Goal: Task Accomplishment & Management: Complete application form

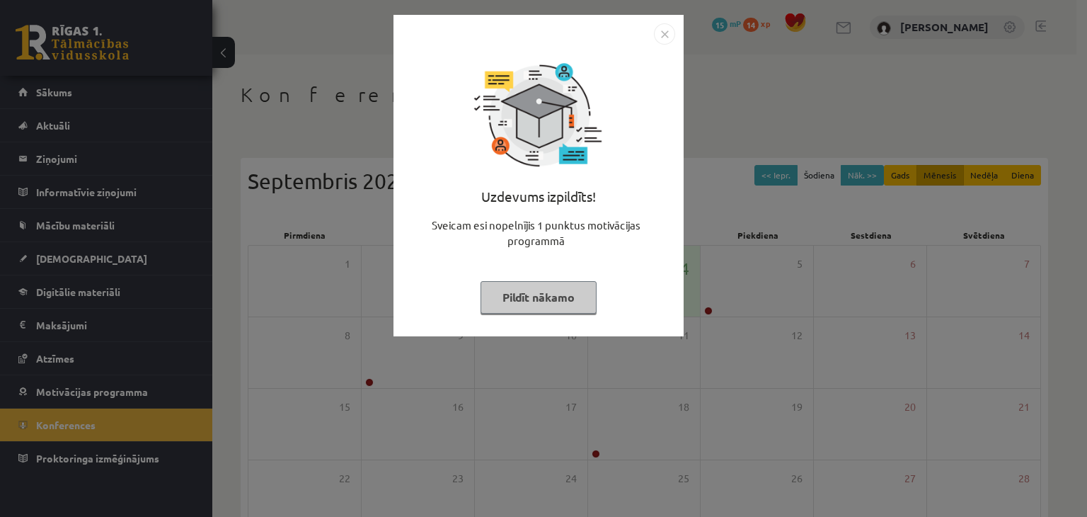
click at [580, 309] on button "Pildīt nākamo" at bounding box center [539, 297] width 116 height 33
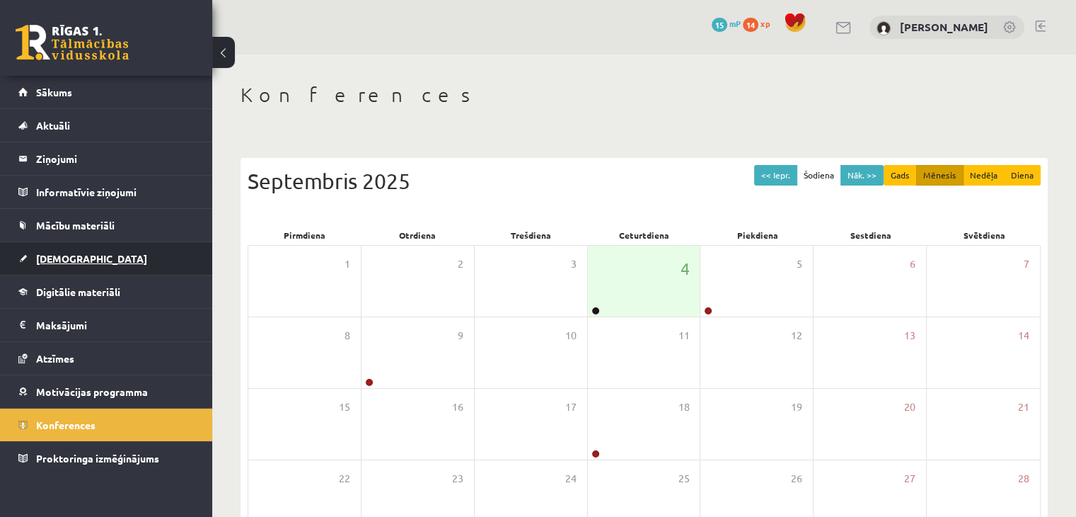
click at [64, 250] on link "[DEMOGRAPHIC_DATA]" at bounding box center [106, 258] width 176 height 33
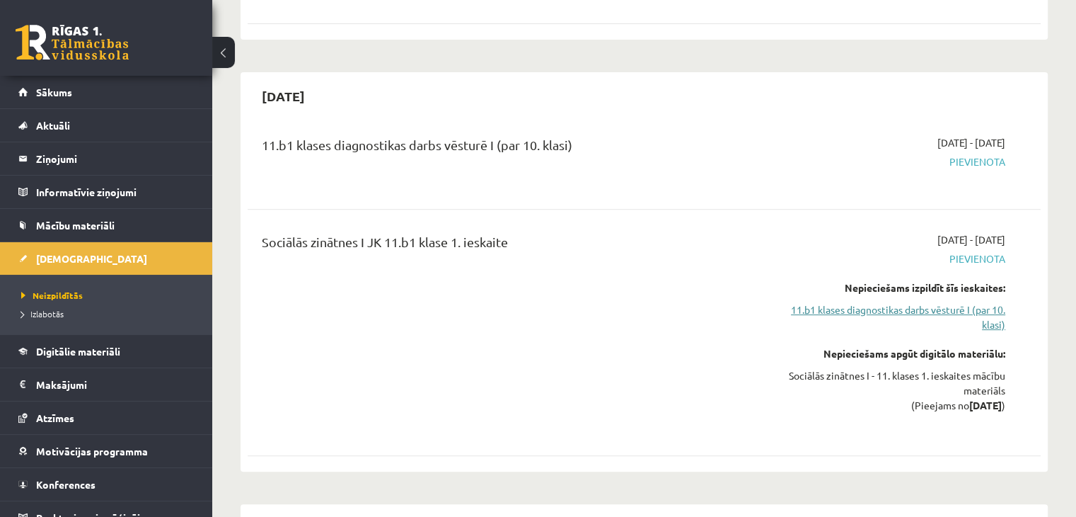
click at [928, 306] on link "11.b1 klases diagnostikas darbs vēsturē I (par 10. klasi)" at bounding box center [889, 317] width 234 height 30
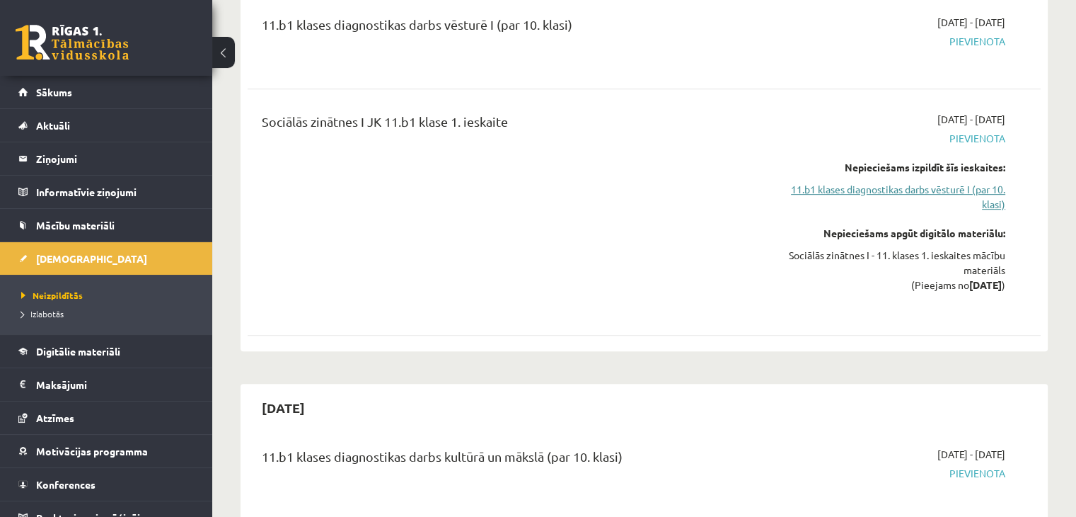
click at [933, 196] on link "11.b1 klases diagnostikas darbs vēsturē I (par 10. klasi)" at bounding box center [889, 197] width 234 height 30
click at [929, 193] on link "11.b1 klases diagnostikas darbs vēsturē I (par 10. klasi)" at bounding box center [889, 197] width 234 height 30
click at [931, 186] on link "11.b1 klases diagnostikas darbs vēsturē I (par 10. klasi)" at bounding box center [889, 197] width 234 height 30
click at [991, 200] on link "11.b1 klases diagnostikas darbs vēsturē I (par 10. klasi)" at bounding box center [889, 197] width 234 height 30
click at [950, 192] on link "11.b1 klases diagnostikas darbs vēsturē I (par 10. klasi)" at bounding box center [889, 197] width 234 height 30
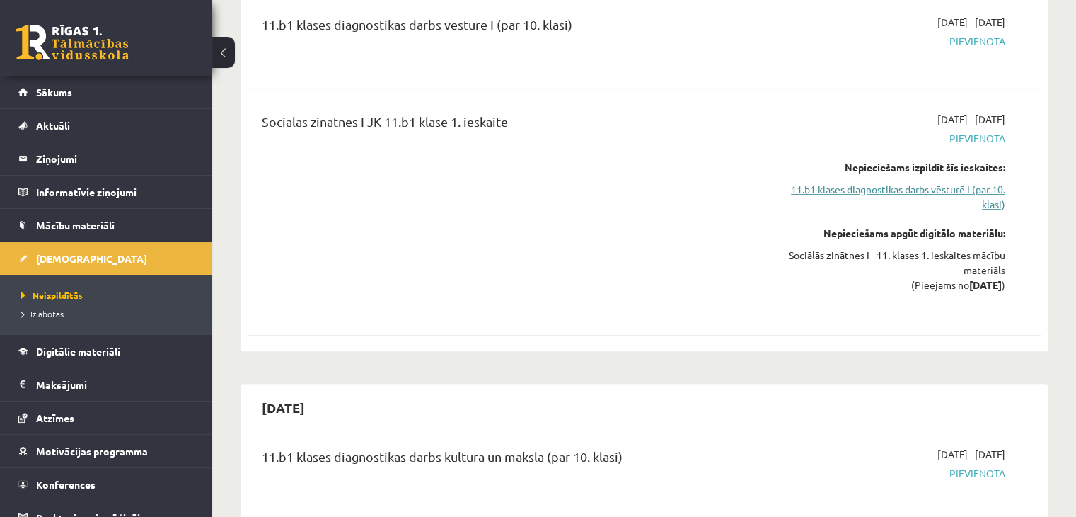
click at [861, 192] on link "11.b1 klases diagnostikas darbs vēsturē I (par 10. klasi)" at bounding box center [889, 197] width 234 height 30
click at [996, 201] on link "11.b1 klases diagnostikas darbs vēsturē I (par 10. klasi)" at bounding box center [889, 197] width 234 height 30
click at [994, 182] on link "11.b1 klases diagnostikas darbs vēsturē I (par 10. klasi)" at bounding box center [889, 197] width 234 height 30
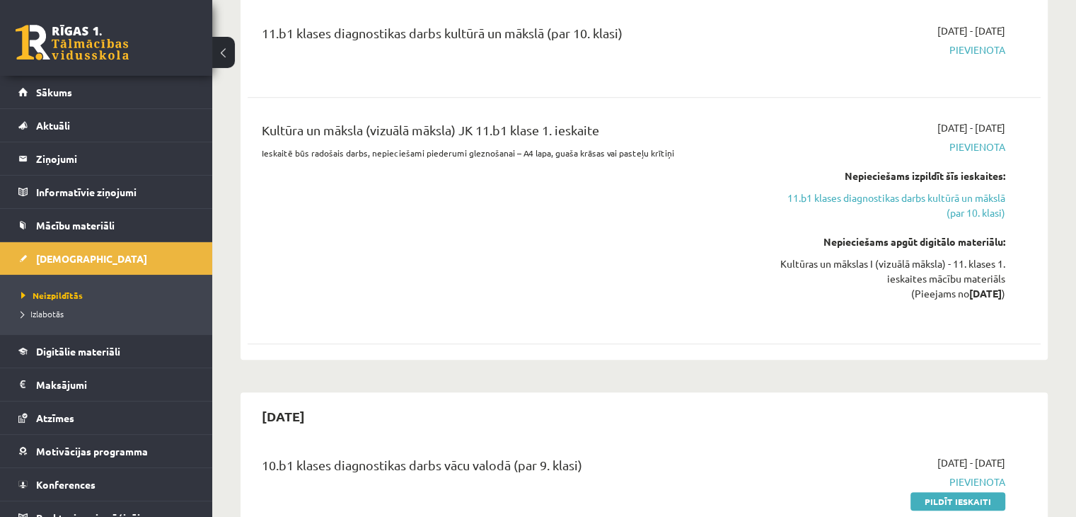
scroll to position [1040, 0]
click at [974, 203] on link "11.b1 klases diagnostikas darbs kultūrā un mākslā (par 10. klasi)" at bounding box center [889, 204] width 234 height 30
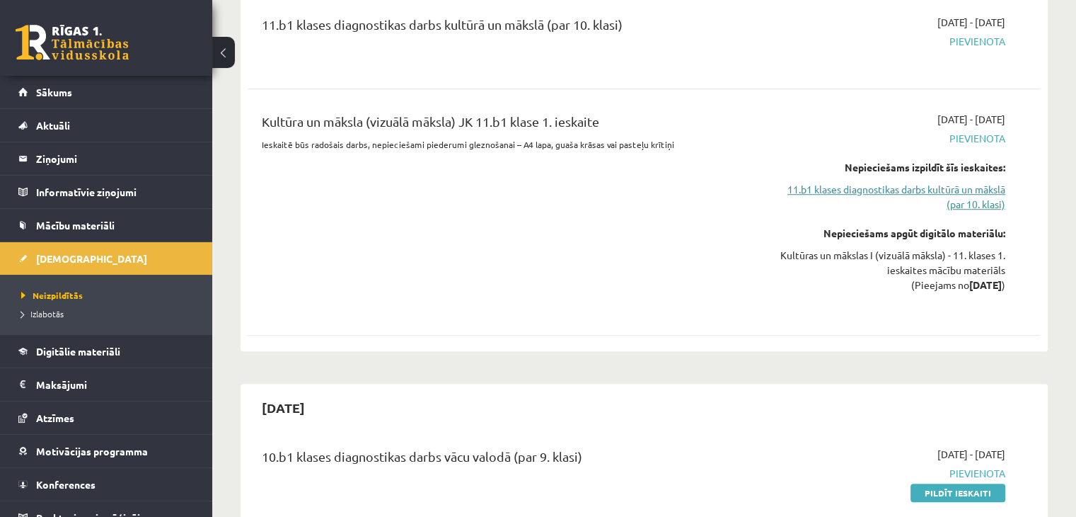
click at [977, 198] on link "11.b1 klases diagnostikas darbs kultūrā un mākslā (par 10. klasi)" at bounding box center [889, 197] width 234 height 30
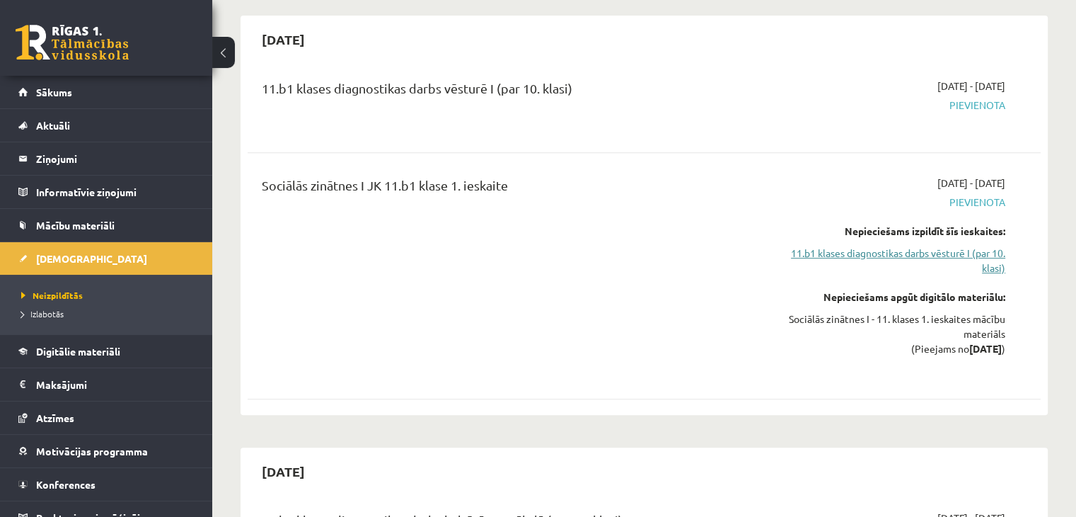
click at [838, 248] on link "11.b1 klases diagnostikas darbs vēsturē I (par 10. klasi)" at bounding box center [889, 261] width 234 height 30
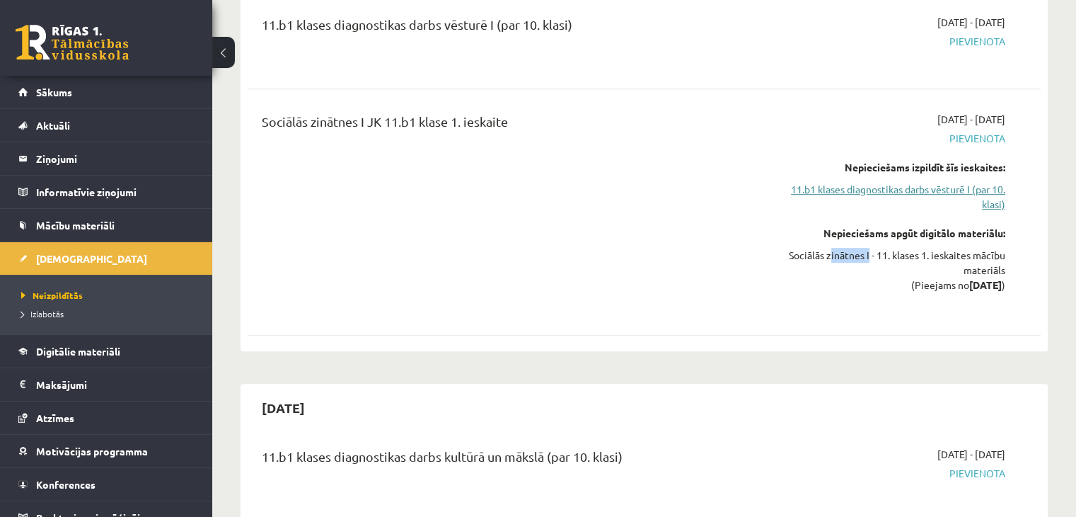
click at [838, 248] on div "Sociālās zinātnes I - 11. klases 1. ieskaites mācību materiāls (Pieejams no 202…" at bounding box center [889, 270] width 234 height 45
click at [847, 190] on link "11.b1 klases diagnostikas darbs vēsturē I (par 10. klasi)" at bounding box center [889, 197] width 234 height 30
click at [637, 200] on div "Sociālās zinātnes I JK 11.b1 klase 1. ieskaite" at bounding box center [506, 212] width 510 height 200
click at [971, 188] on link "11.b1 klases diagnostikas darbs vēsturē I (par 10. klasi)" at bounding box center [889, 197] width 234 height 30
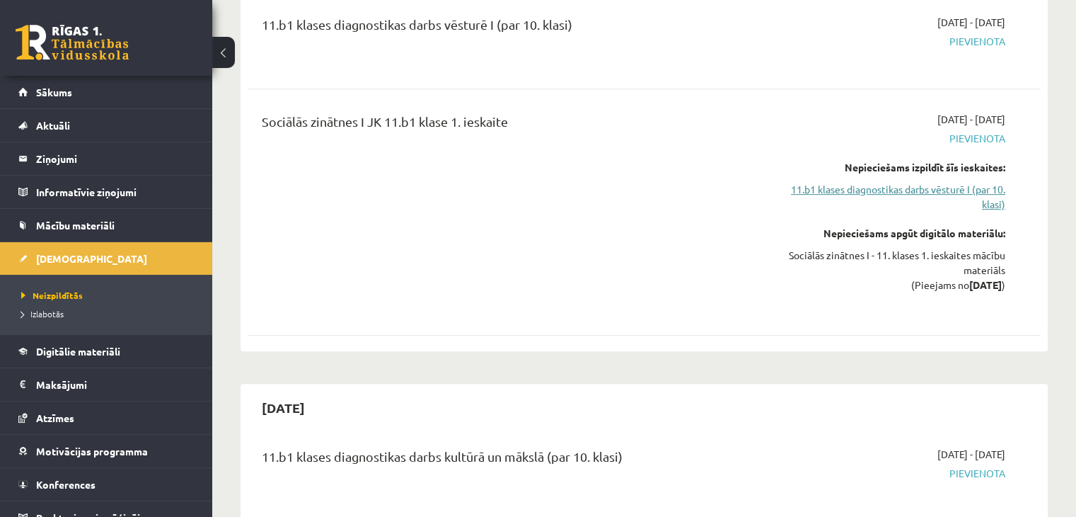
click at [971, 188] on link "11.b1 klases diagnostikas darbs vēsturē I (par 10. klasi)" at bounding box center [889, 197] width 234 height 30
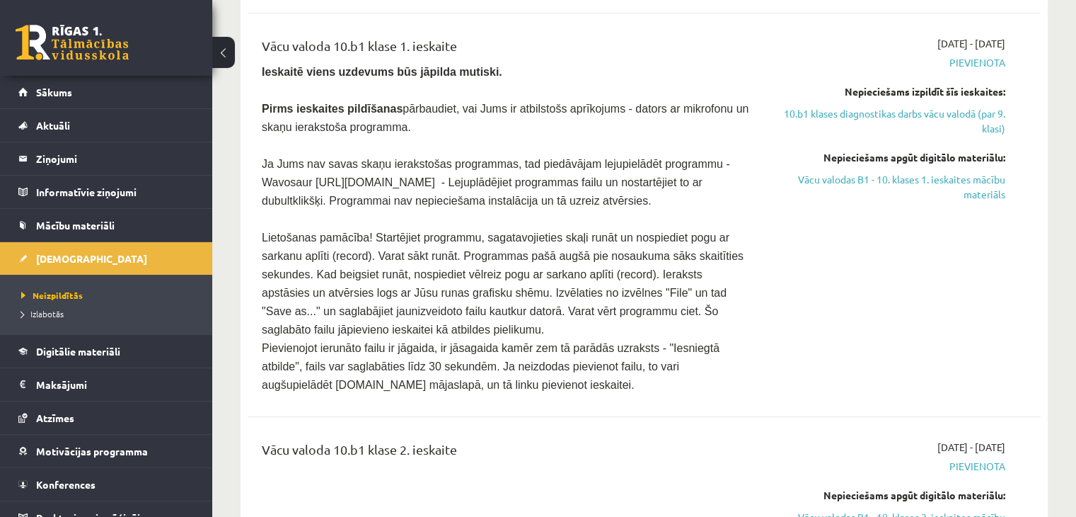
scroll to position [1345, 0]
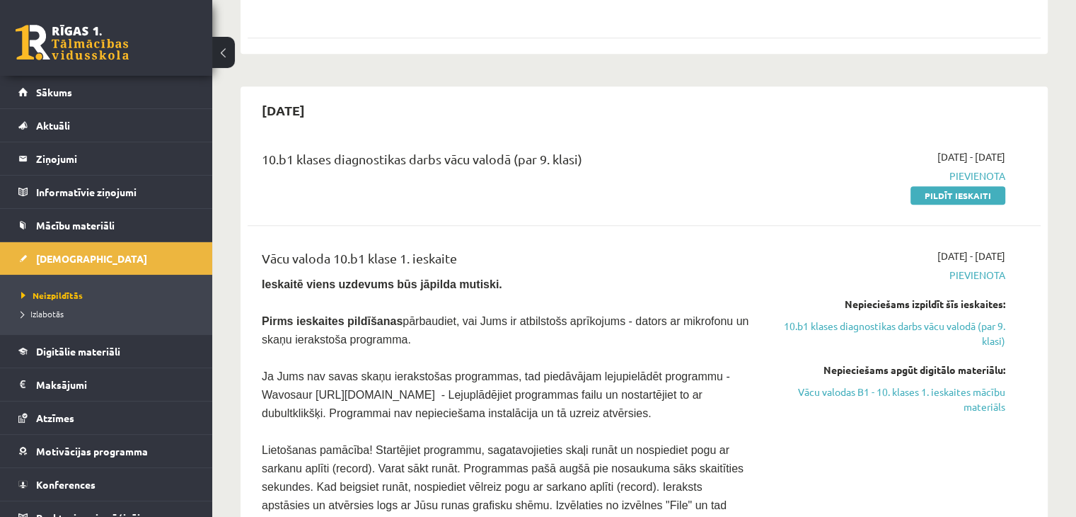
drag, startPoint x: 951, startPoint y: 196, endPoint x: 584, endPoint y: 83, distance: 384.3
click at [951, 195] on link "Pildīt ieskaiti" at bounding box center [958, 195] width 95 height 18
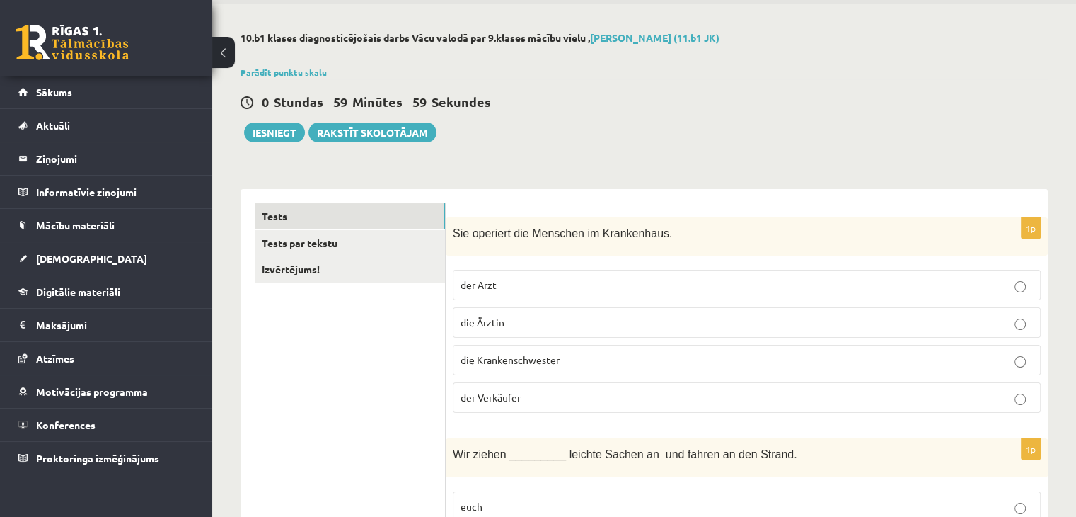
scroll to position [142, 0]
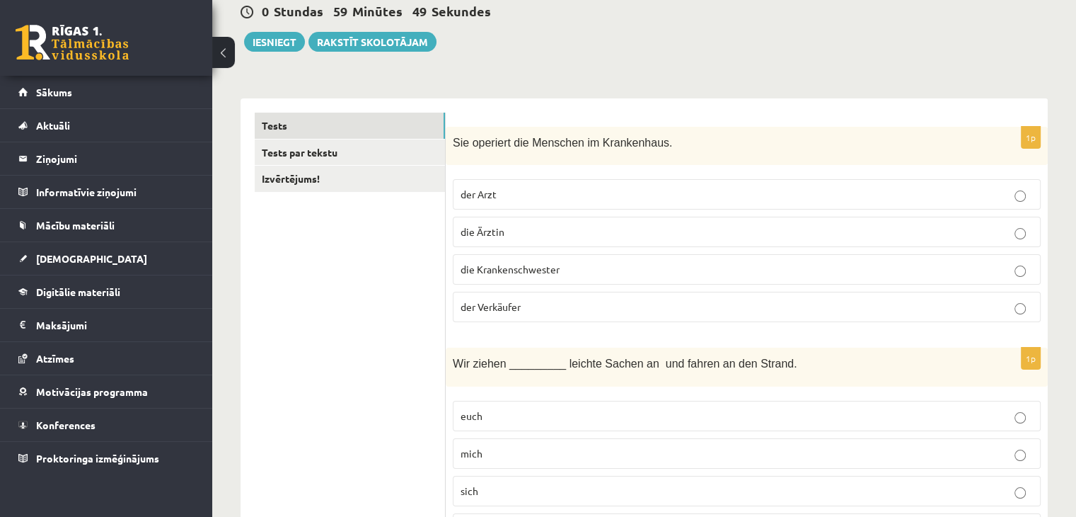
click at [492, 230] on span "die Ärztin" at bounding box center [483, 231] width 44 height 13
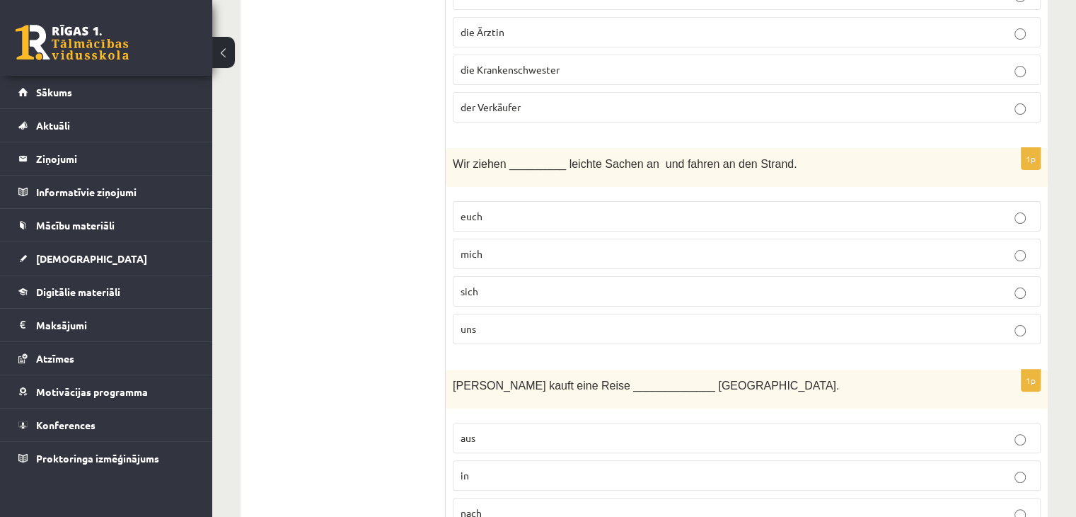
scroll to position [354, 0]
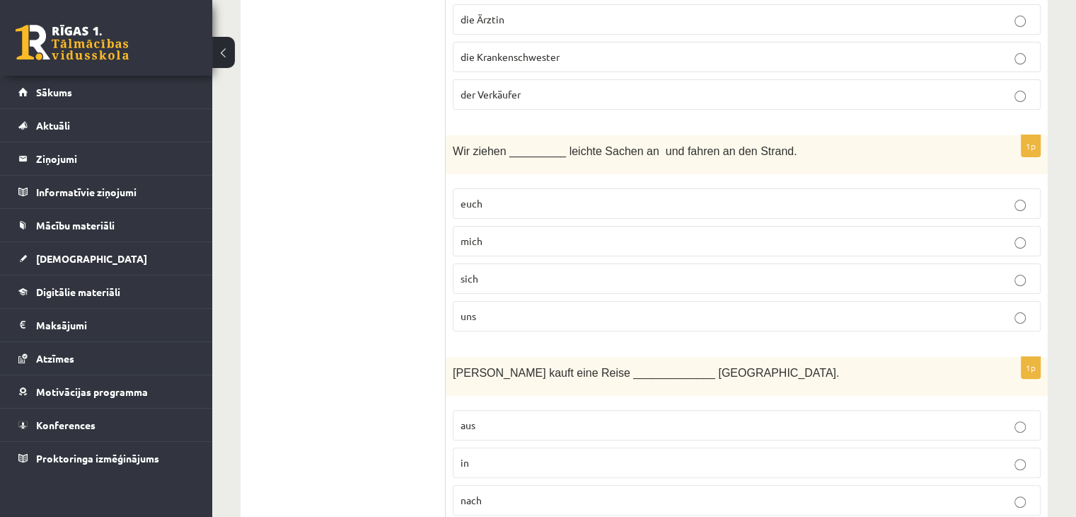
click at [478, 272] on p "sich" at bounding box center [747, 278] width 573 height 15
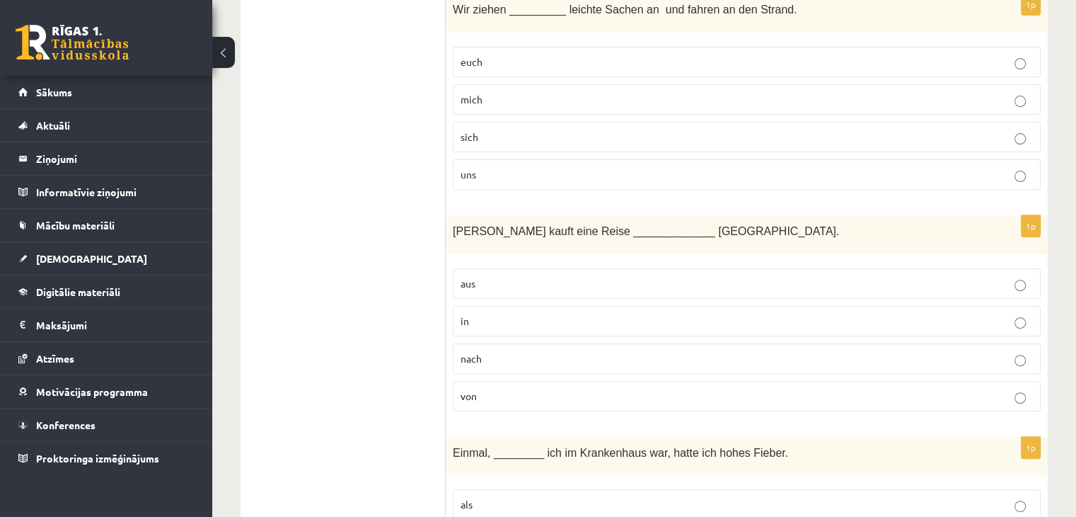
click at [497, 321] on p "in" at bounding box center [747, 320] width 573 height 15
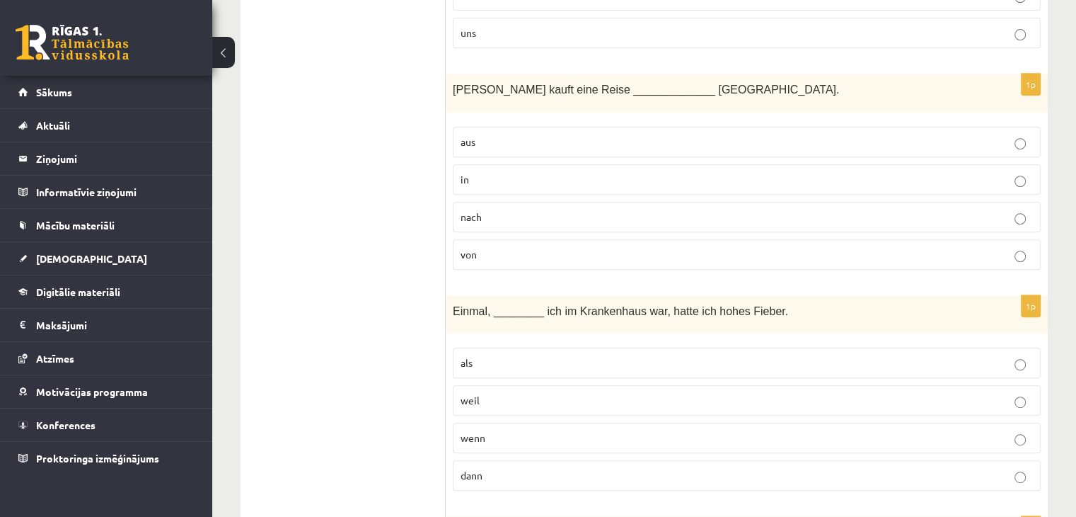
scroll to position [708, 0]
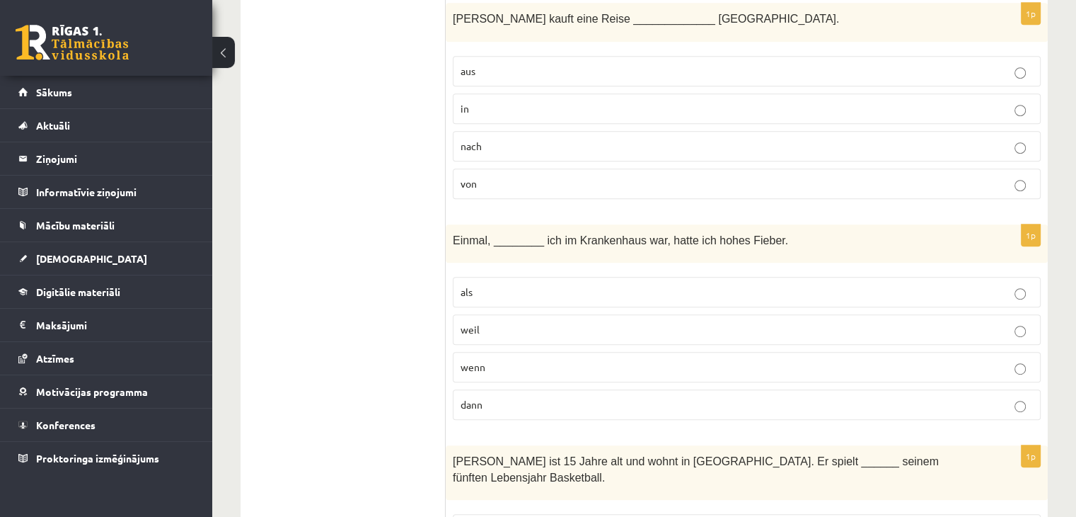
click at [495, 352] on label "wenn" at bounding box center [747, 367] width 588 height 30
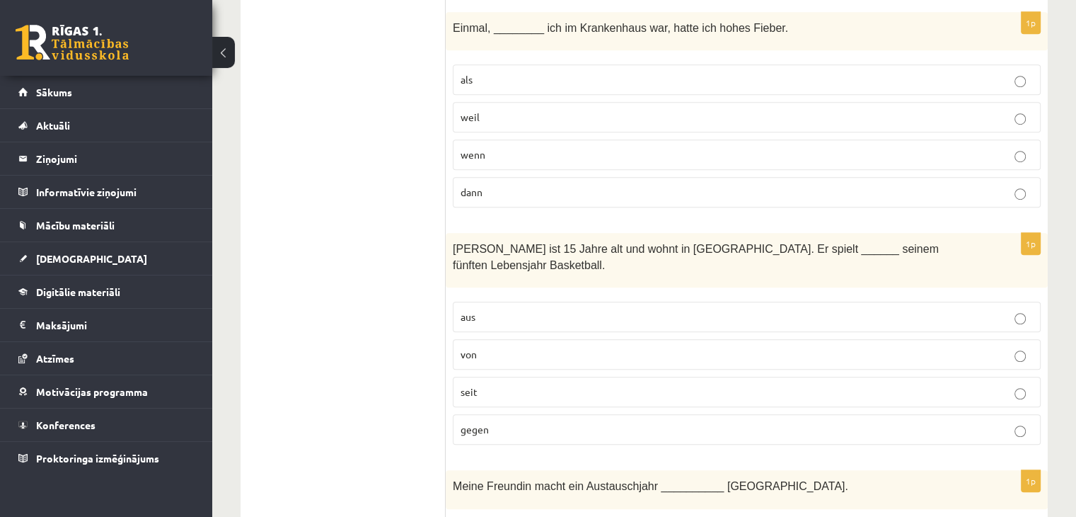
click at [485, 347] on p "von" at bounding box center [747, 354] width 573 height 15
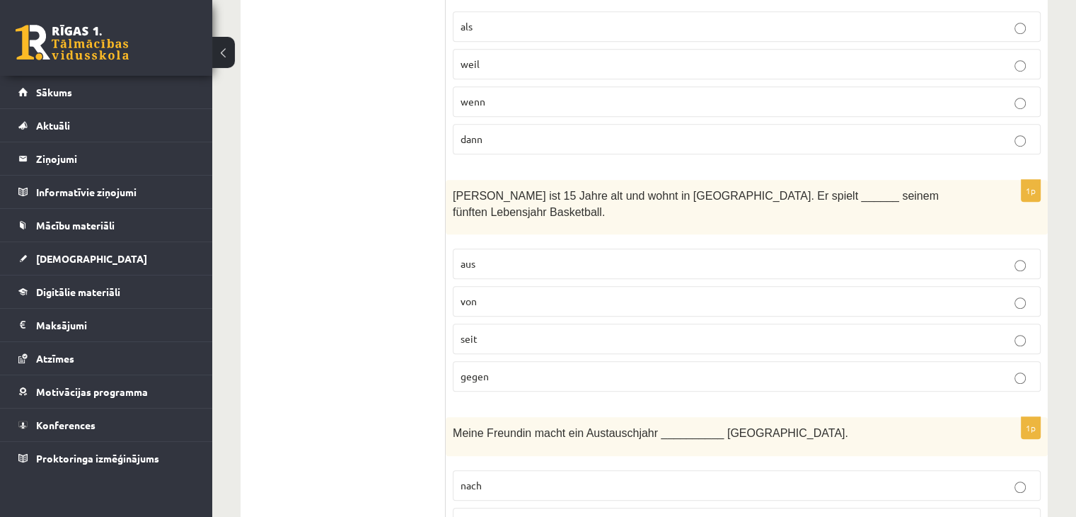
scroll to position [1132, 0]
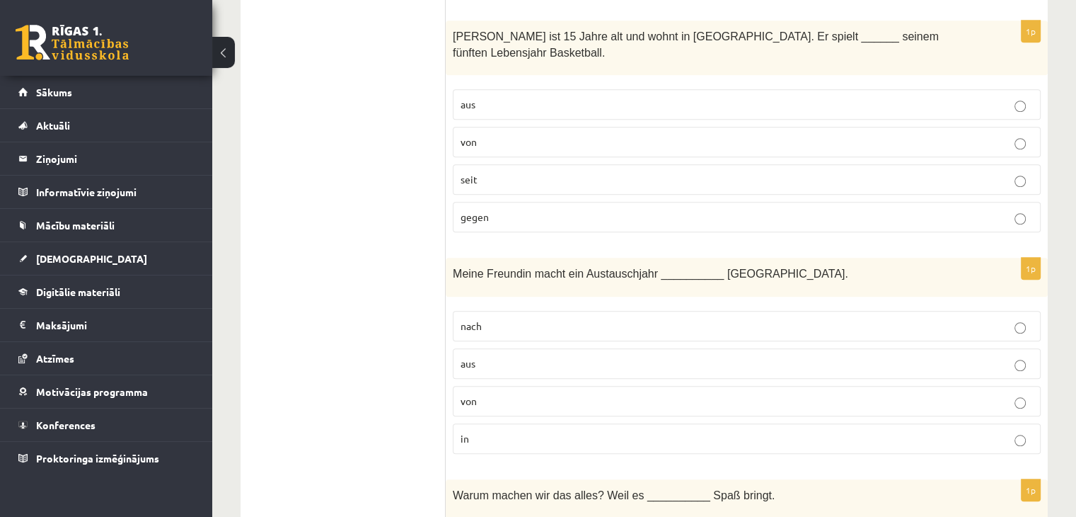
click at [490, 393] on p "von" at bounding box center [747, 400] width 573 height 15
click at [485, 394] on fieldset "nach aus von in" at bounding box center [747, 381] width 588 height 154
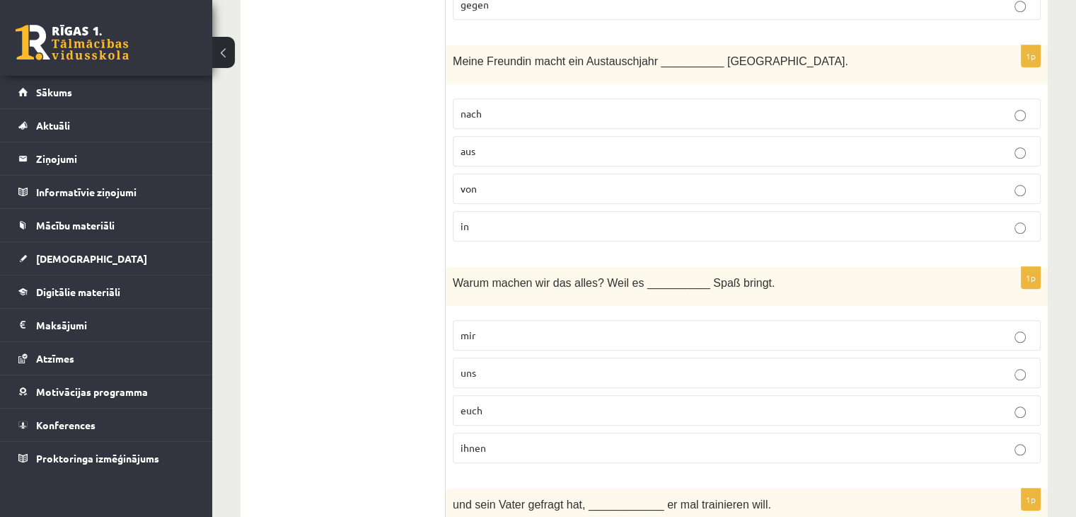
click at [488, 365] on p "uns" at bounding box center [747, 372] width 573 height 15
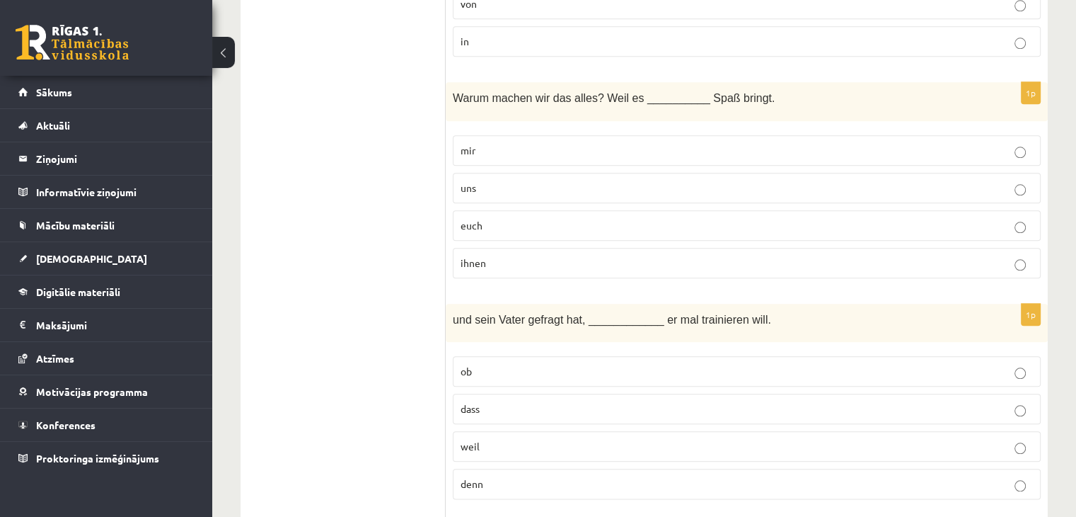
scroll to position [1557, 0]
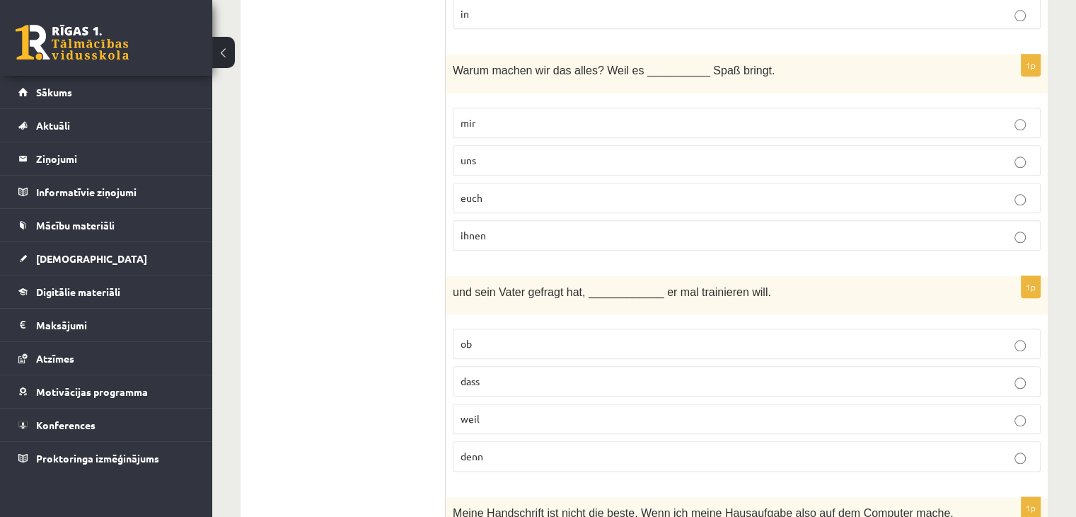
click at [524, 374] on p "dass" at bounding box center [747, 381] width 573 height 15
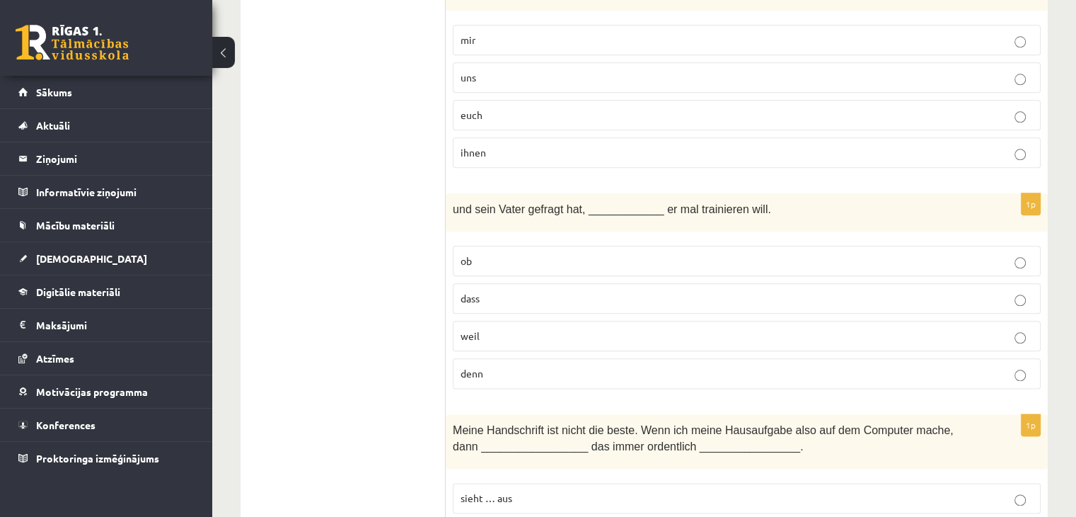
scroll to position [1769, 0]
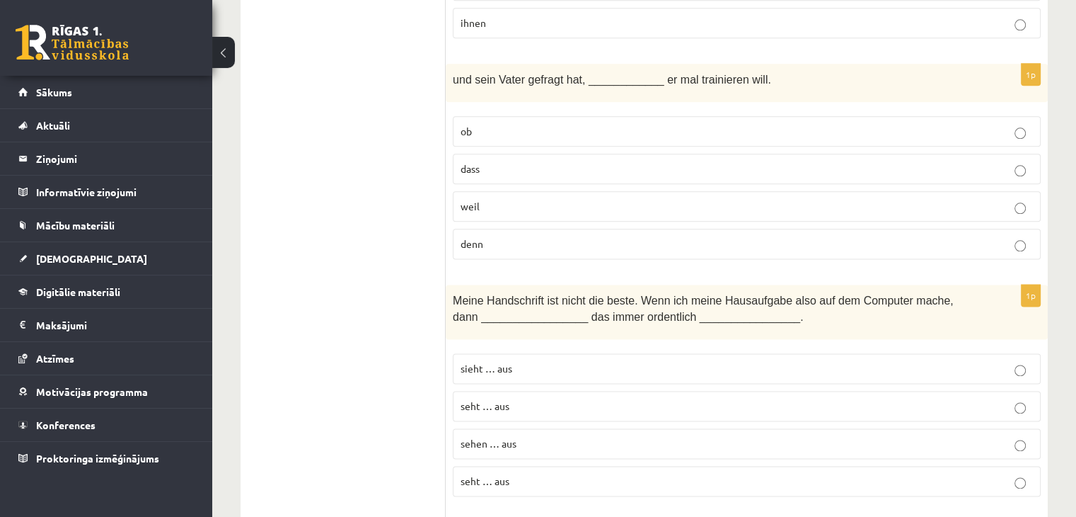
click at [515, 361] on p "sieht … aus" at bounding box center [747, 368] width 573 height 15
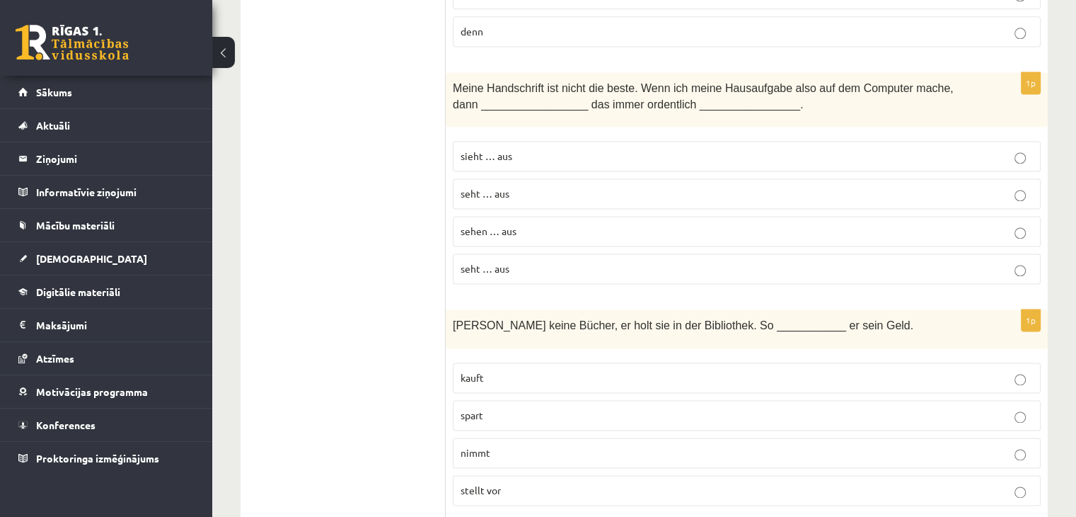
scroll to position [2052, 0]
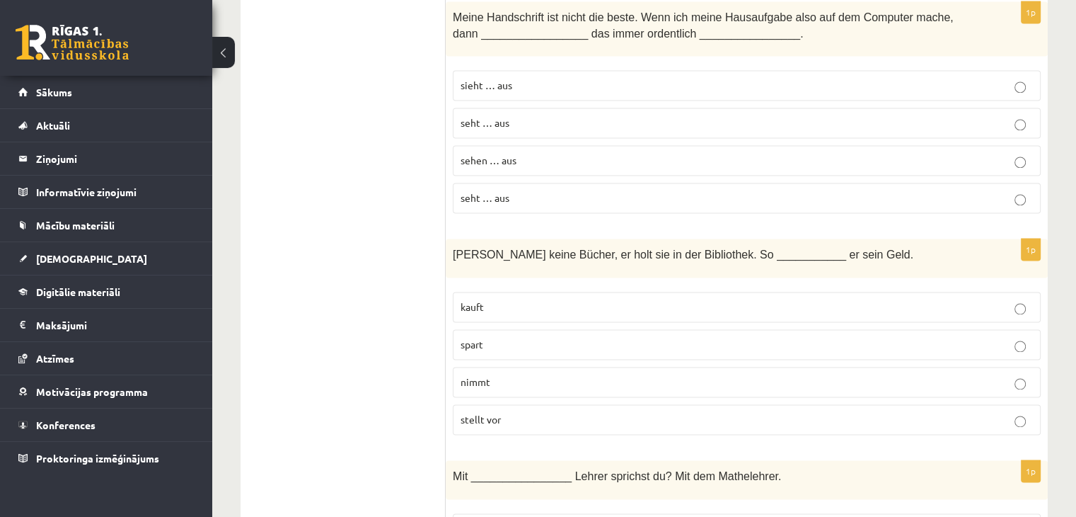
click at [524, 412] on p "stellt vor" at bounding box center [747, 419] width 573 height 15
click at [507, 374] on p "nimmt" at bounding box center [747, 381] width 573 height 15
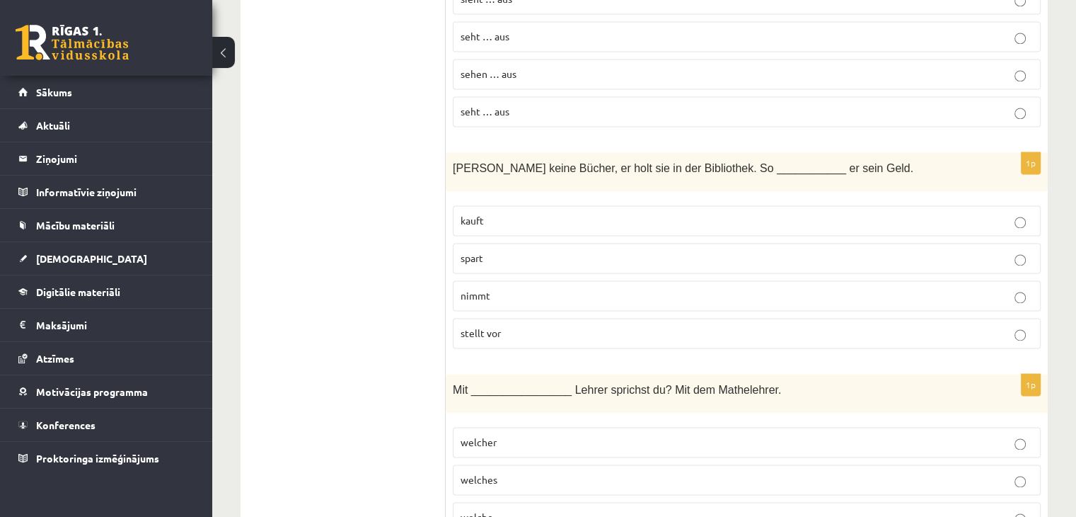
scroll to position [2265, 0]
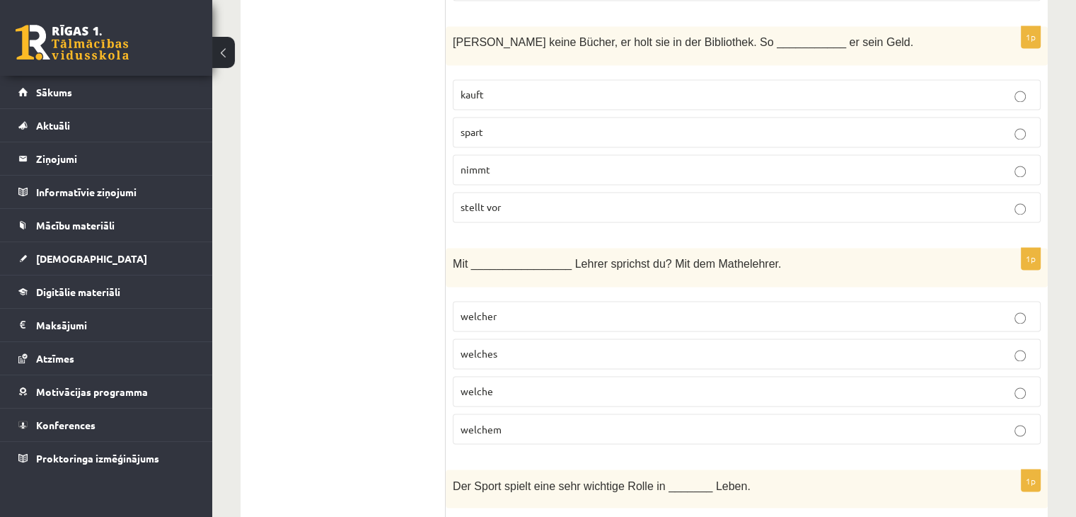
click at [512, 421] on p "welchem" at bounding box center [747, 428] width 573 height 15
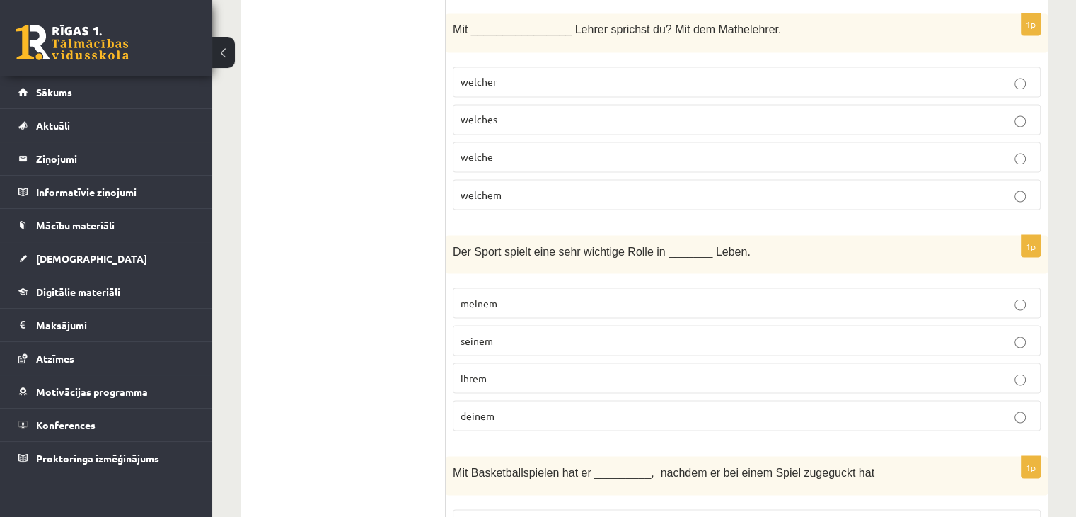
scroll to position [2618, 0]
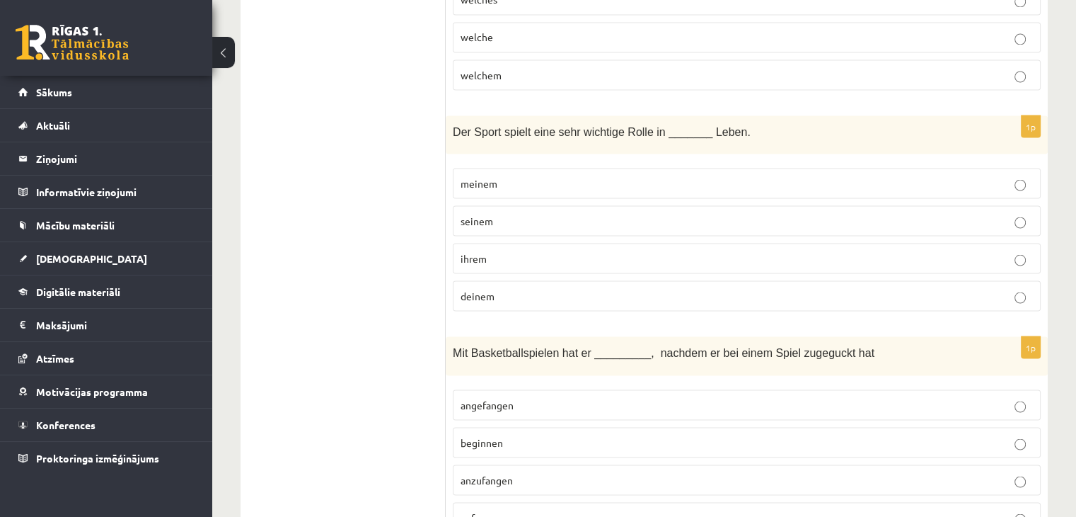
click at [538, 176] on p "meinem" at bounding box center [747, 183] width 573 height 15
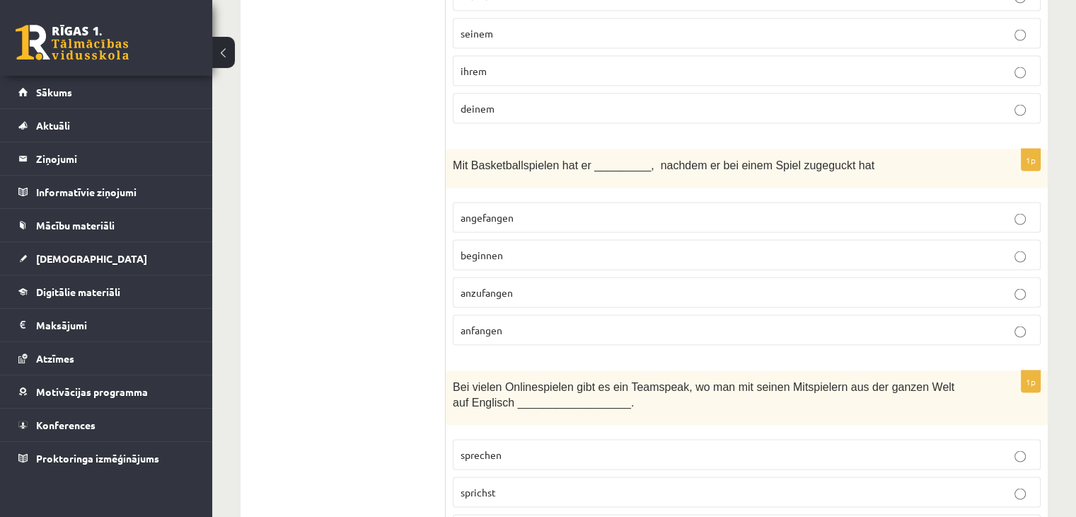
scroll to position [2901, 0]
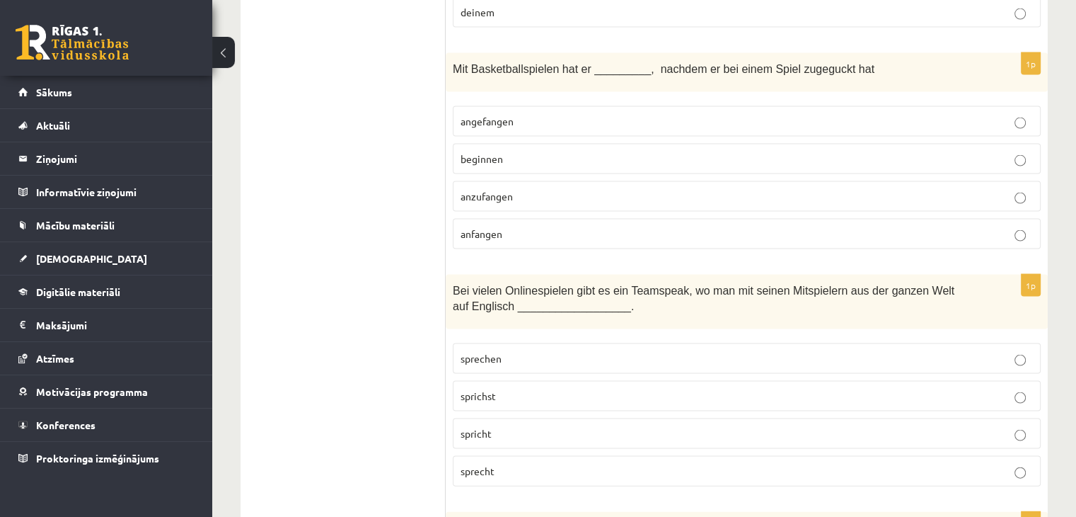
click at [510, 389] on p "sprichst" at bounding box center [747, 396] width 573 height 15
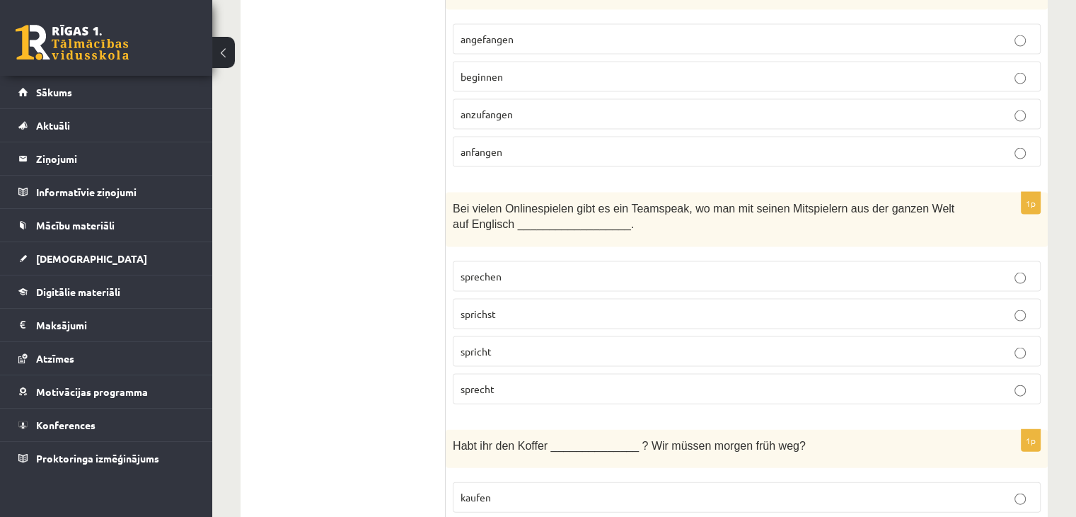
scroll to position [3114, 0]
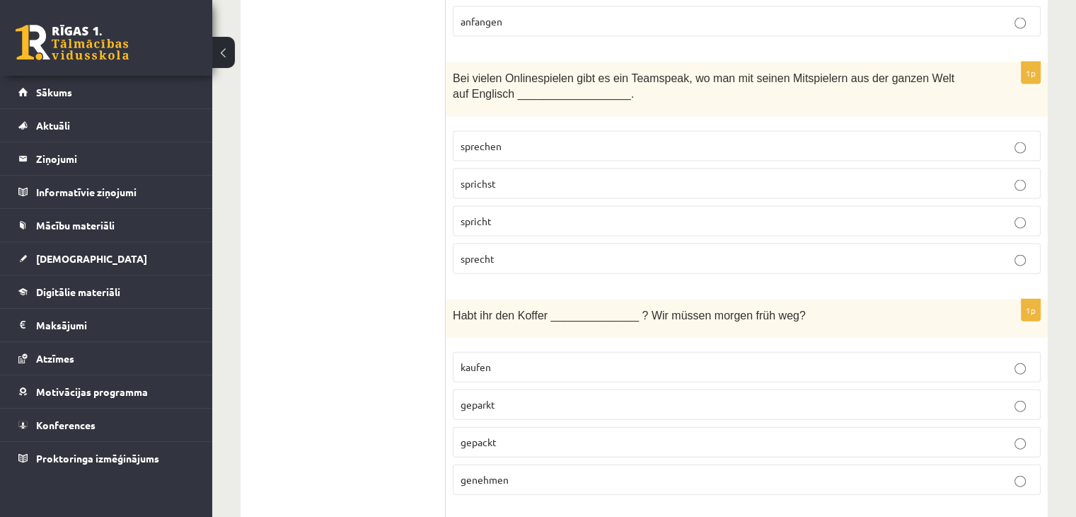
click at [507, 435] on p "gepackt" at bounding box center [747, 442] width 573 height 15
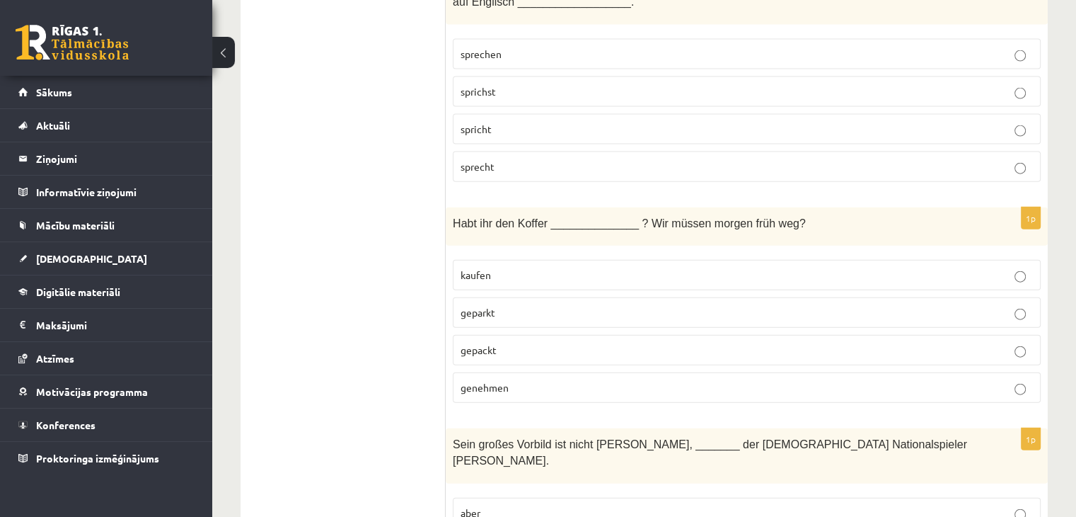
scroll to position [3397, 0]
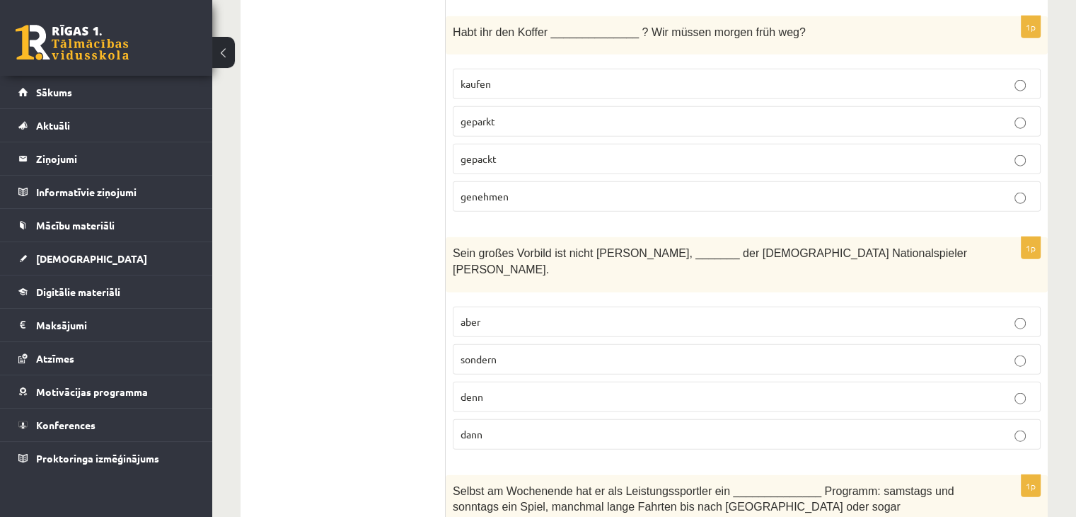
click at [580, 314] on p "aber" at bounding box center [747, 321] width 573 height 15
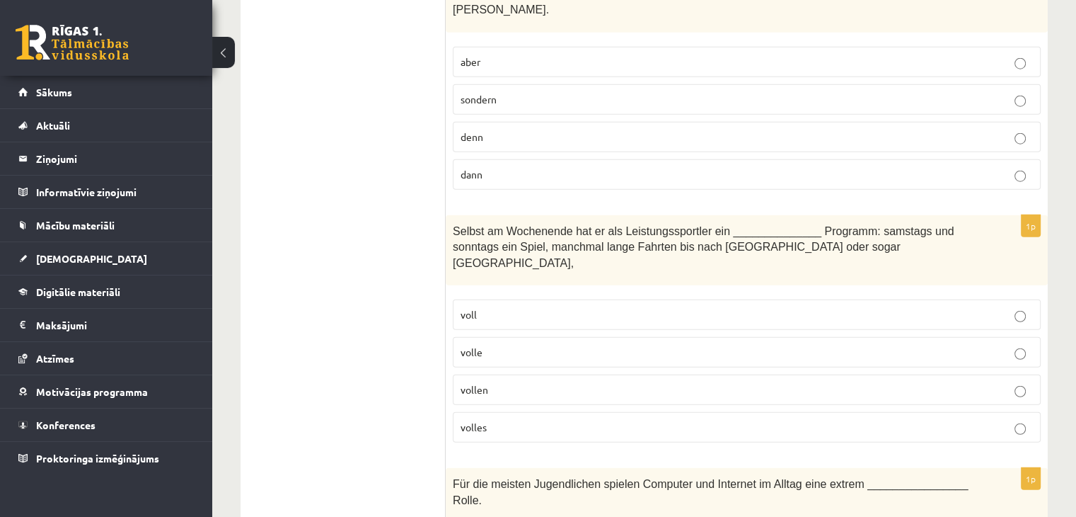
scroll to position [3680, 0]
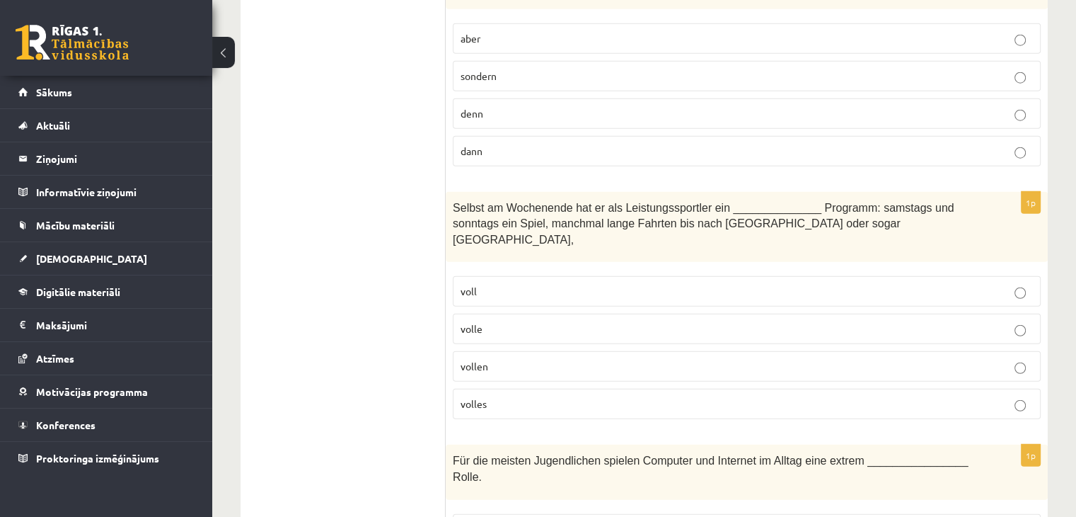
click at [527, 284] on p "voll" at bounding box center [747, 291] width 573 height 15
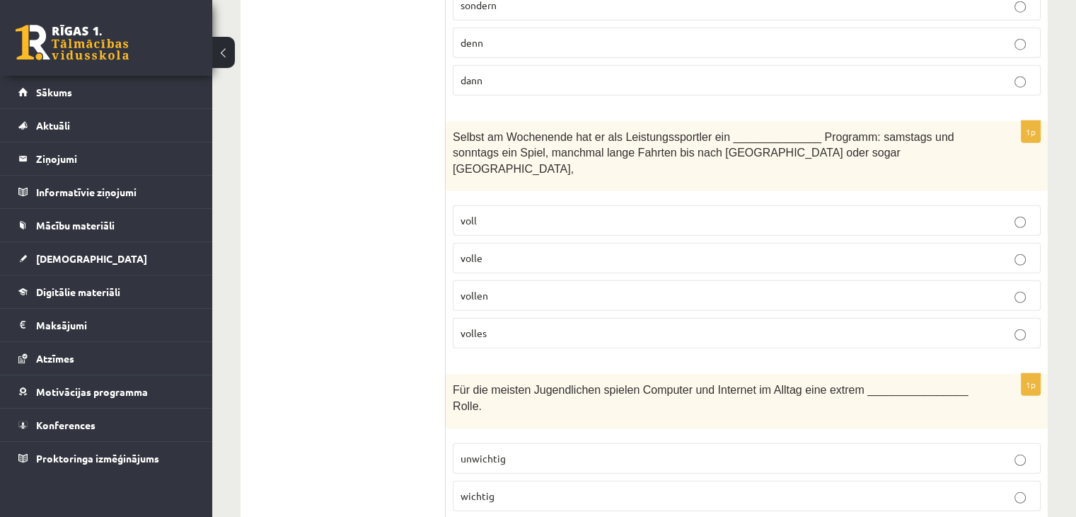
scroll to position [3821, 0]
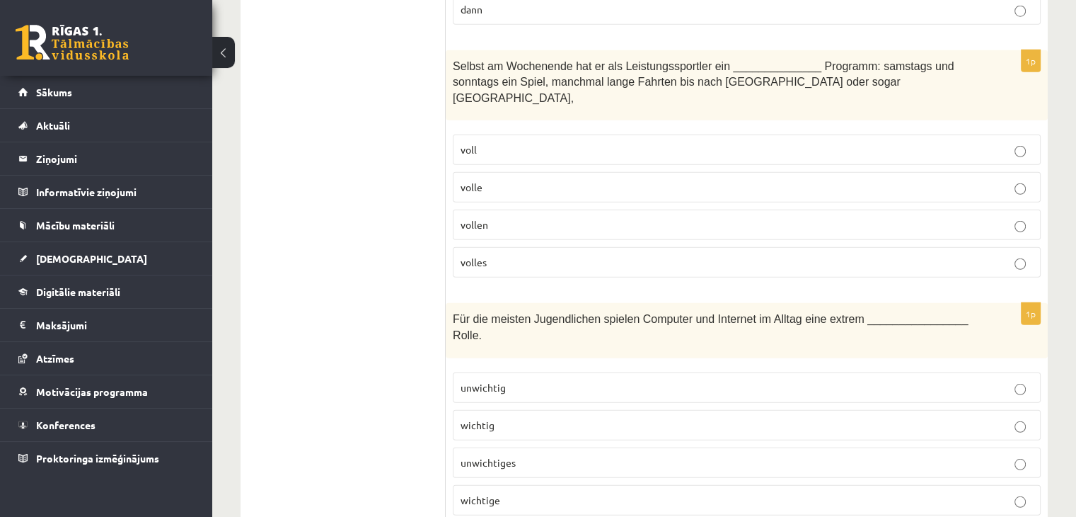
click at [507, 172] on label "volle" at bounding box center [747, 187] width 588 height 30
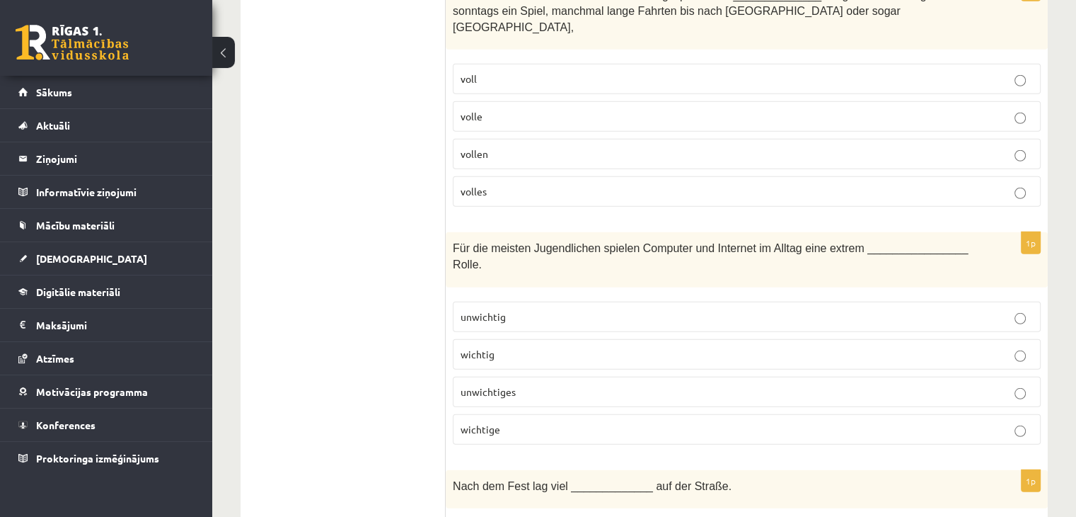
scroll to position [4034, 0]
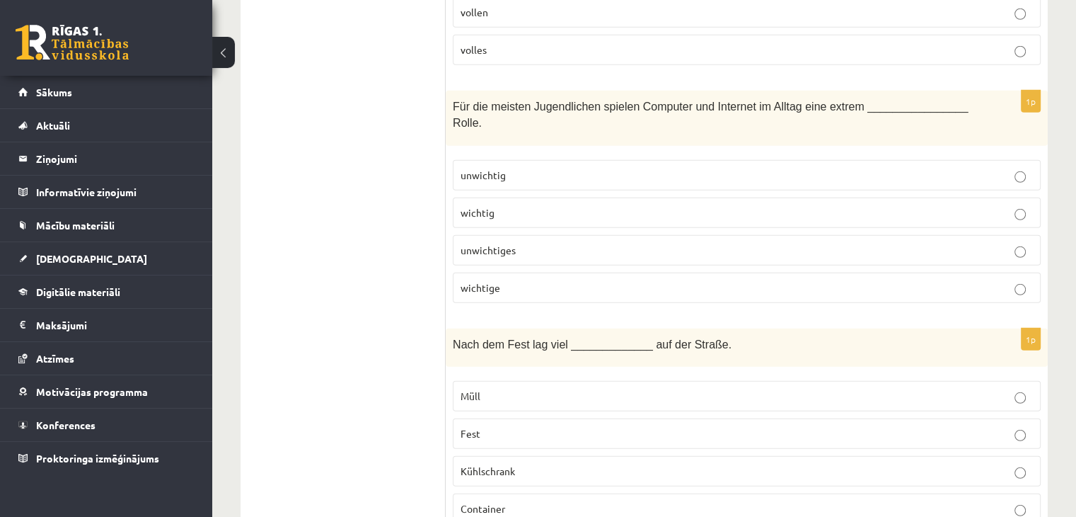
click at [544, 280] on p "wichtige" at bounding box center [747, 287] width 573 height 15
click at [512, 501] on p "Container" at bounding box center [747, 508] width 573 height 15
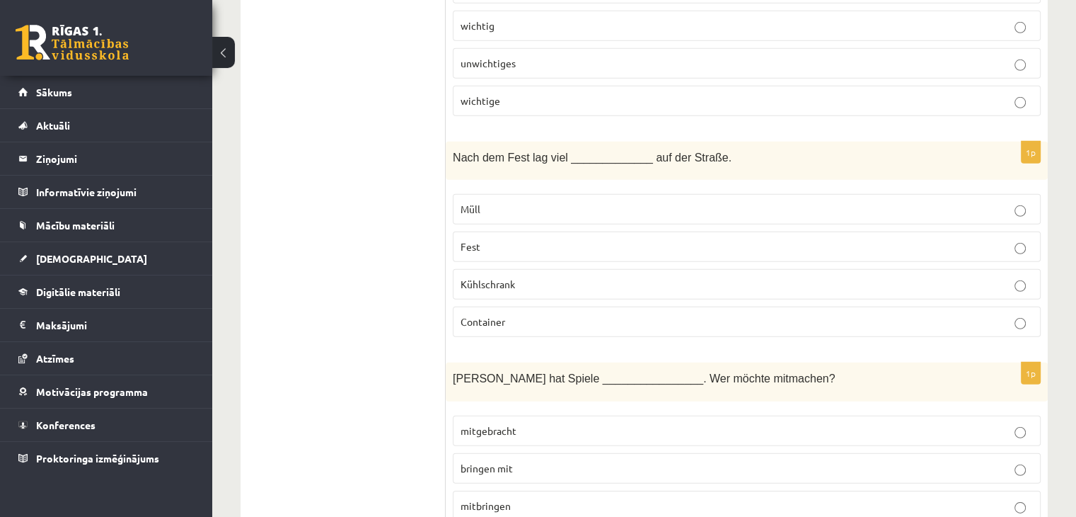
scroll to position [4246, 0]
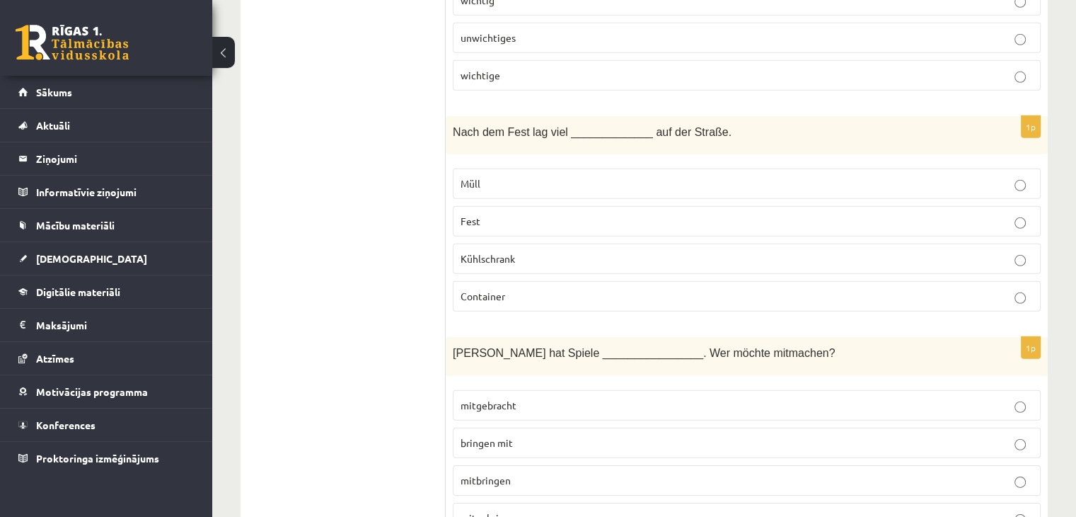
click at [553, 398] on p "mitgebracht" at bounding box center [747, 405] width 573 height 15
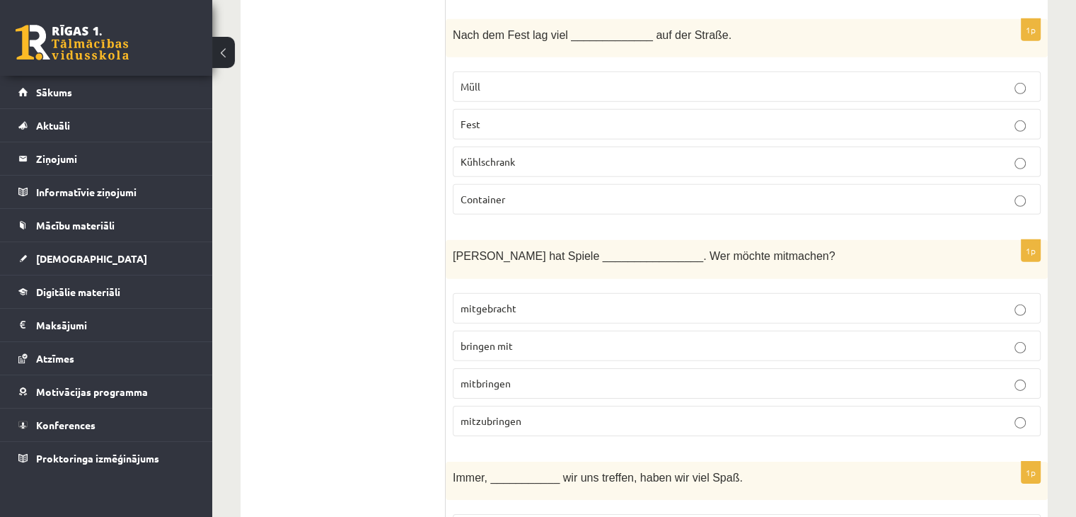
scroll to position [4458, 0]
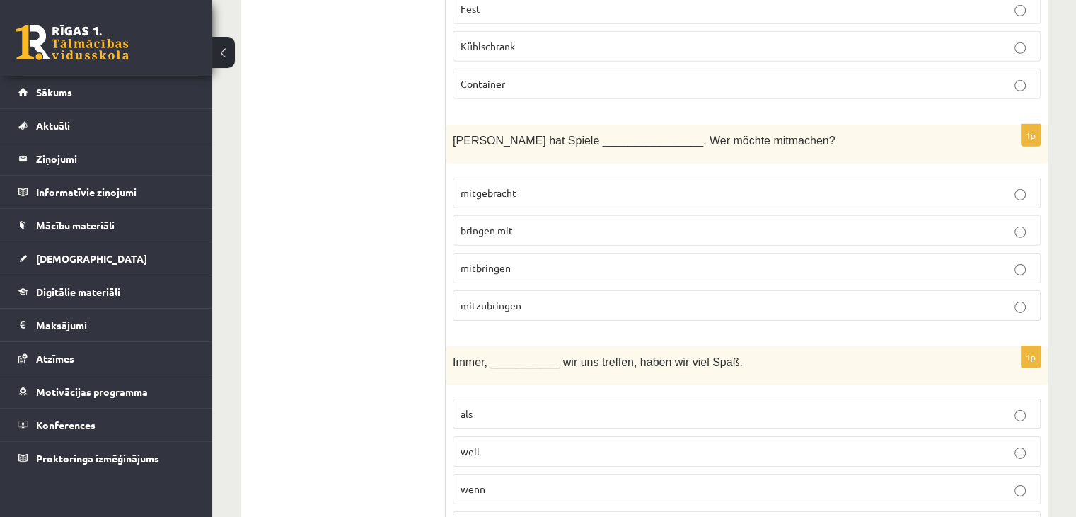
click at [487, 481] on p "wenn" at bounding box center [747, 488] width 573 height 15
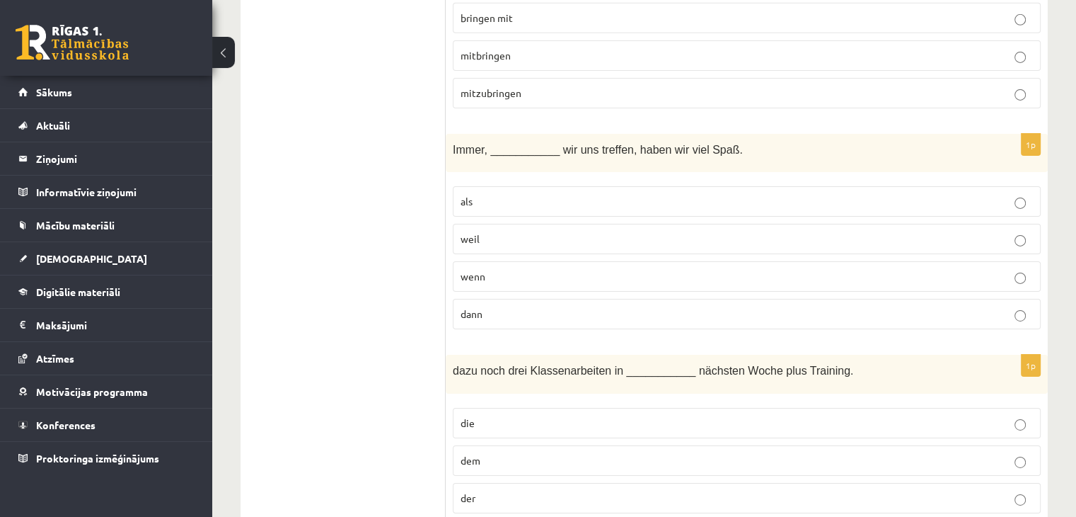
scroll to position [4741, 0]
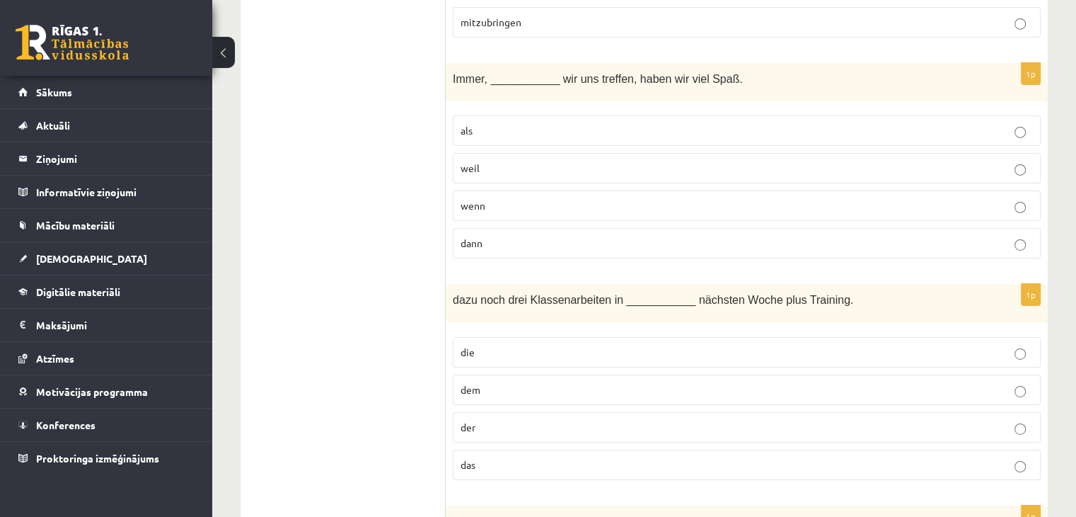
click at [534, 345] on p "die" at bounding box center [747, 352] width 573 height 15
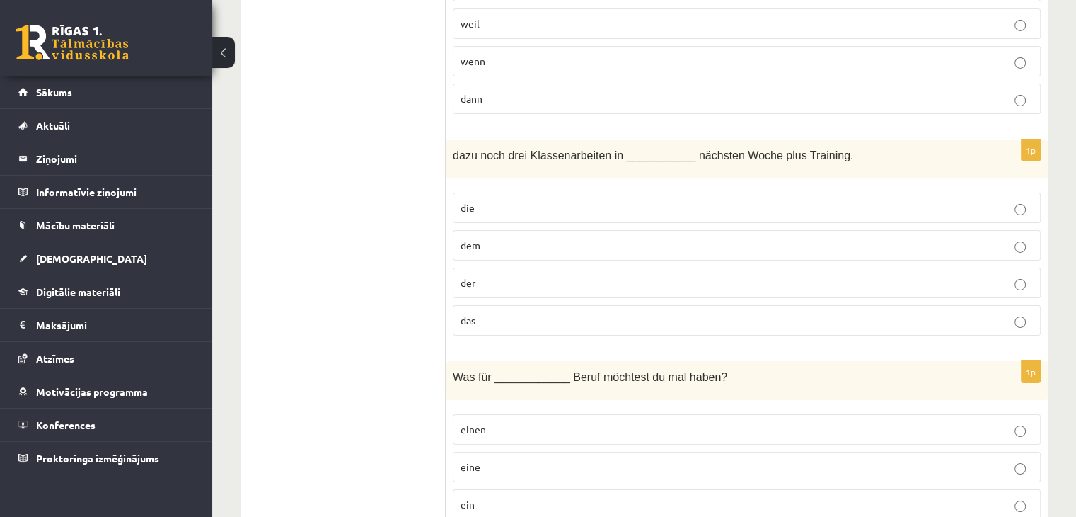
scroll to position [4886, 0]
click at [500, 497] on p "ein" at bounding box center [747, 504] width 573 height 15
click at [515, 422] on p "einen" at bounding box center [747, 429] width 573 height 15
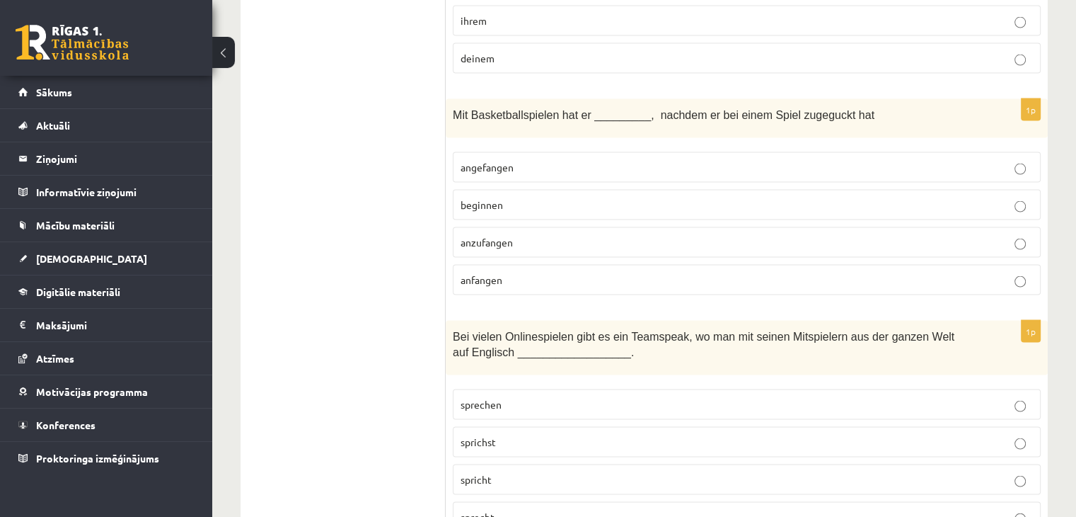
scroll to position [2834, 0]
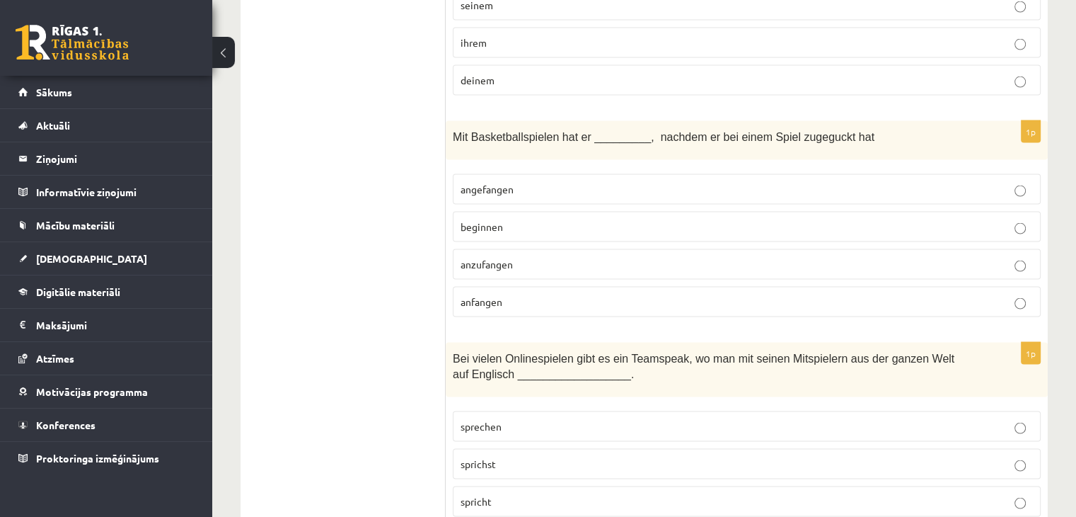
click at [580, 182] on p "angefangen" at bounding box center [747, 189] width 573 height 15
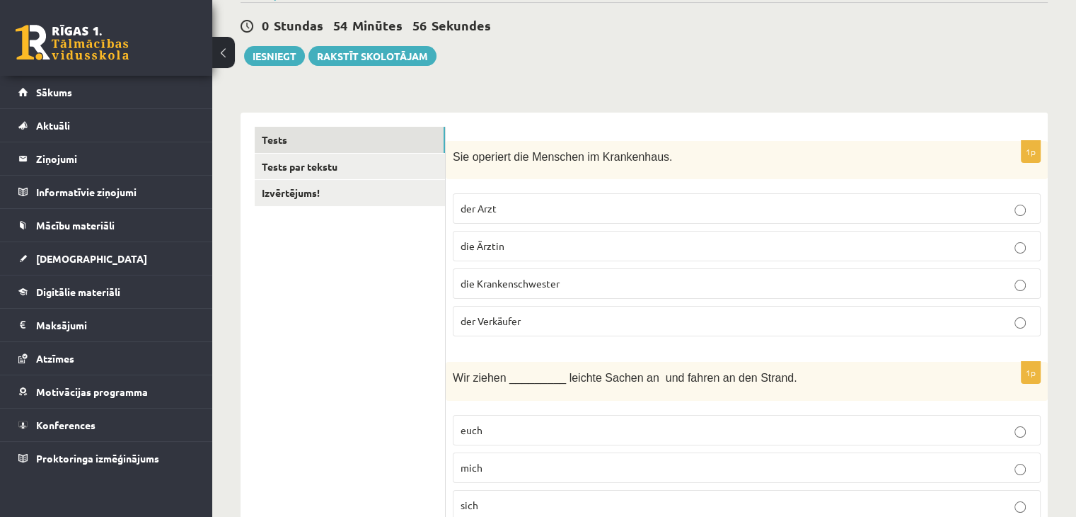
scroll to position [0, 0]
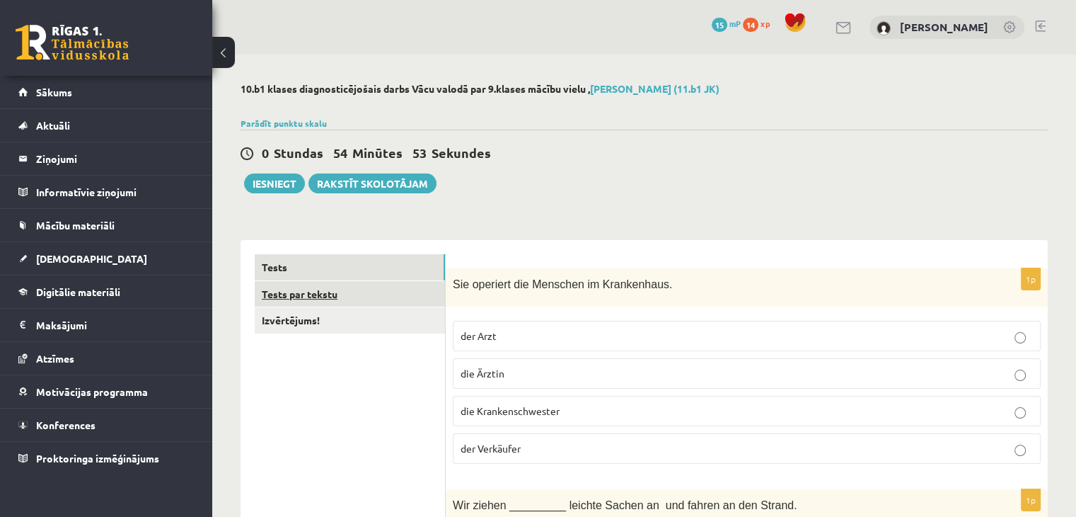
click at [301, 295] on link "Tests par tekstu" at bounding box center [350, 294] width 190 height 26
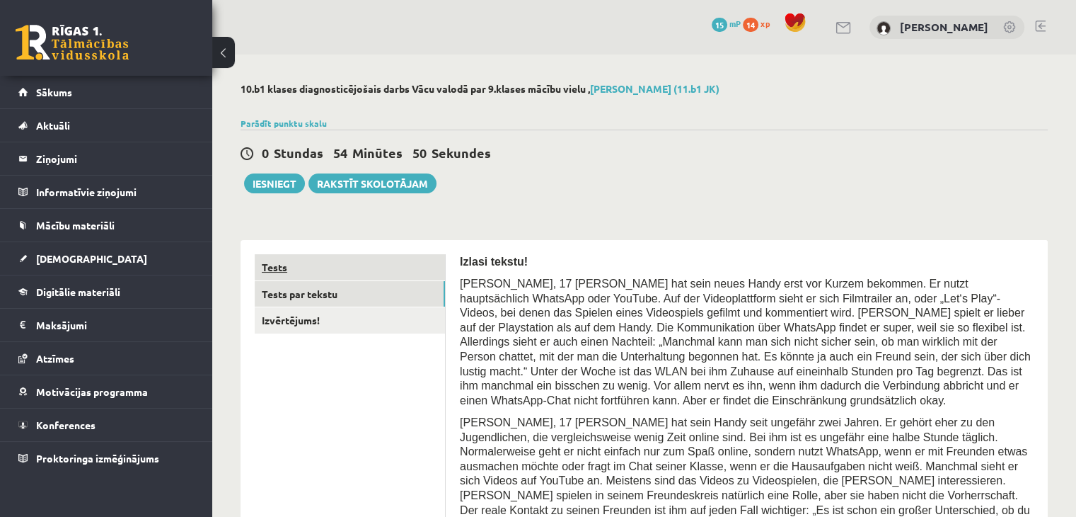
click at [287, 270] on link "Tests" at bounding box center [350, 267] width 190 height 26
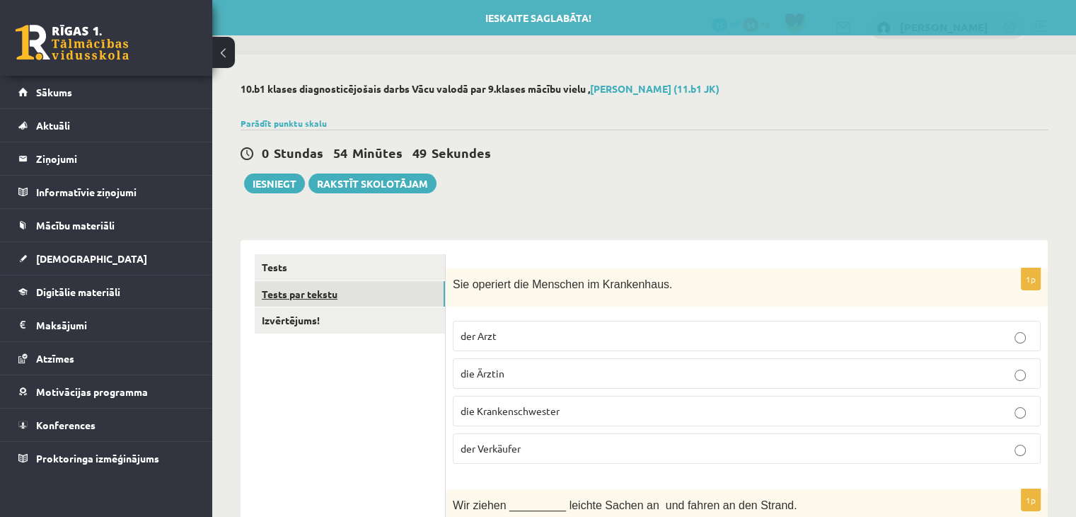
click at [295, 292] on link "Tests par tekstu" at bounding box center [350, 294] width 190 height 26
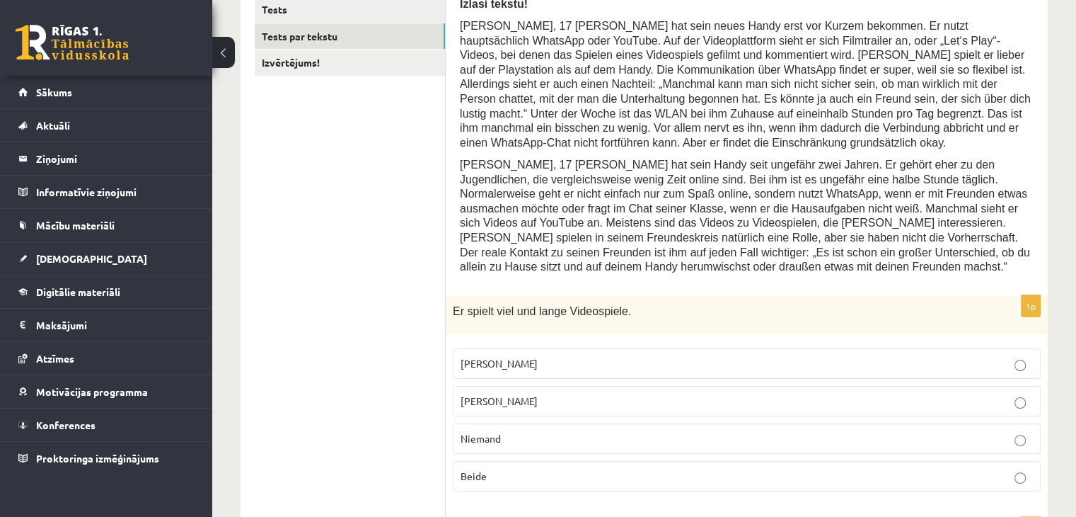
scroll to position [283, 0]
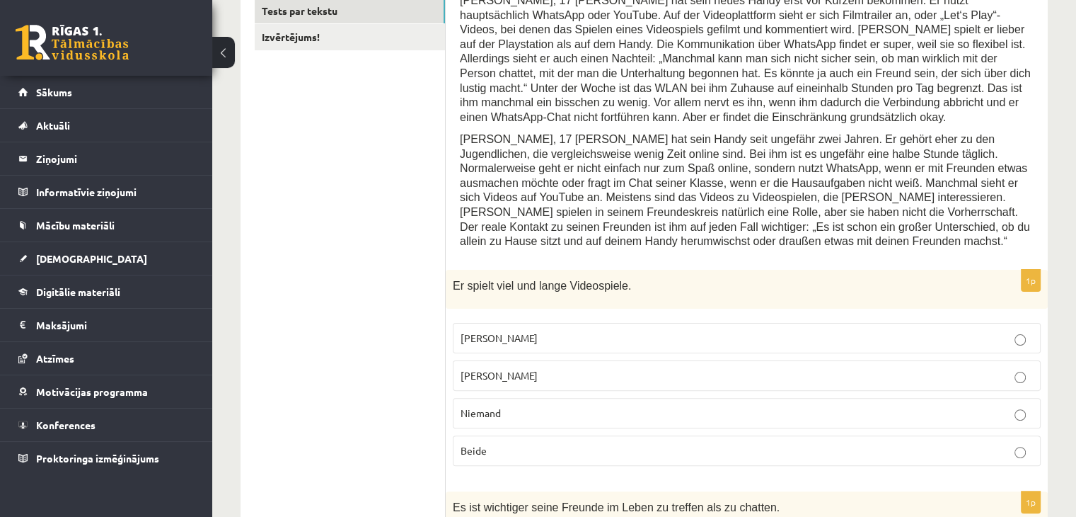
click at [590, 405] on p "Niemand" at bounding box center [747, 412] width 573 height 15
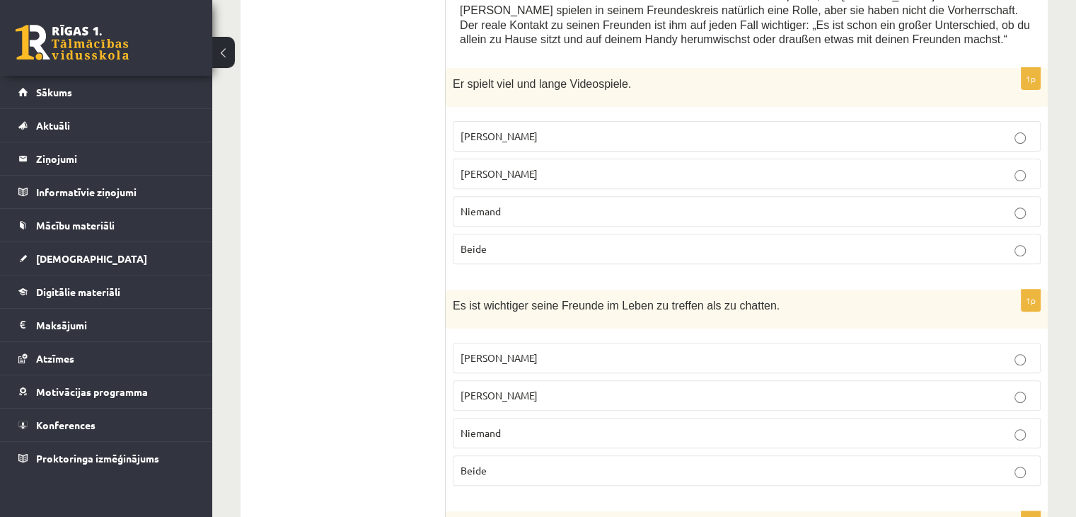
scroll to position [566, 0]
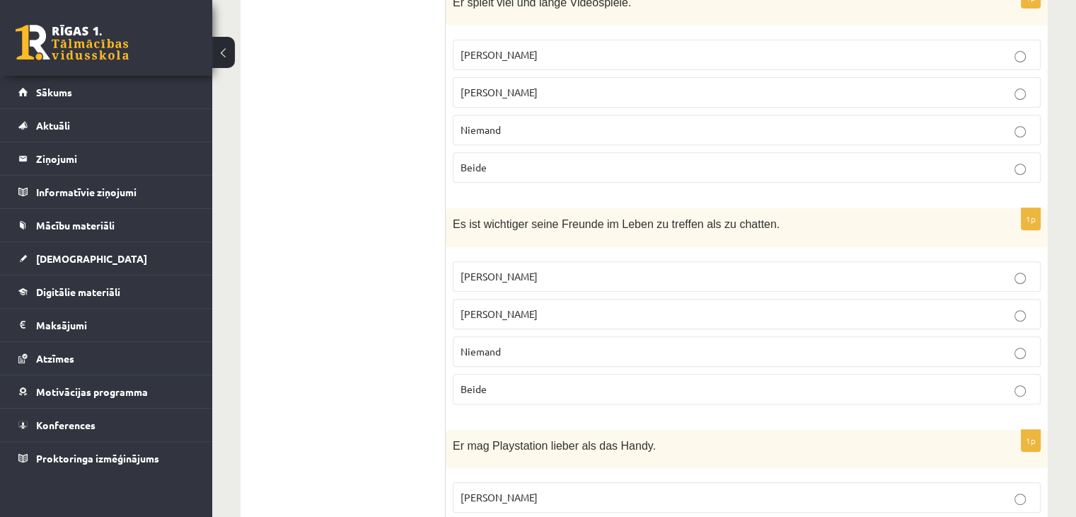
click at [504, 374] on label "Beide" at bounding box center [747, 389] width 588 height 30
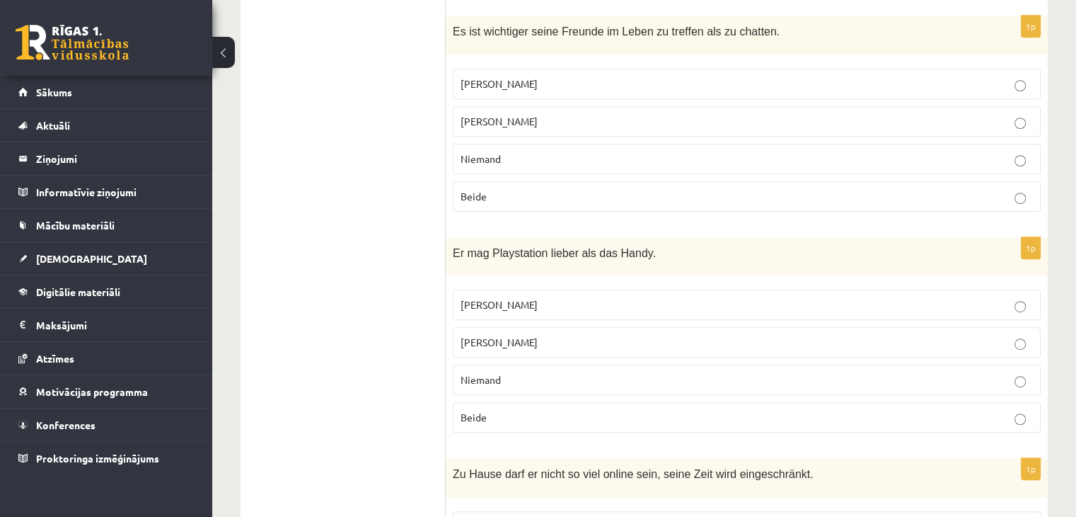
scroll to position [849, 0]
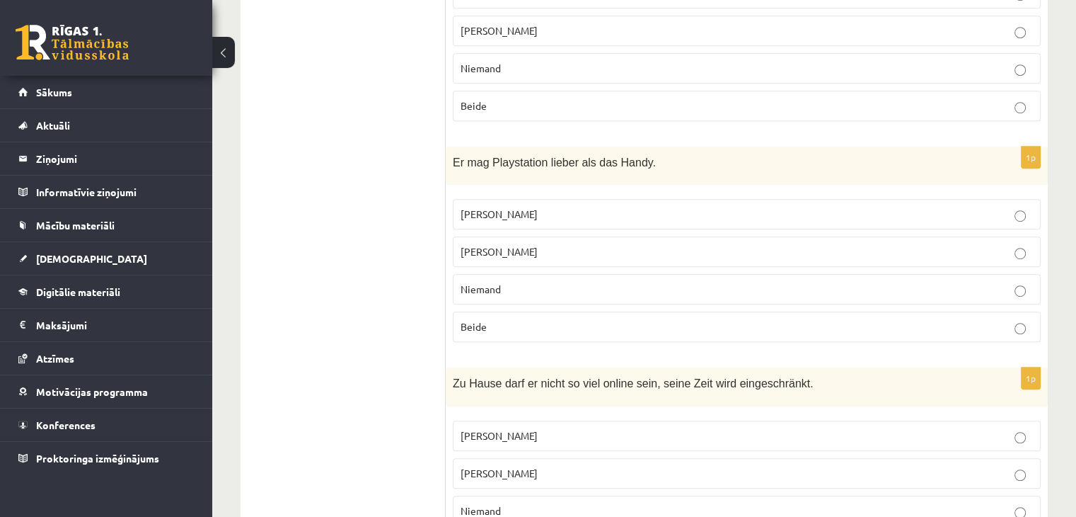
click at [478, 207] on p "Jacob" at bounding box center [747, 214] width 573 height 15
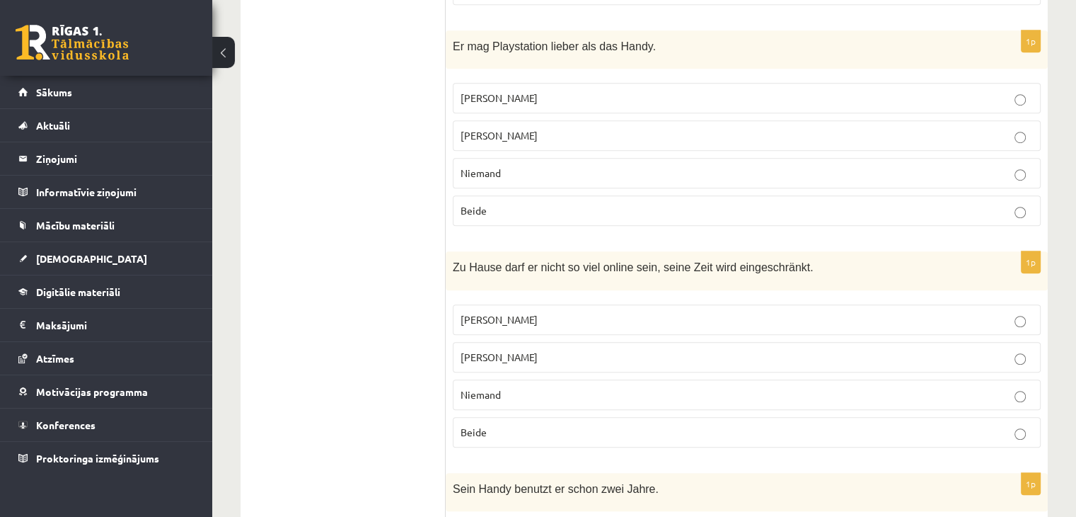
scroll to position [991, 0]
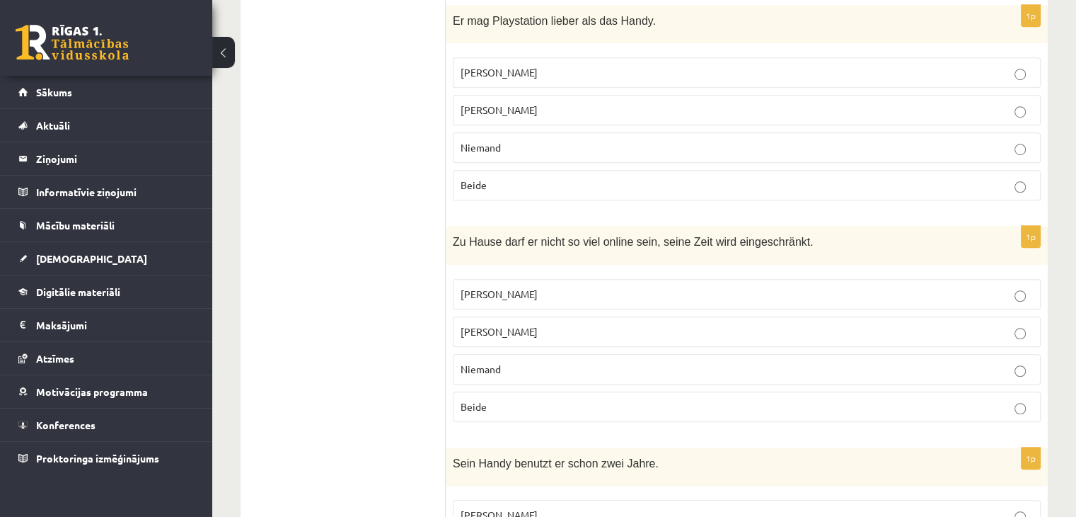
click at [546, 287] on p "Jacob" at bounding box center [747, 294] width 573 height 15
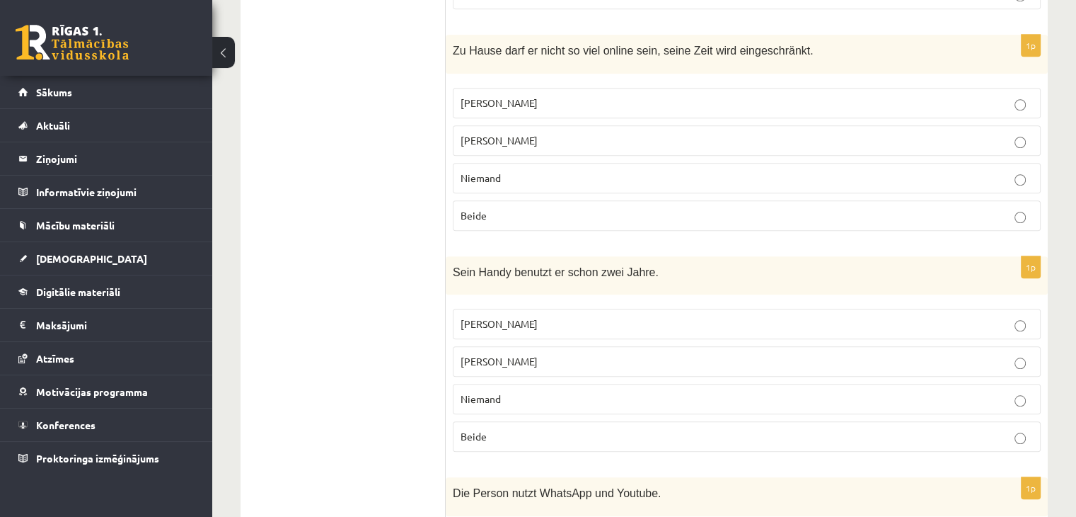
scroll to position [1203, 0]
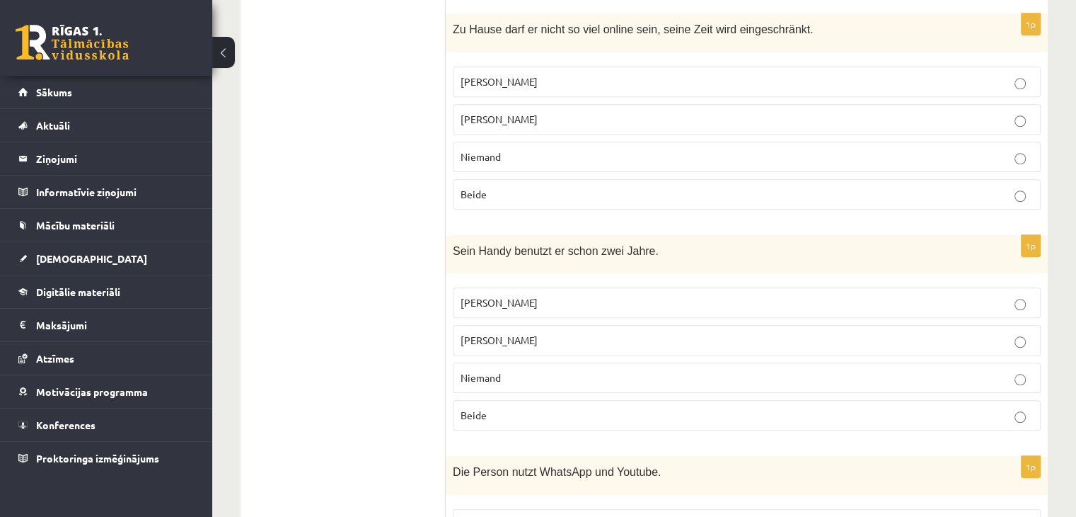
click at [495, 333] on span "Jonathan" at bounding box center [499, 339] width 77 height 13
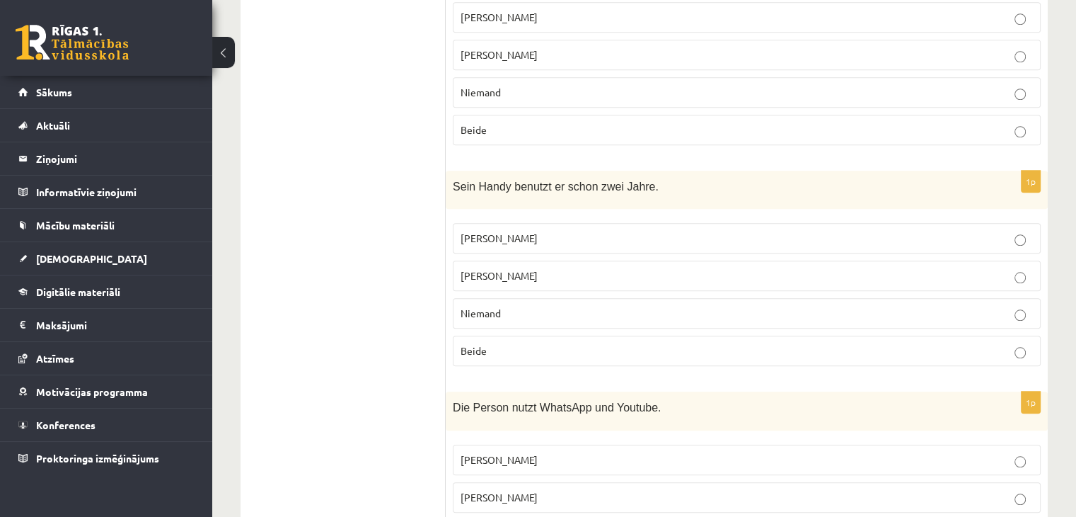
scroll to position [1354, 0]
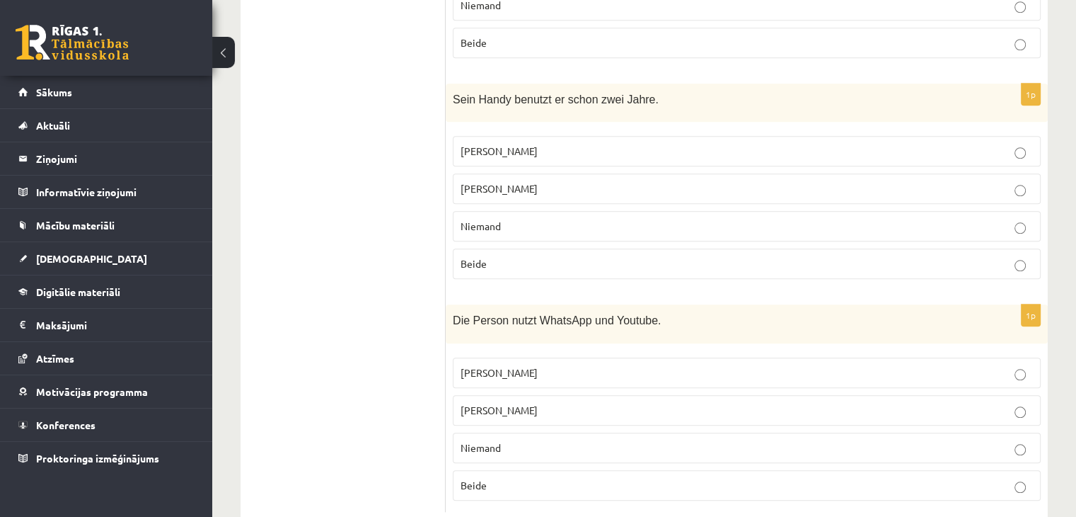
click at [517, 403] on p "Jonathan" at bounding box center [747, 410] width 573 height 15
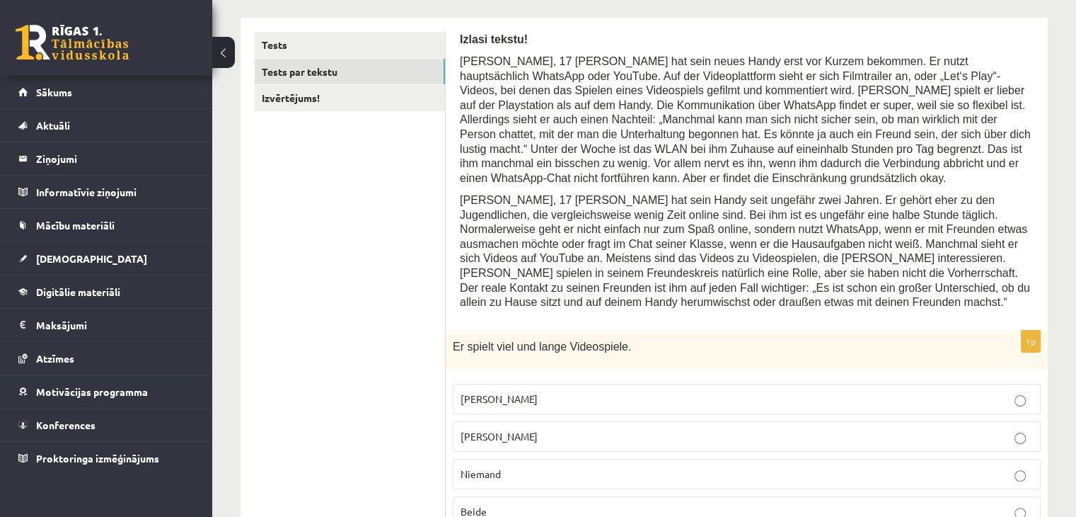
scroll to position [0, 0]
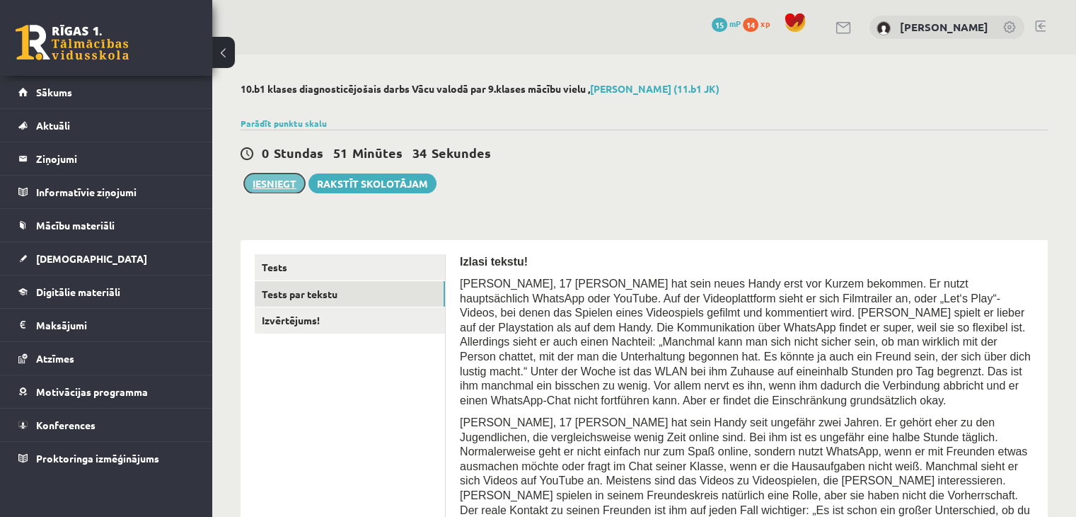
click at [280, 183] on button "Iesniegt" at bounding box center [274, 183] width 61 height 20
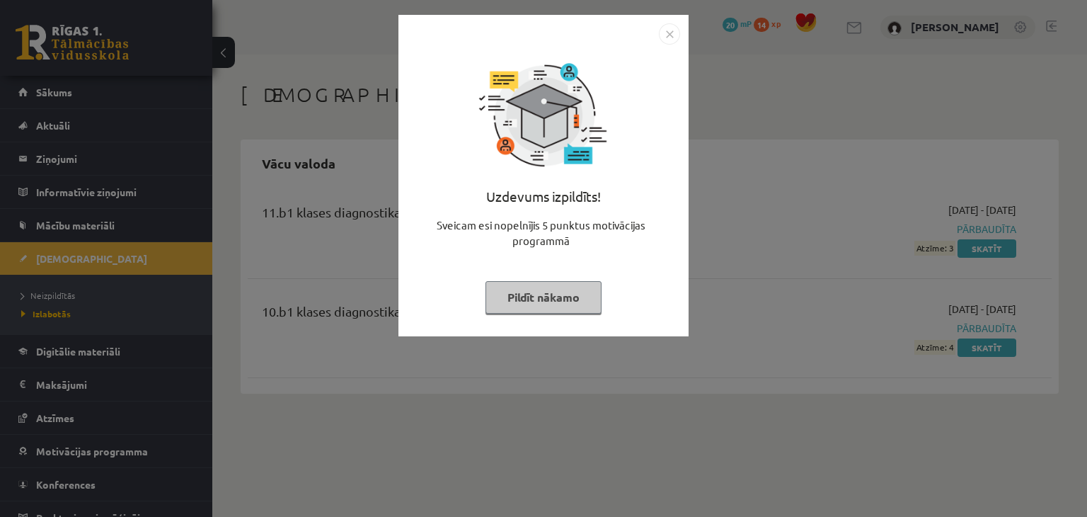
click at [787, 244] on div "Uzdevums izpildīts! Sveicam esi nopelnījis 5 punktus motivācijas programmā Pild…" at bounding box center [543, 258] width 1087 height 517
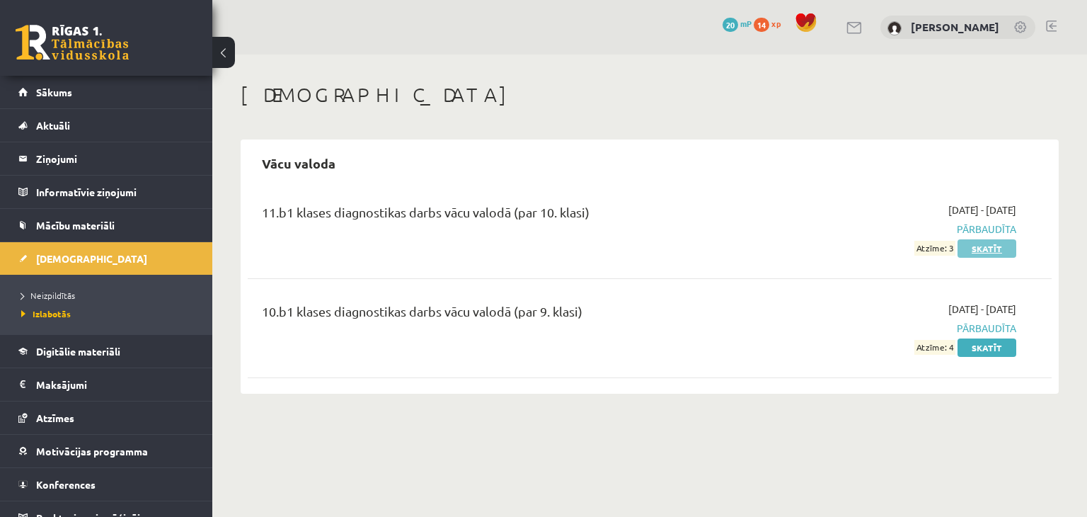
click at [997, 246] on link "Skatīt" at bounding box center [986, 248] width 59 height 18
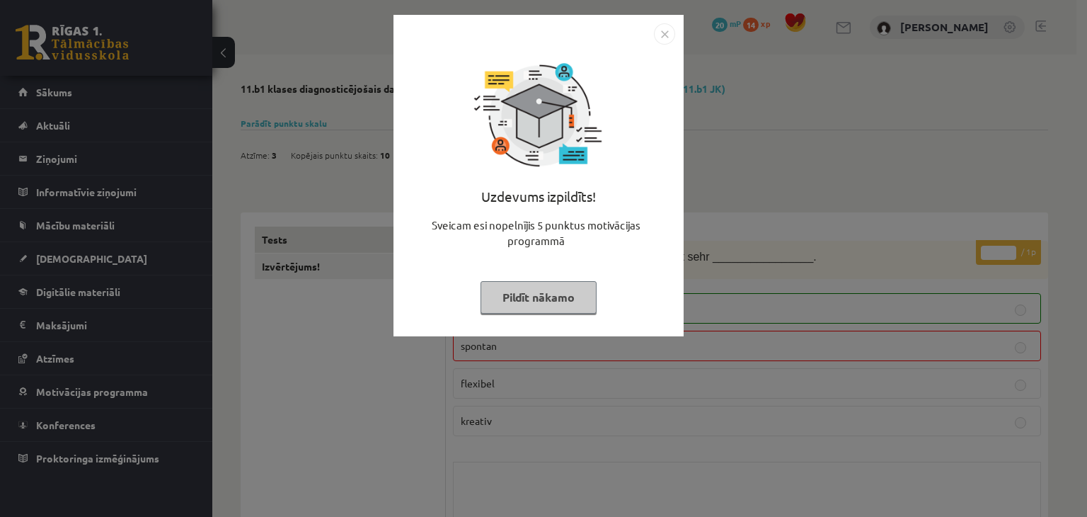
click at [563, 289] on button "Pildīt nākamo" at bounding box center [539, 297] width 116 height 33
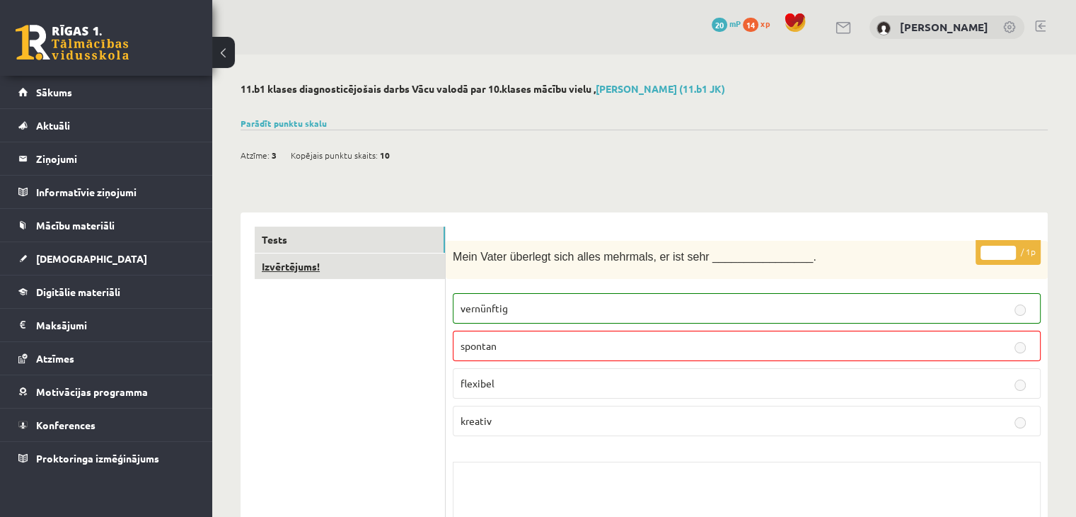
click at [297, 266] on link "Izvērtējums!" at bounding box center [350, 266] width 190 height 26
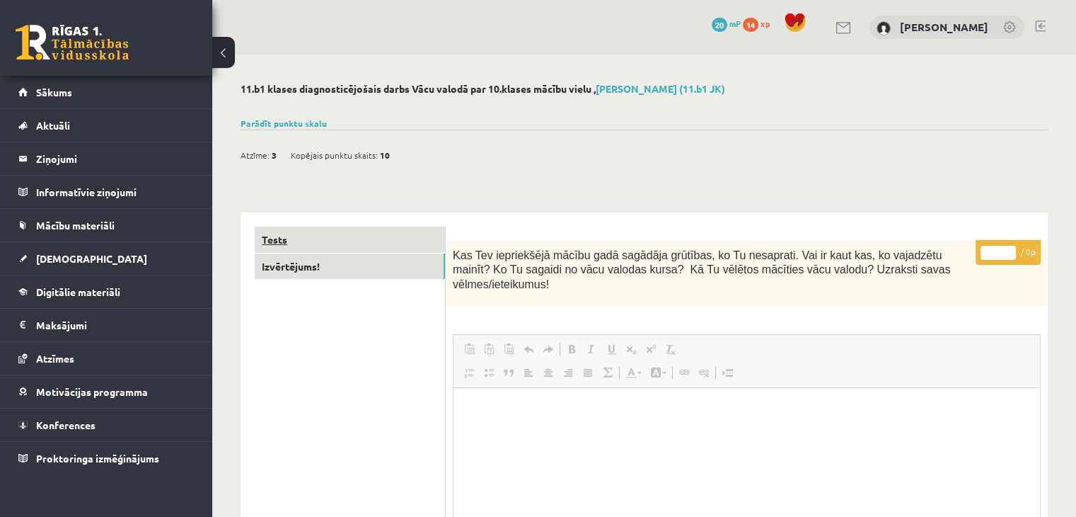
click at [297, 240] on link "Tests" at bounding box center [350, 239] width 190 height 26
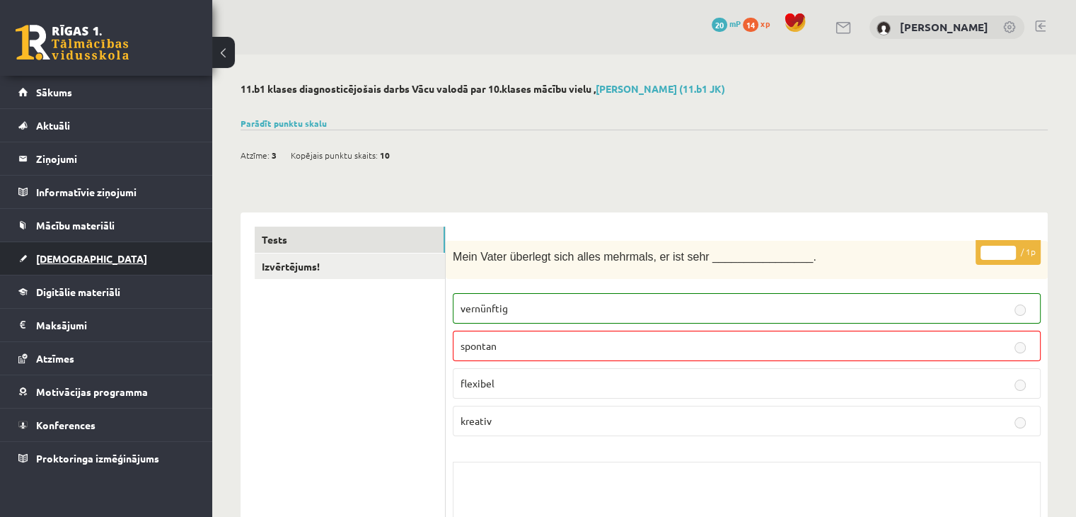
click at [62, 253] on span "[DEMOGRAPHIC_DATA]" at bounding box center [91, 258] width 111 height 13
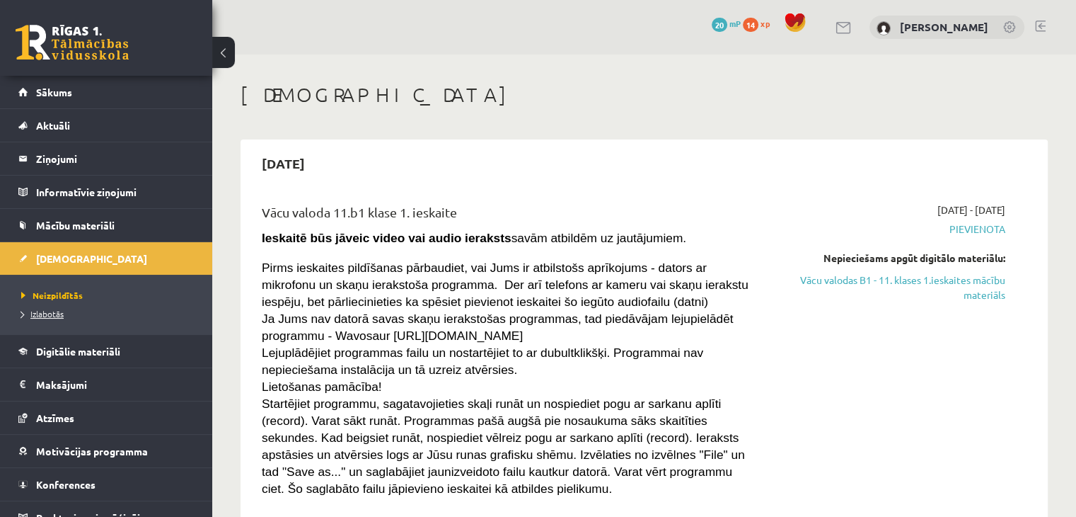
click at [48, 309] on span "Izlabotās" at bounding box center [42, 313] width 42 height 11
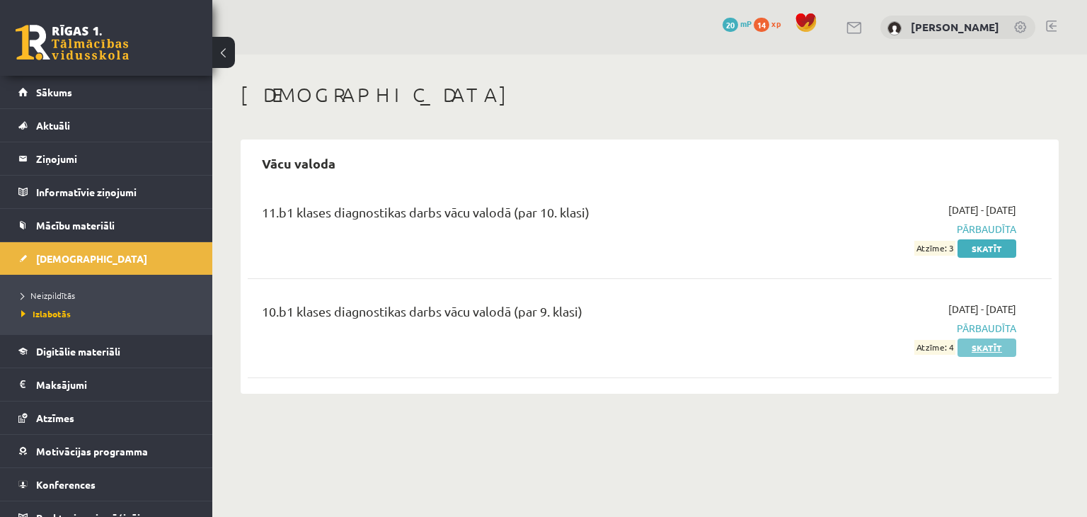
click at [994, 349] on link "Skatīt" at bounding box center [986, 347] width 59 height 18
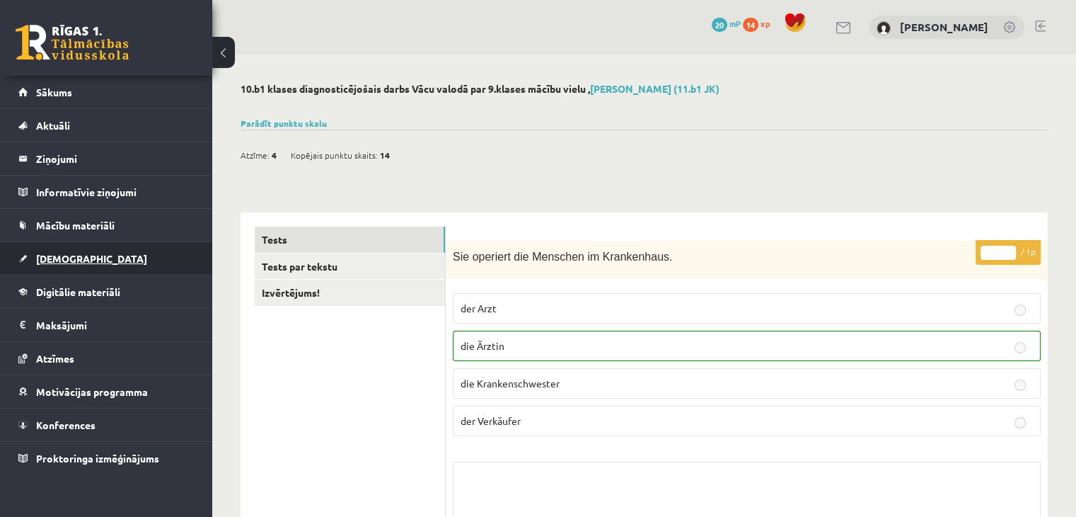
click at [68, 258] on span "[DEMOGRAPHIC_DATA]" at bounding box center [91, 258] width 111 height 13
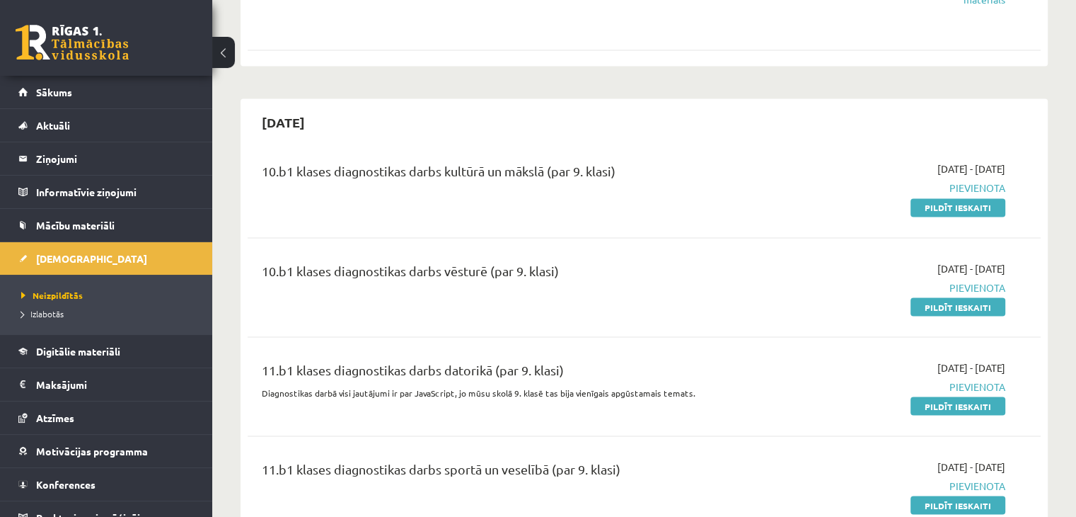
scroll to position [2406, 0]
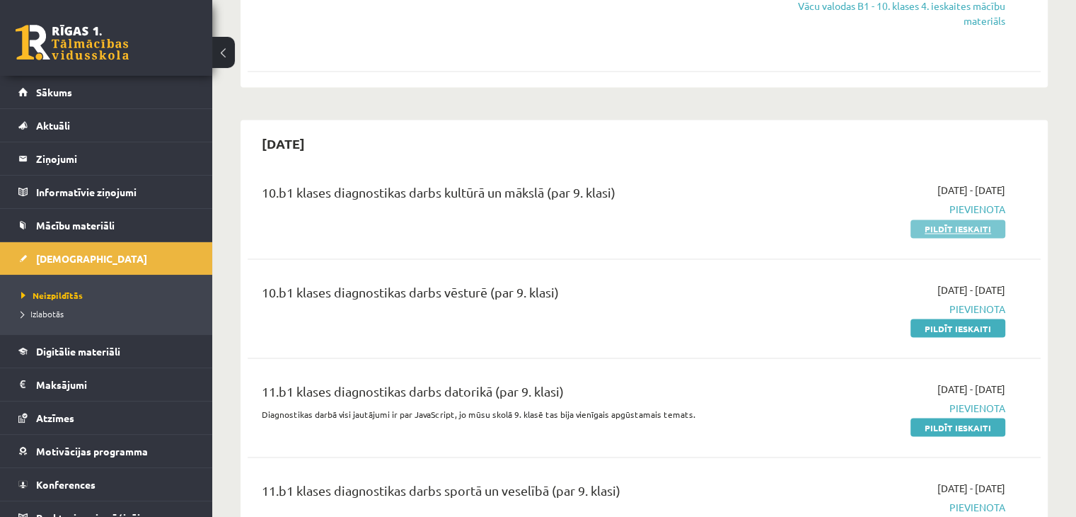
click at [963, 219] on link "Pildīt ieskaiti" at bounding box center [958, 228] width 95 height 18
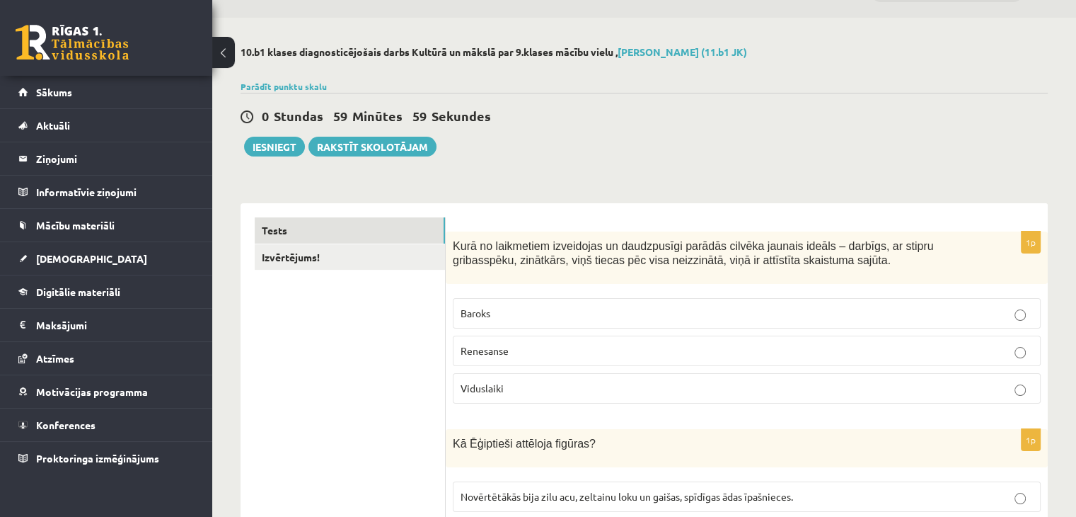
scroll to position [71, 0]
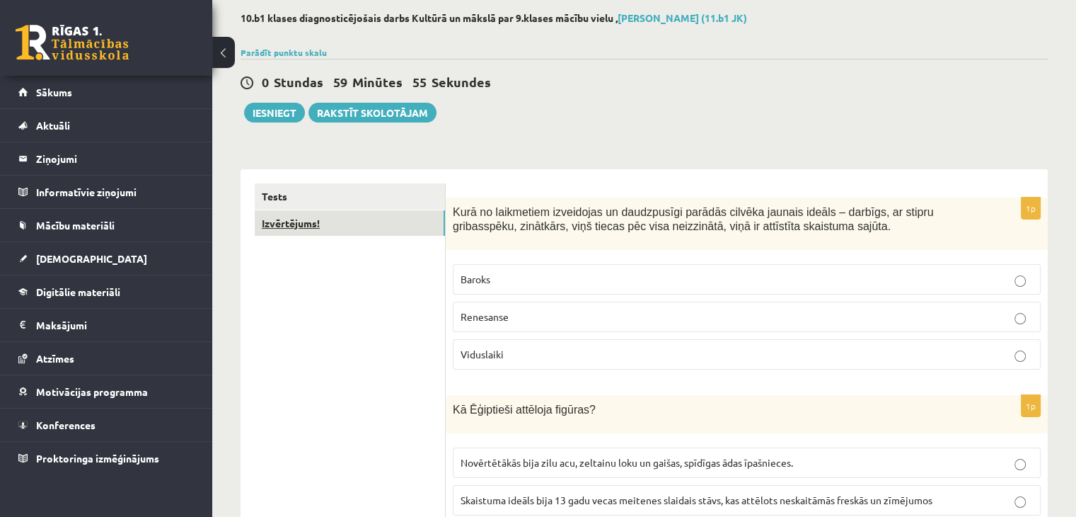
click at [333, 224] on link "Izvērtējums!" at bounding box center [350, 223] width 190 height 26
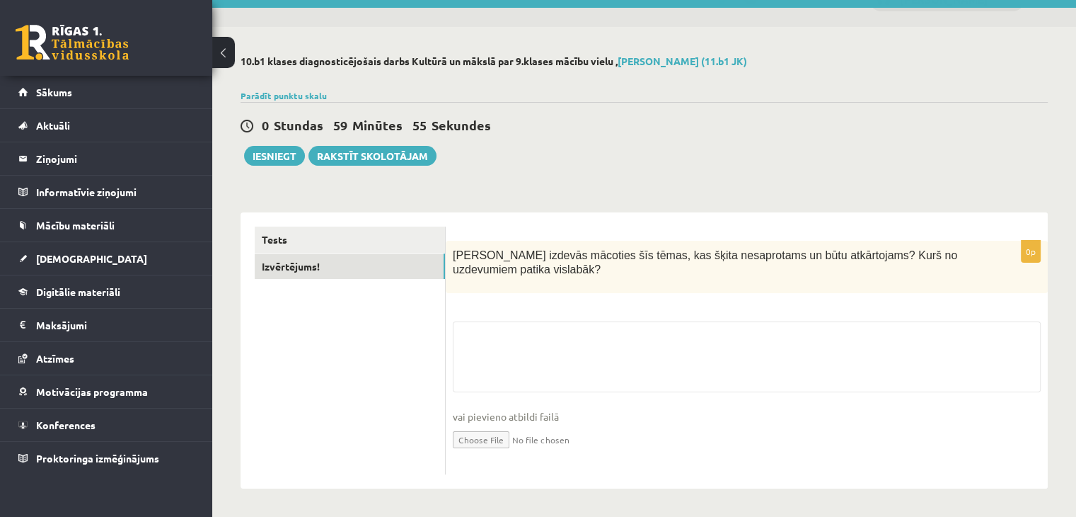
scroll to position [28, 0]
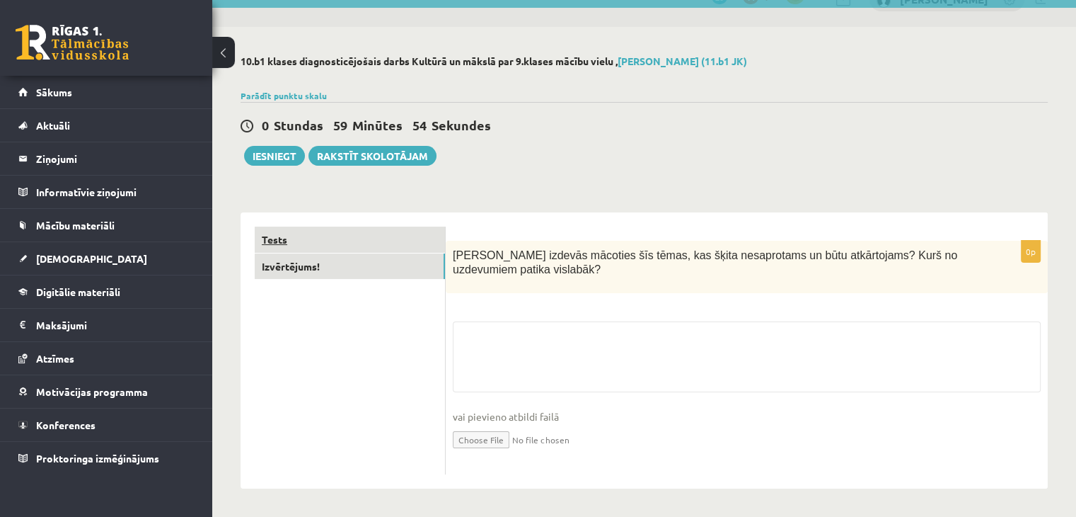
click at [279, 238] on link "Tests" at bounding box center [350, 239] width 190 height 26
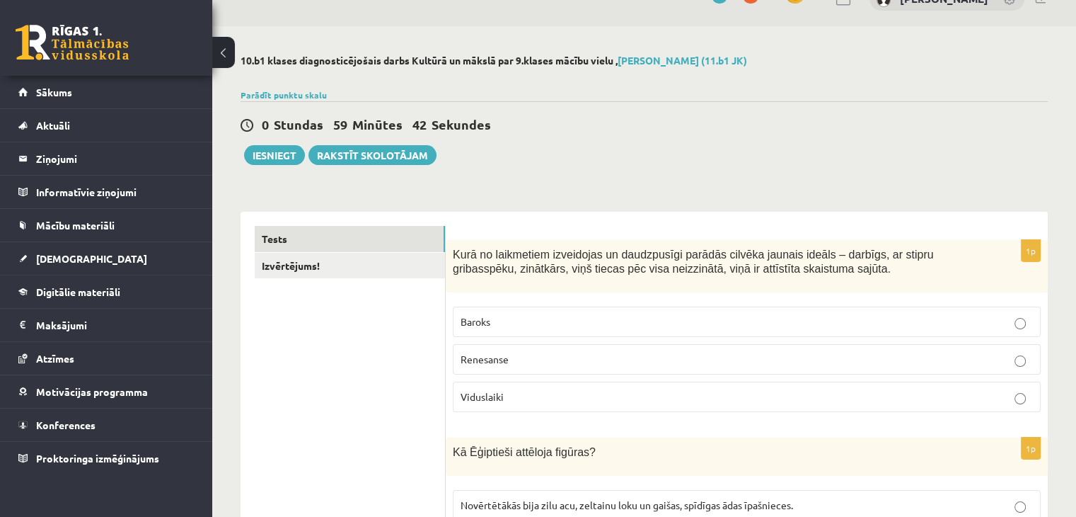
click at [557, 389] on p "Viduslaiki" at bounding box center [747, 396] width 573 height 15
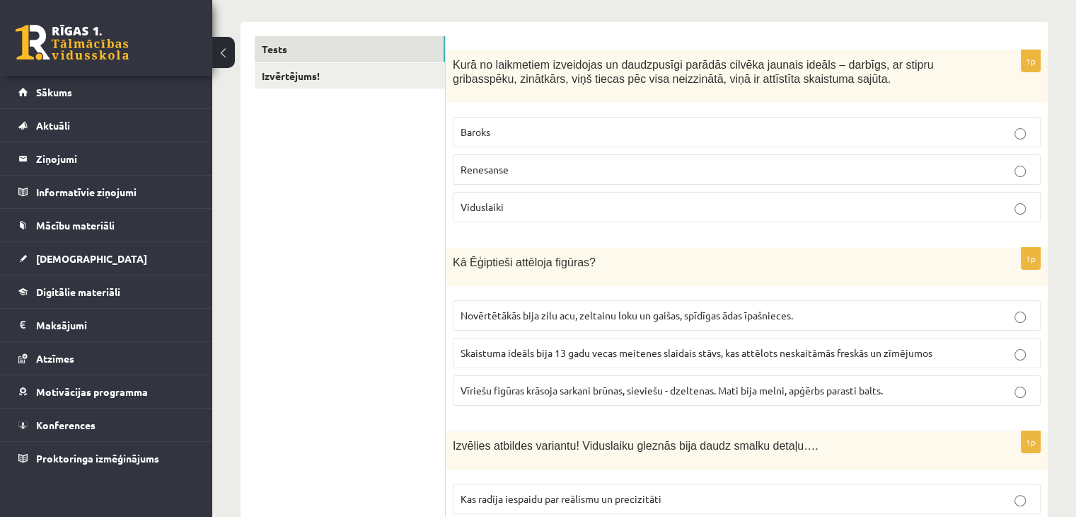
scroll to position [241, 0]
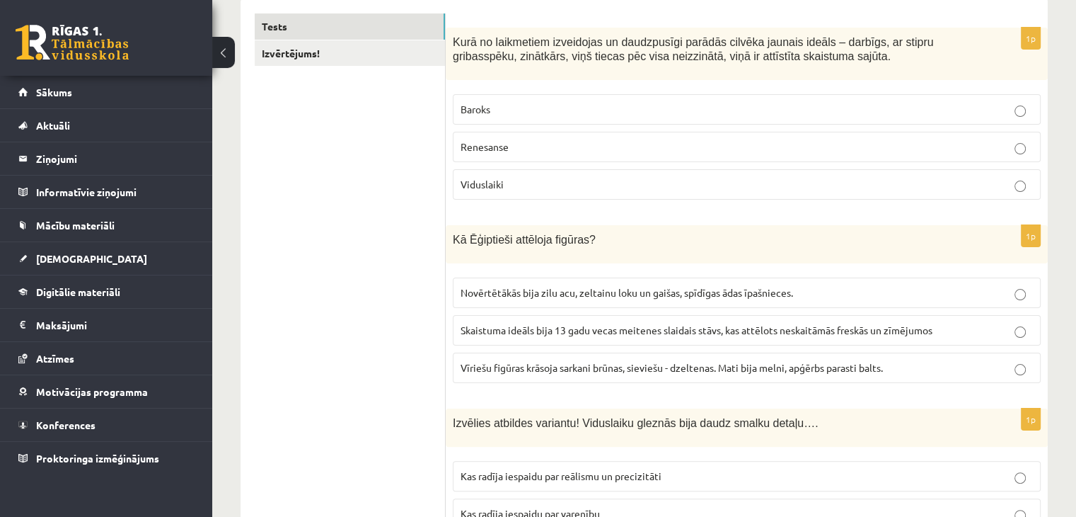
click at [583, 362] on span "Vīriešu figūras krāsoja sarkani brūnas, sieviešu - dzeltenas. Mati bija melni, …" at bounding box center [672, 367] width 422 height 13
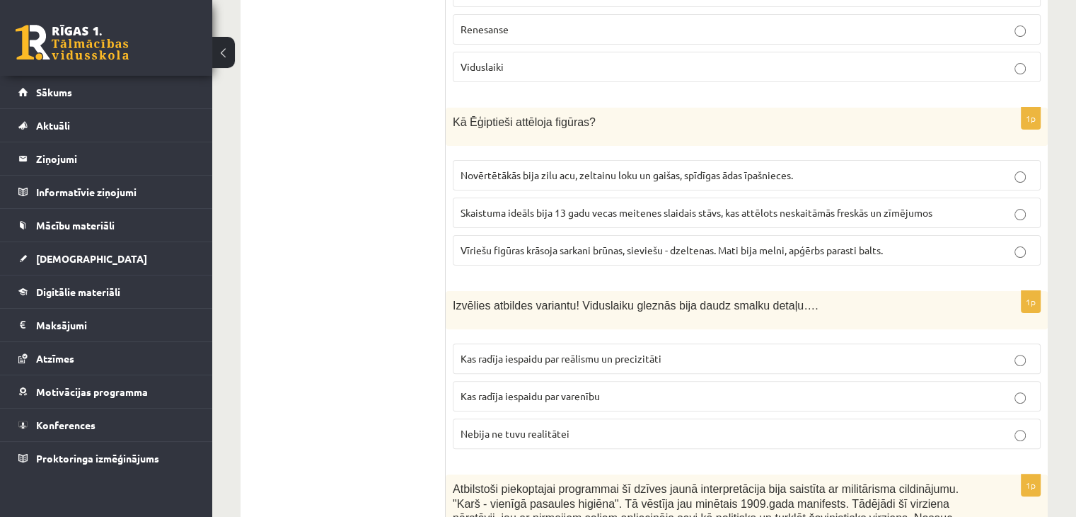
scroll to position [382, 0]
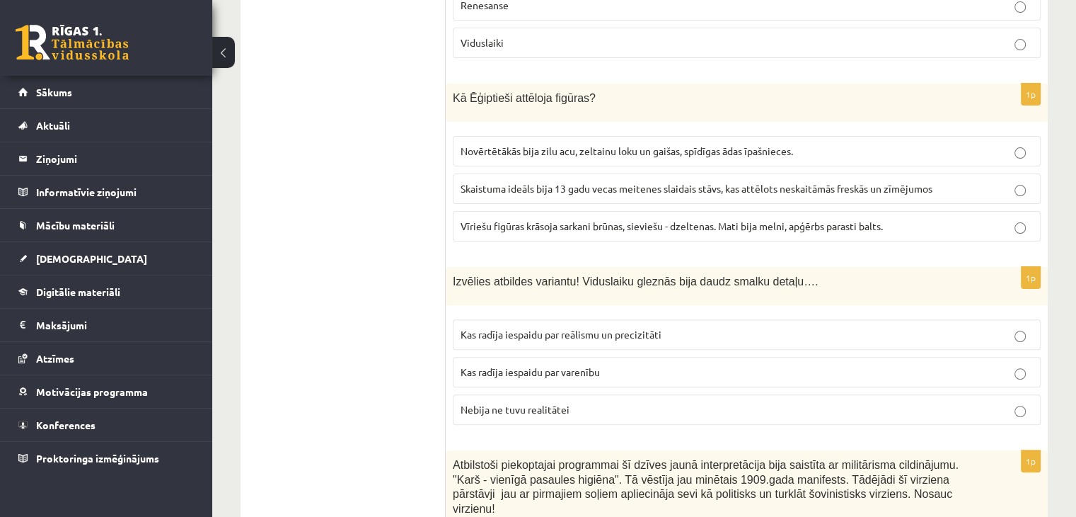
click at [530, 372] on span "Kas radīja iespaidu par varenību" at bounding box center [530, 371] width 139 height 13
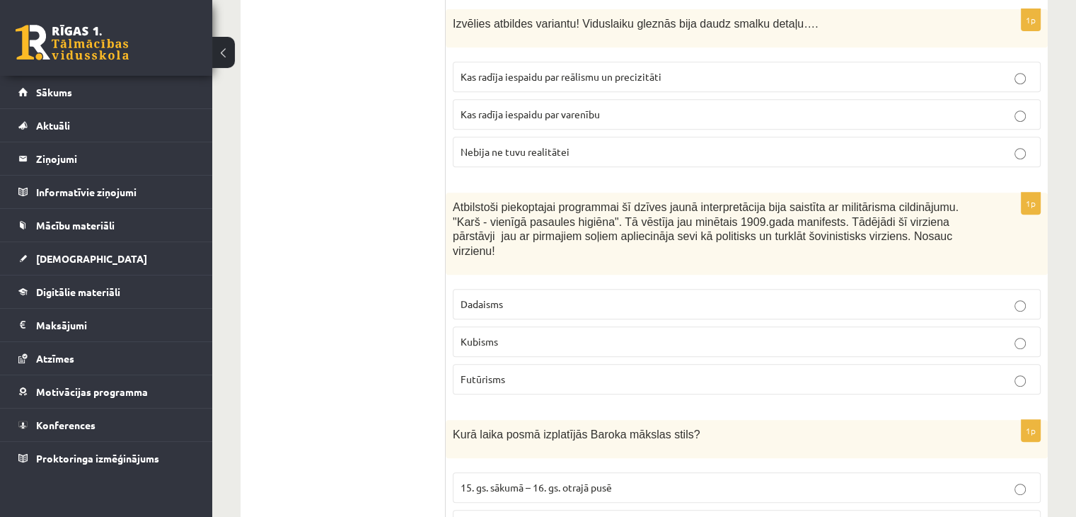
scroll to position [665, 0]
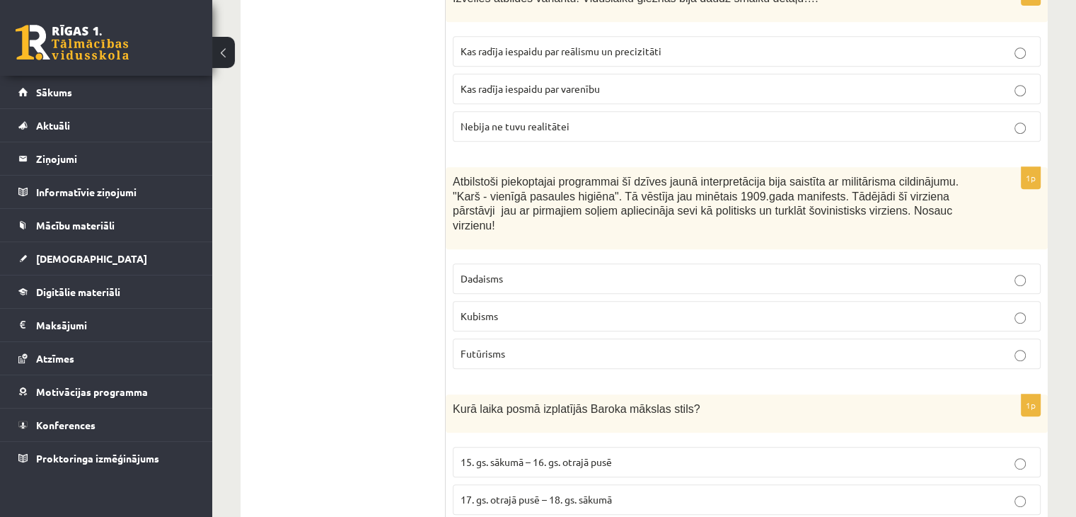
click at [500, 347] on span "Futūrisms" at bounding box center [483, 353] width 45 height 13
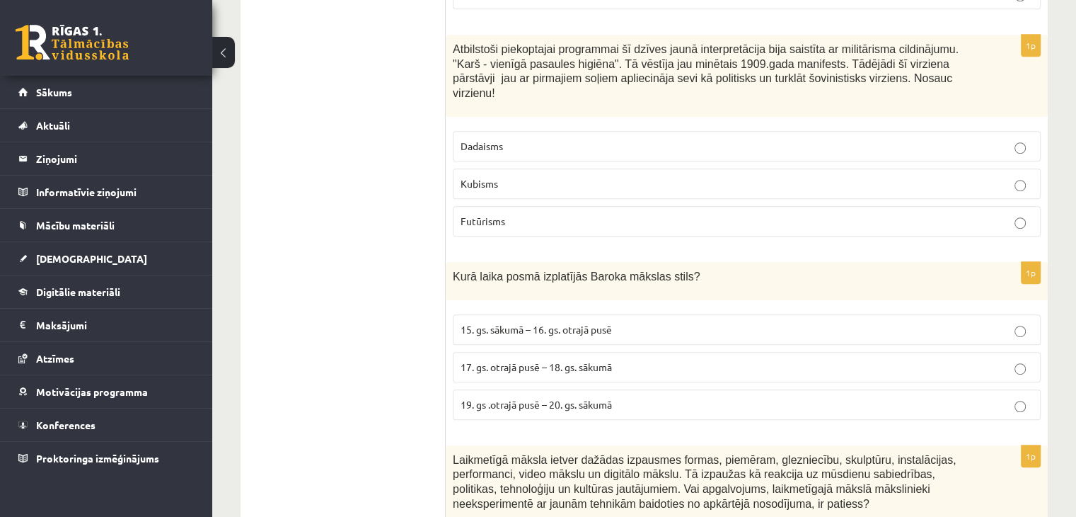
scroll to position [807, 0]
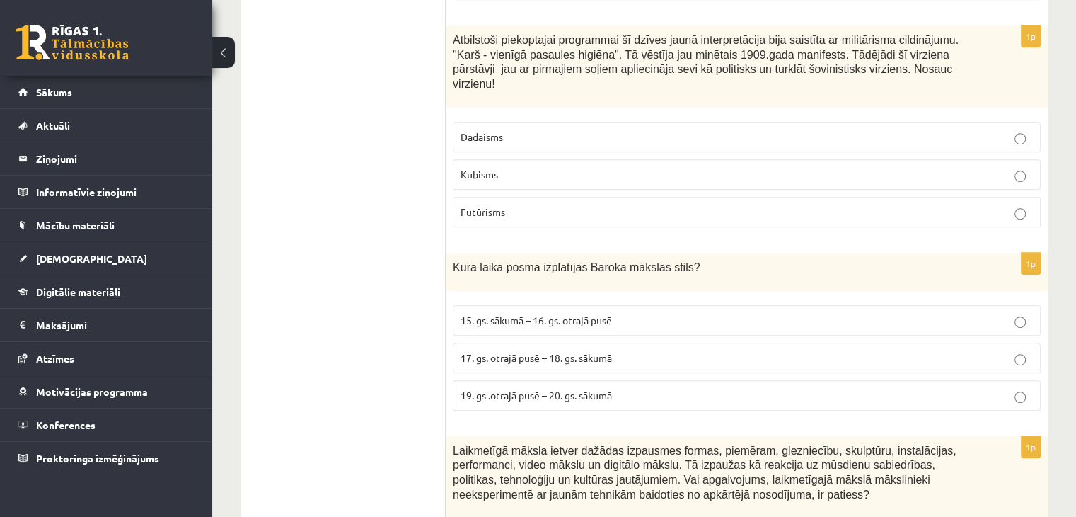
click at [515, 351] on span "17. gs. otrajā pusē – 18. gs. sākumā" at bounding box center [536, 357] width 151 height 13
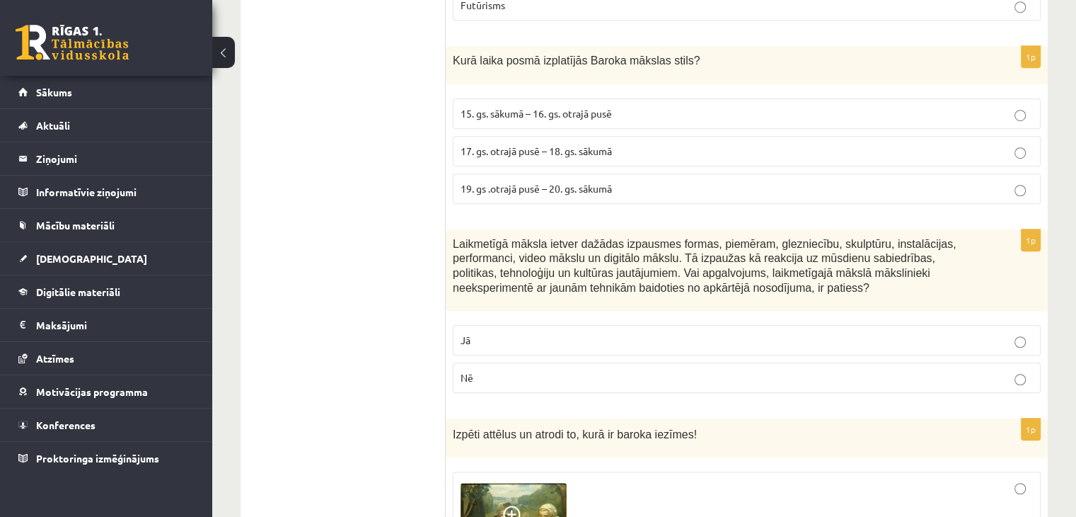
scroll to position [1019, 0]
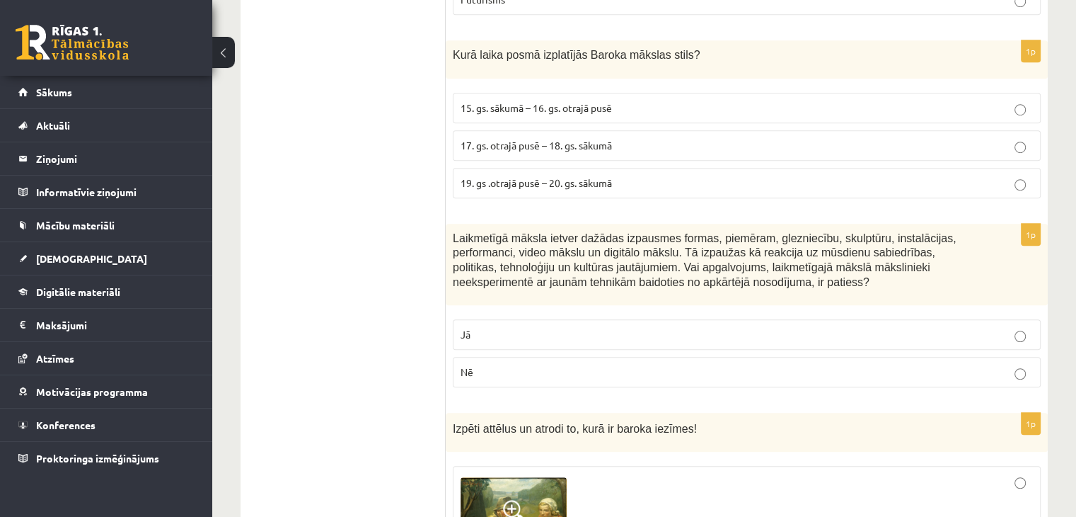
click at [530, 357] on label "Nē" at bounding box center [747, 372] width 588 height 30
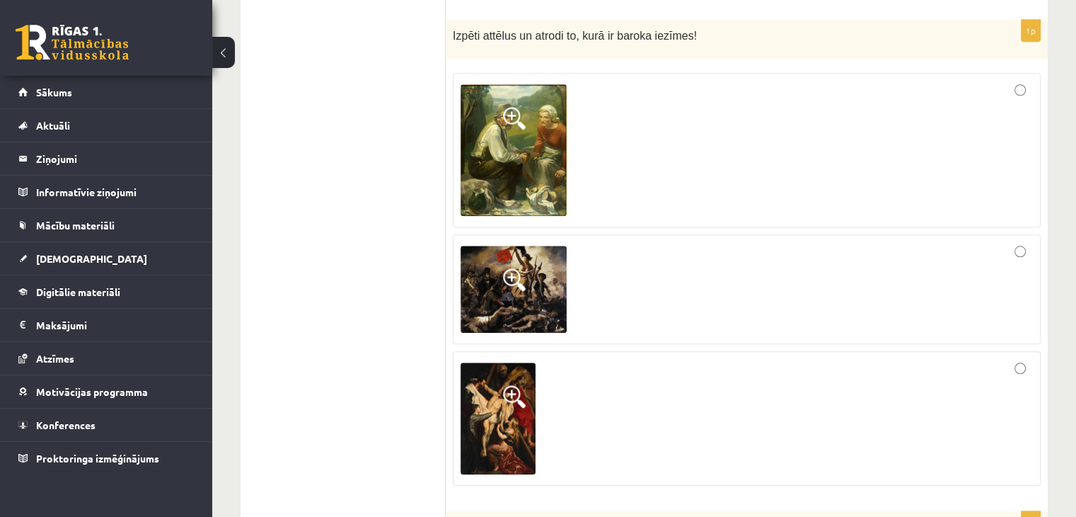
scroll to position [1444, 0]
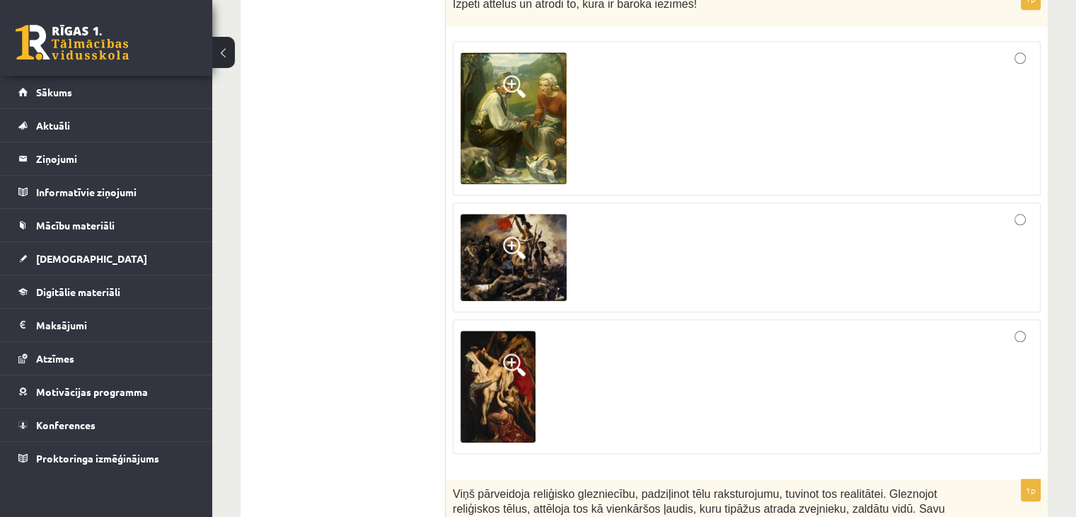
click at [798, 237] on div at bounding box center [747, 257] width 573 height 95
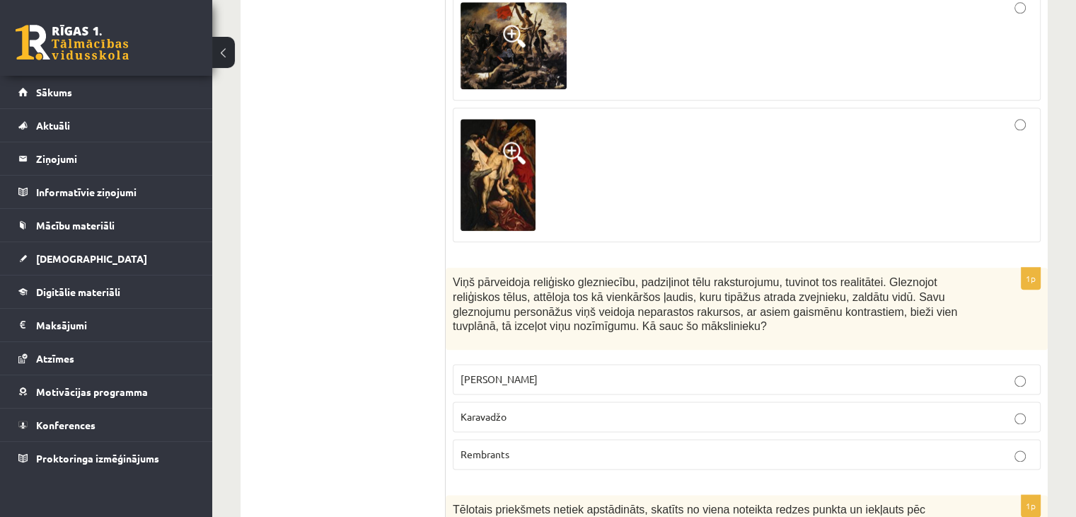
scroll to position [1656, 0]
click at [532, 372] on span "Leonardo da Vinči" at bounding box center [499, 378] width 77 height 13
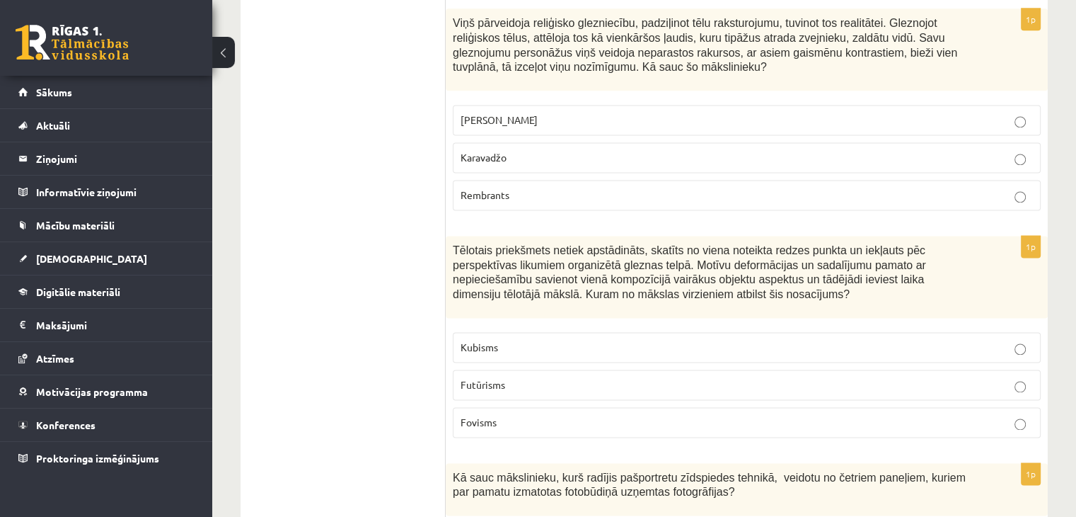
scroll to position [1939, 0]
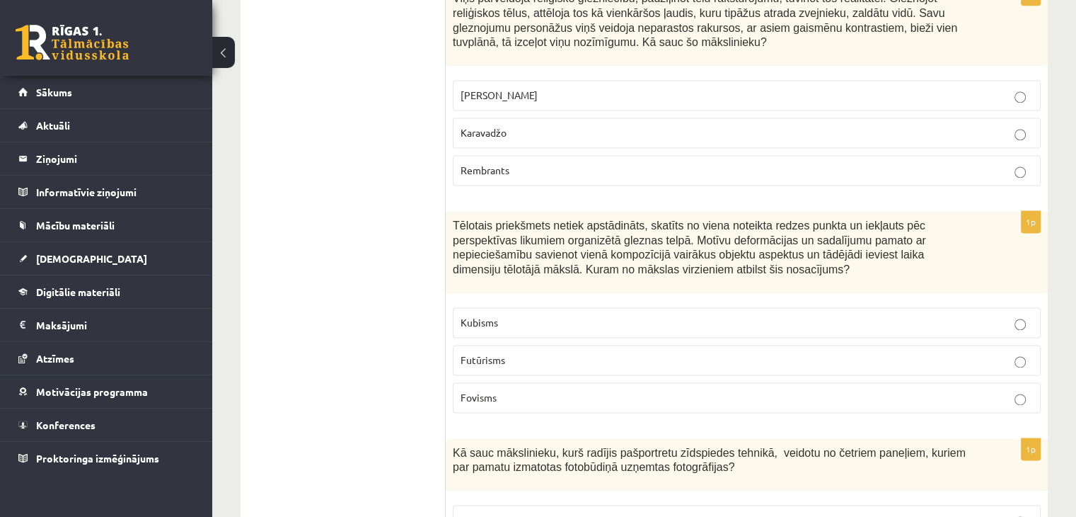
click at [545, 315] on p "Kubisms" at bounding box center [747, 322] width 573 height 15
click at [527, 345] on label "Futūrisms" at bounding box center [747, 360] width 588 height 30
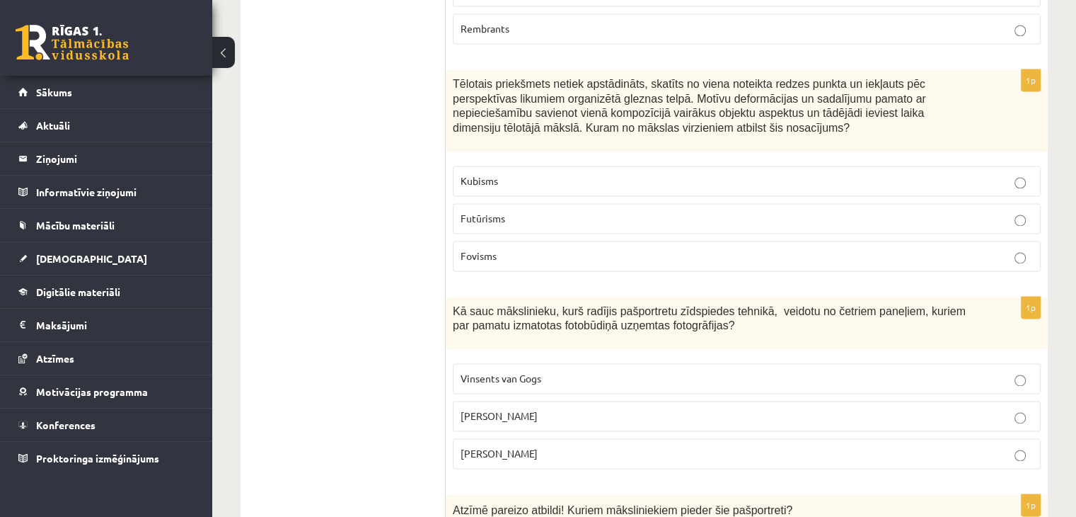
scroll to position [2151, 0]
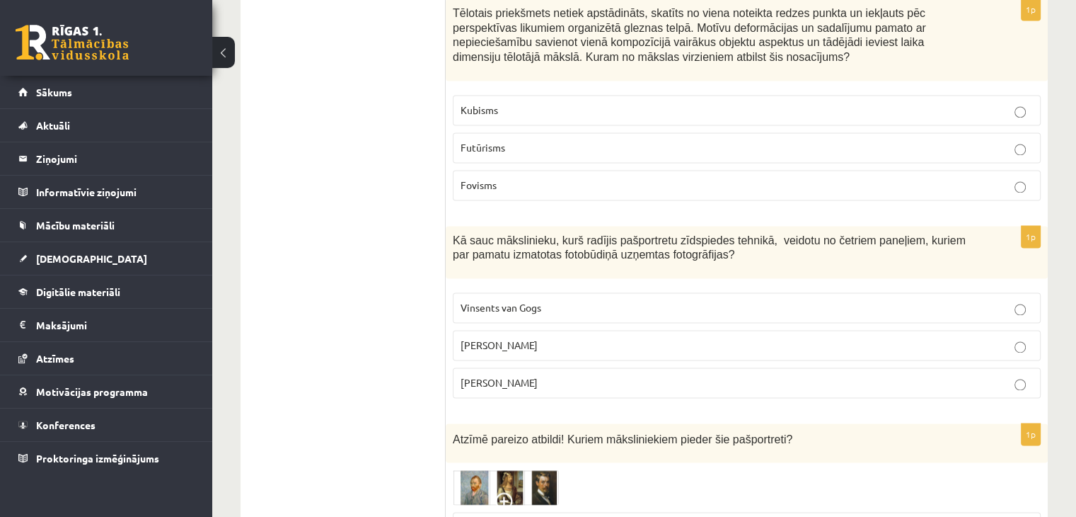
click at [545, 300] on p "Vinsents van Gogs" at bounding box center [747, 307] width 573 height 15
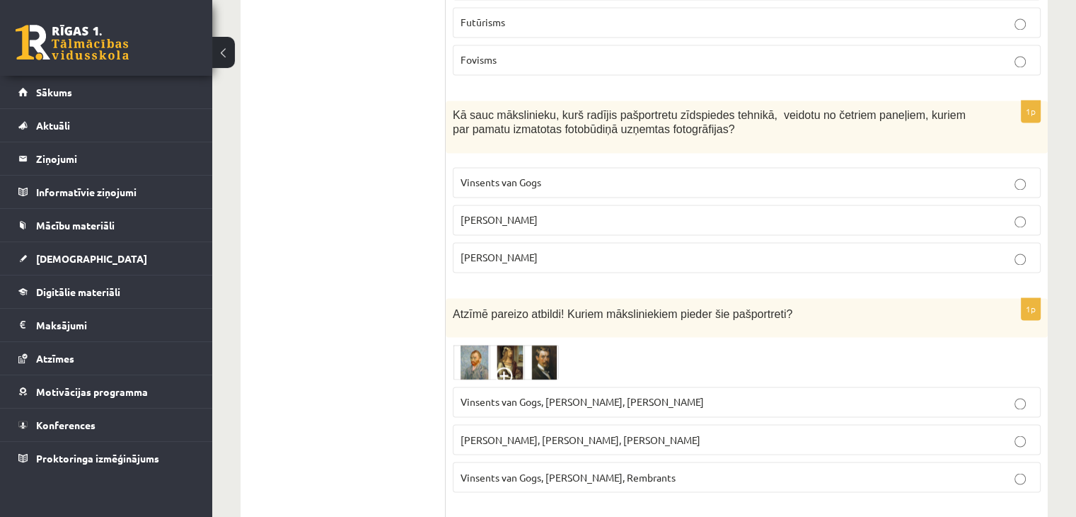
scroll to position [2293, 0]
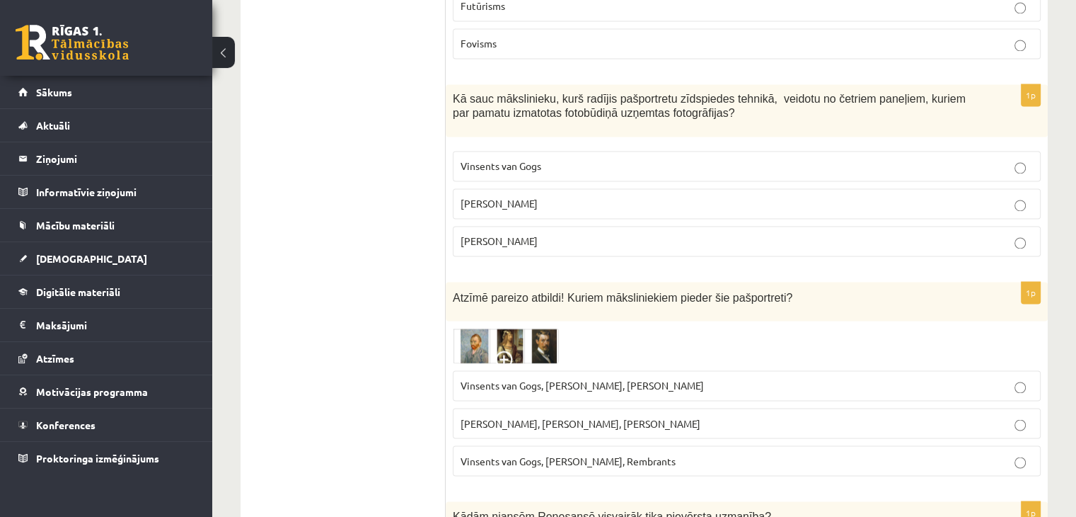
click at [506, 350] on span at bounding box center [506, 361] width 23 height 23
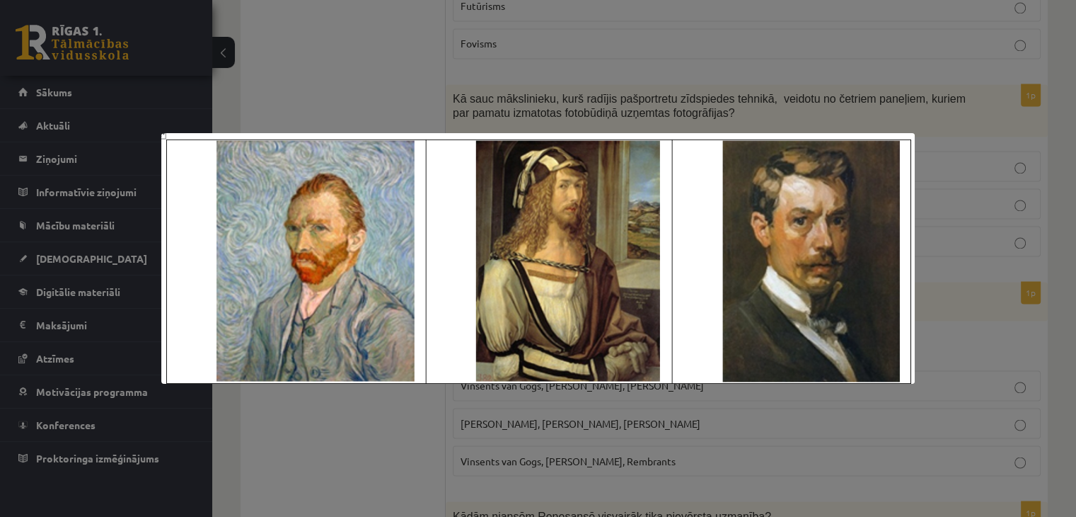
click at [425, 409] on div at bounding box center [538, 258] width 1076 height 517
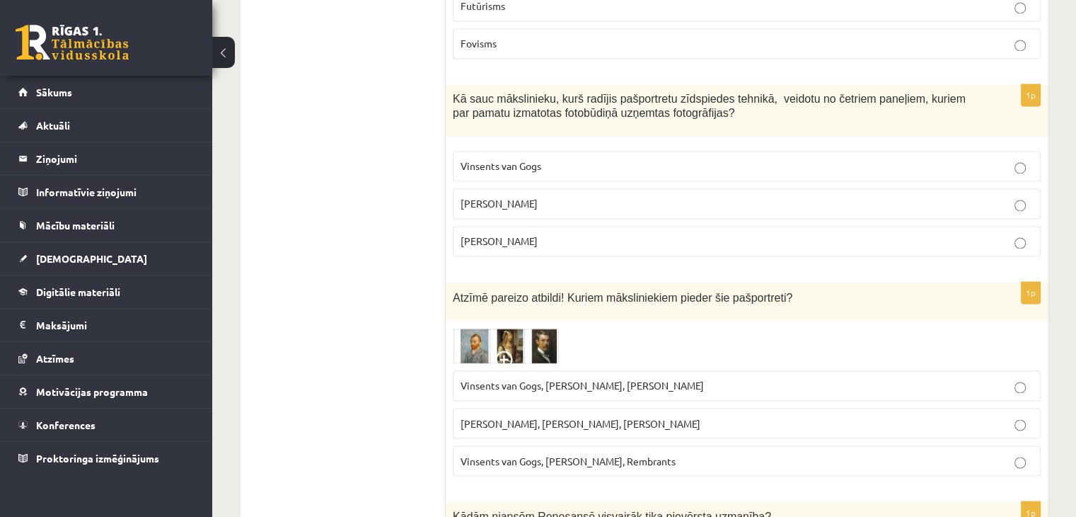
click at [533, 328] on img at bounding box center [506, 345] width 106 height 35
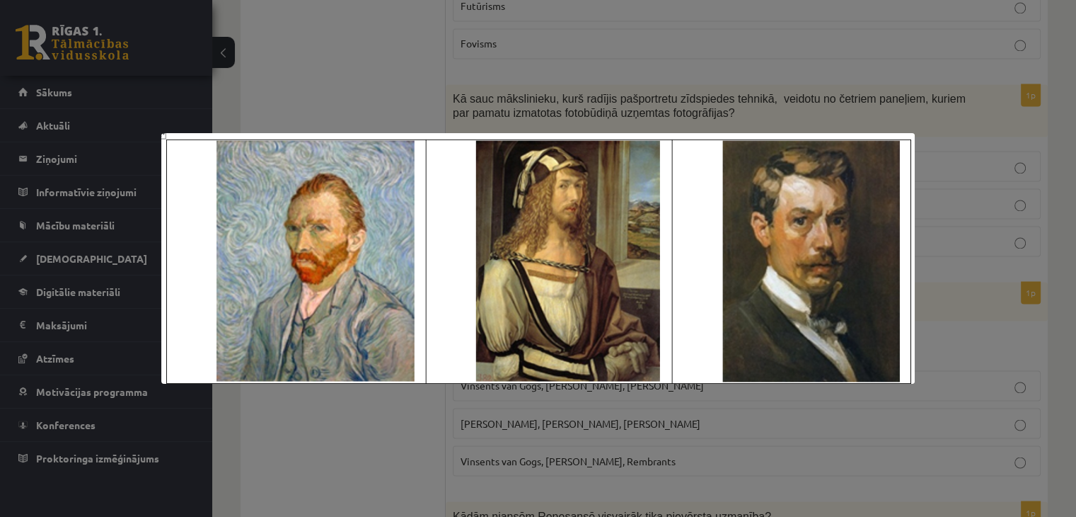
click at [411, 432] on div at bounding box center [538, 258] width 1076 height 517
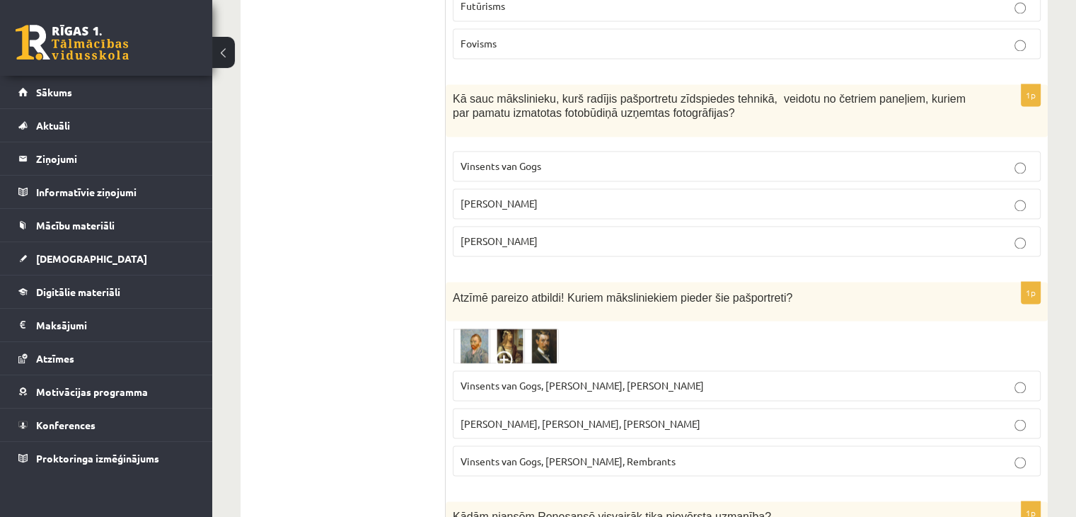
click at [511, 454] on span "Vinsents van Gogs, Kārlis Padegs, Rembrants" at bounding box center [568, 460] width 215 height 13
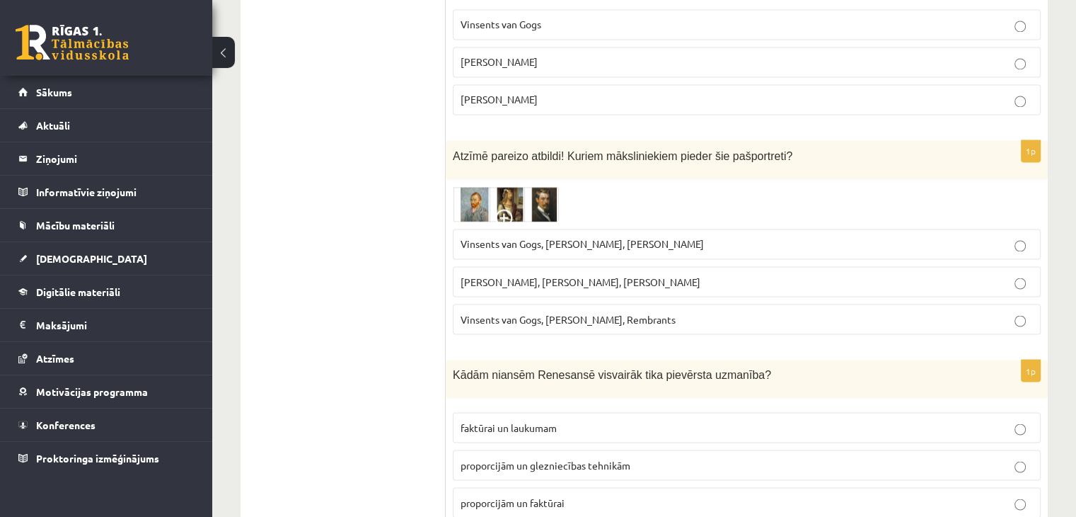
scroll to position [2505, 0]
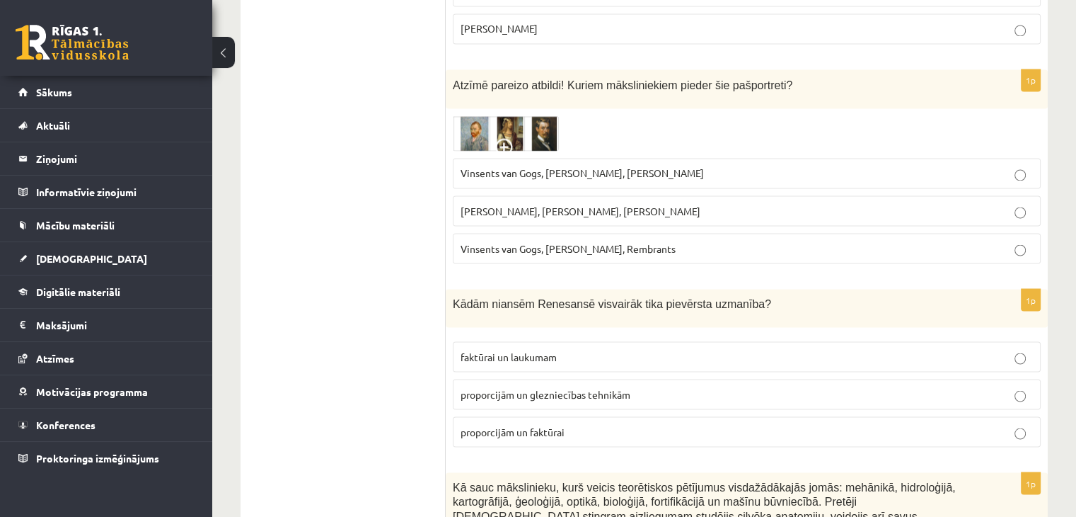
click at [589, 387] on span "proporcijām un glezniecības tehnikām" at bounding box center [546, 393] width 170 height 13
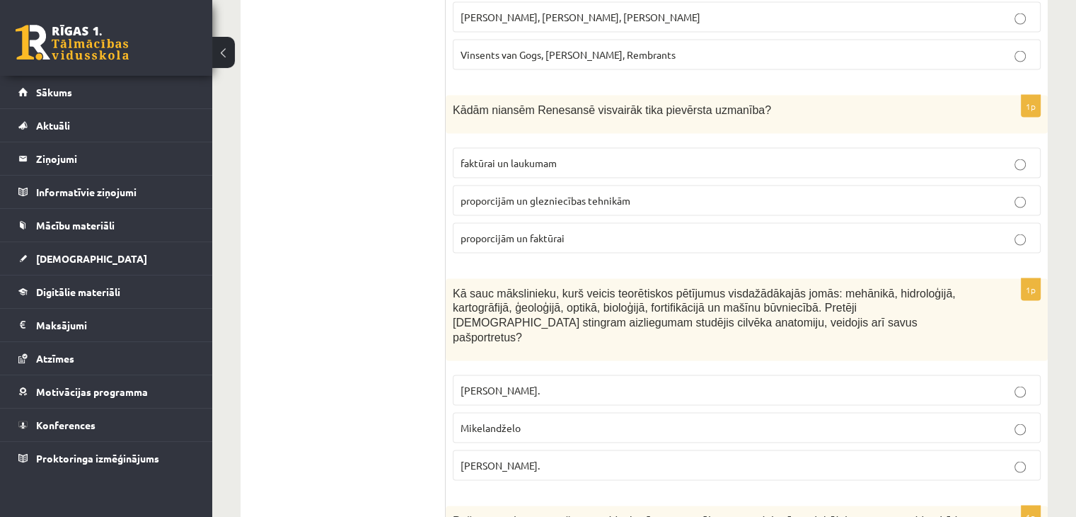
scroll to position [2788, 0]
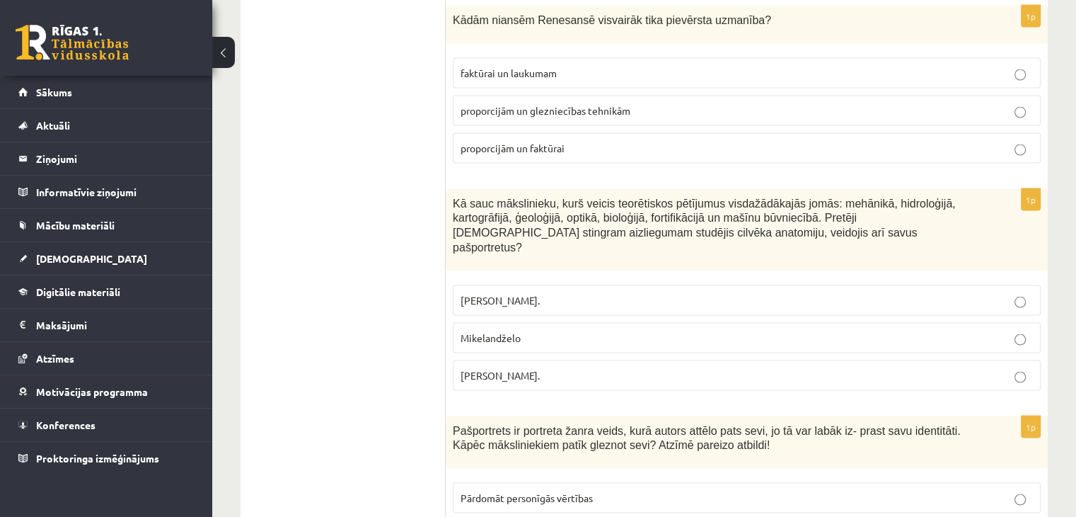
click at [503, 331] on span "Mikelandželo" at bounding box center [491, 337] width 60 height 13
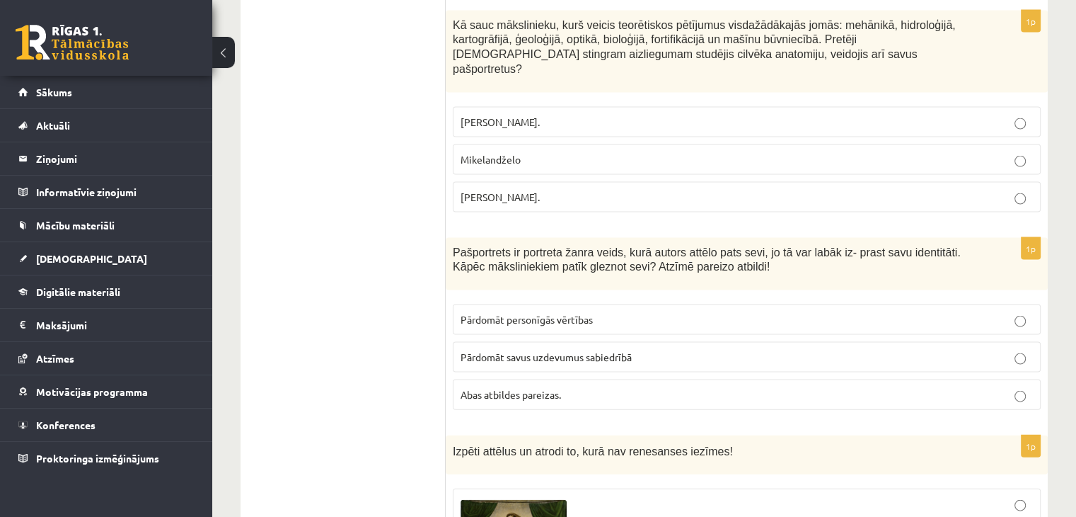
scroll to position [3001, 0]
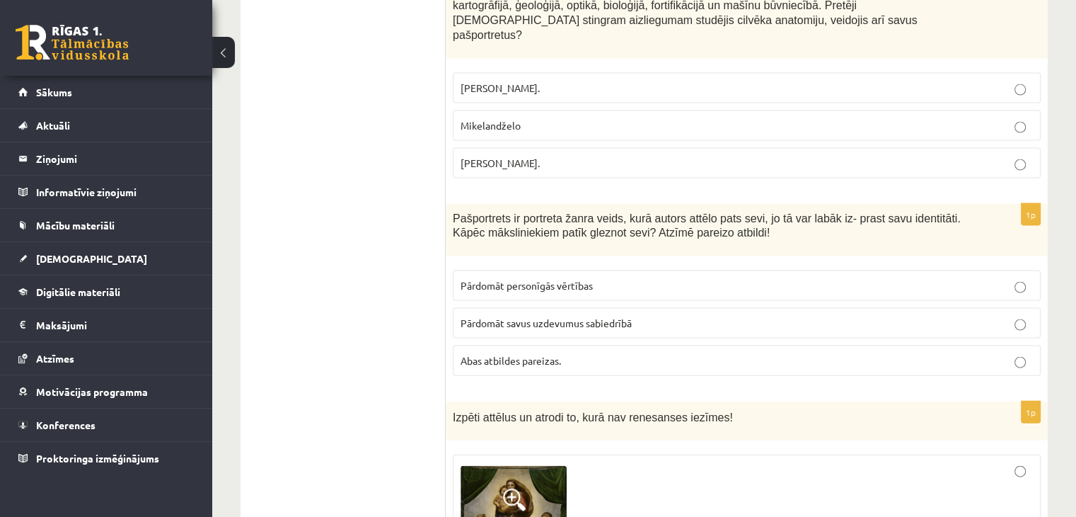
click at [566, 279] on span "Pārdomāt personīgās vērtības" at bounding box center [527, 285] width 132 height 13
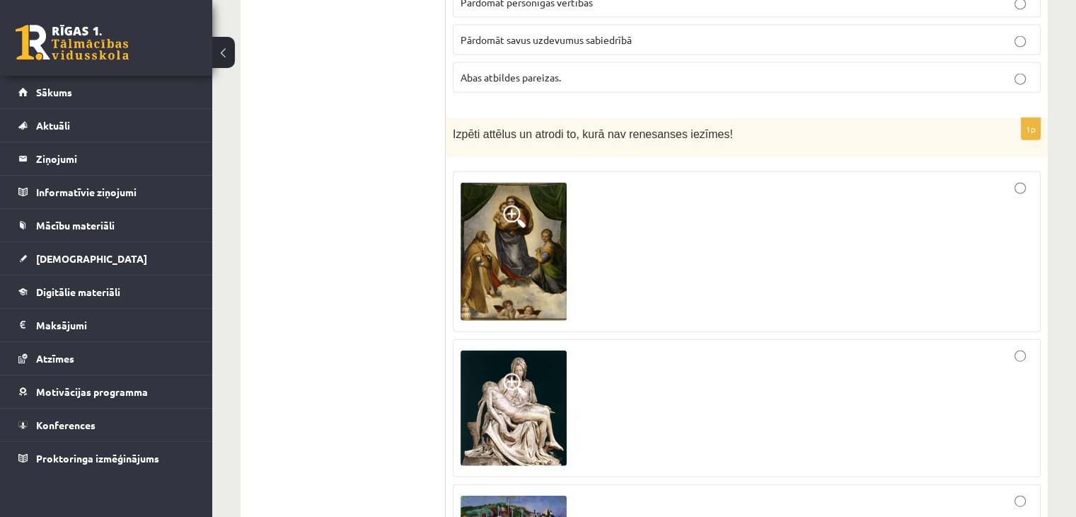
scroll to position [3354, 0]
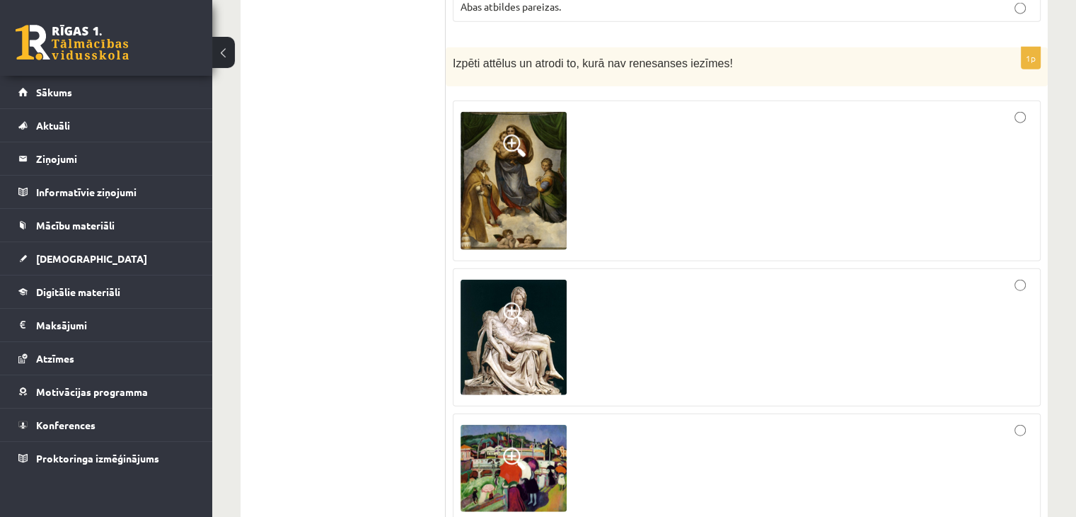
click at [510, 447] on span at bounding box center [514, 458] width 23 height 23
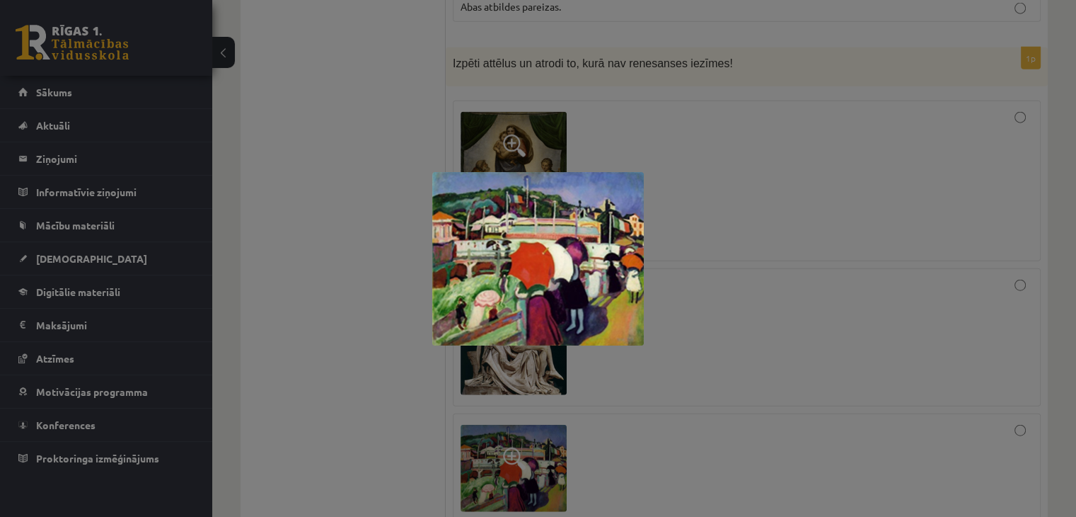
click at [679, 394] on div at bounding box center [538, 258] width 1076 height 517
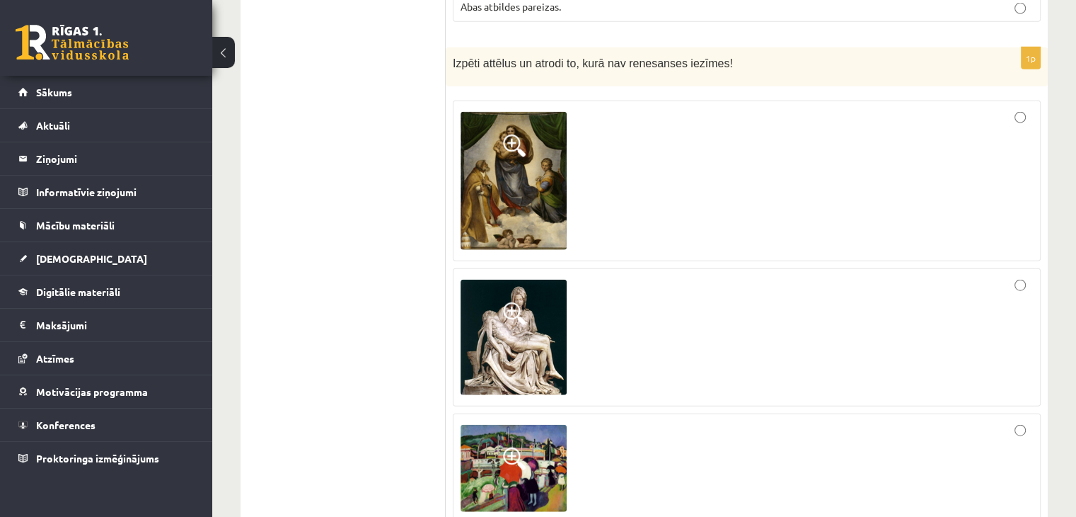
click at [663, 421] on div at bounding box center [747, 468] width 573 height 94
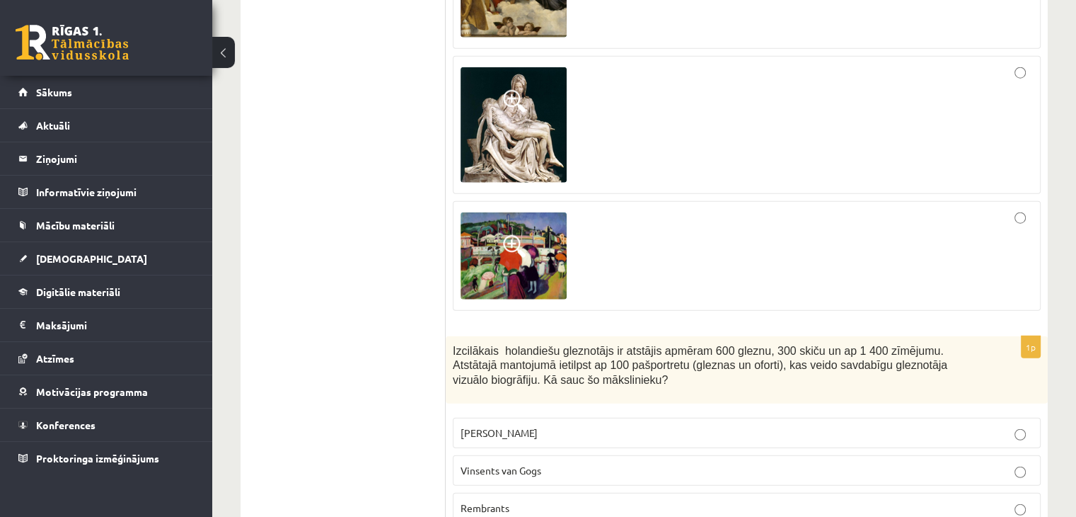
scroll to position [3284, 0]
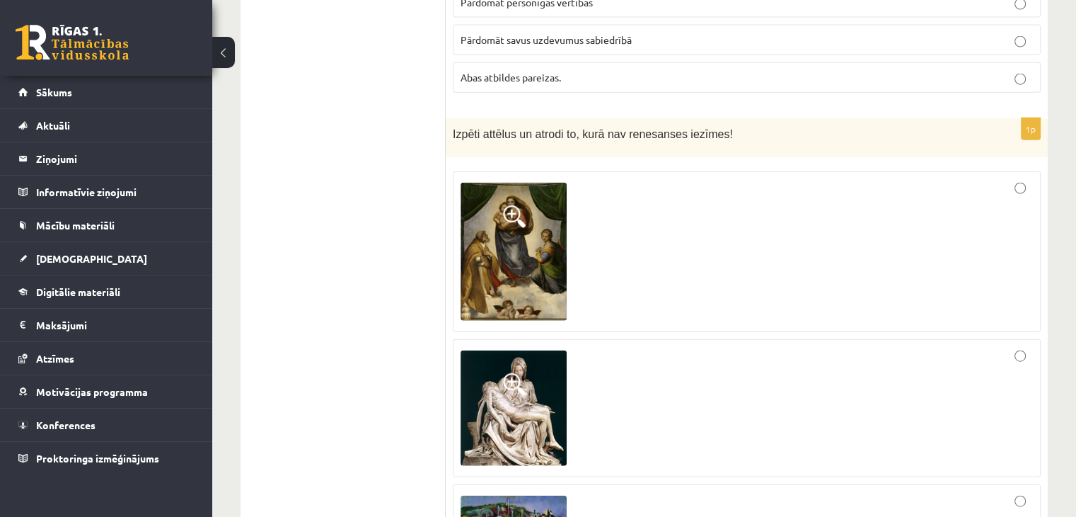
click at [631, 245] on div at bounding box center [747, 251] width 573 height 145
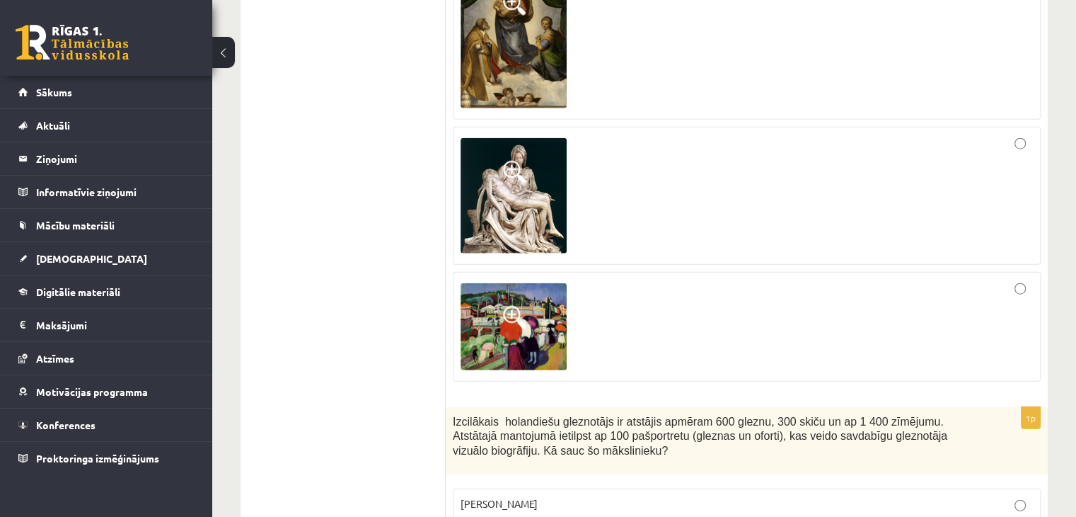
click at [639, 310] on div at bounding box center [747, 327] width 573 height 94
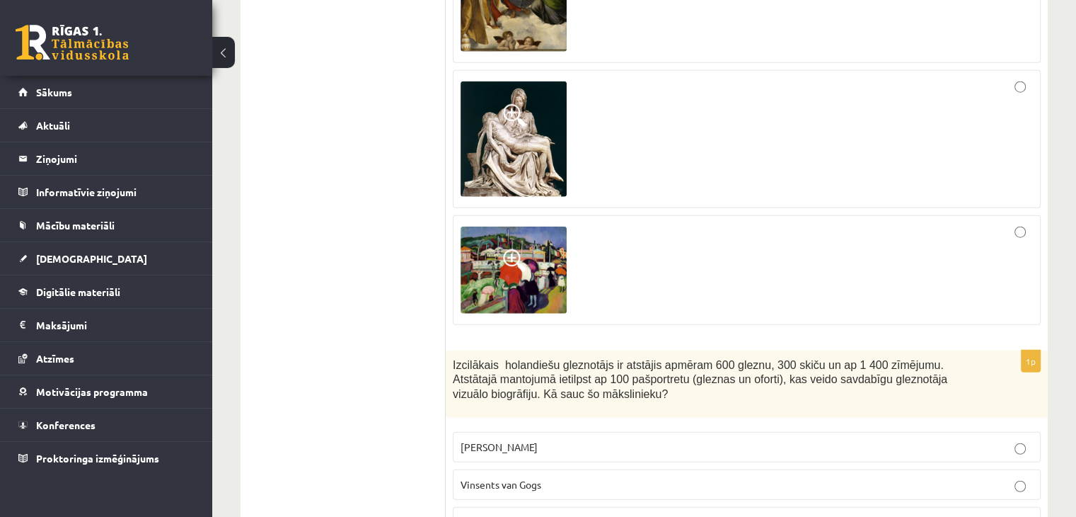
scroll to position [3637, 0]
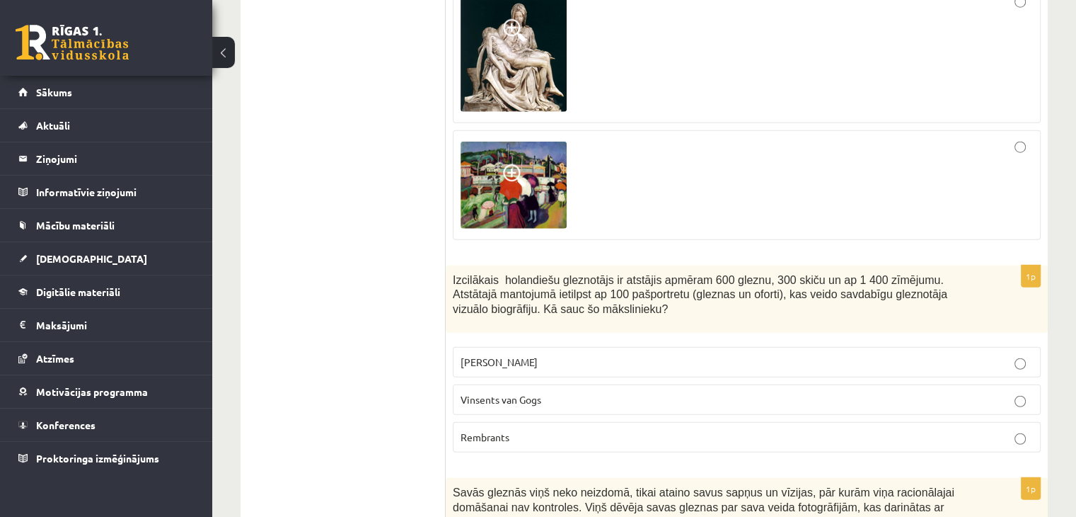
click at [502, 393] on span "Vinsents van Gogs" at bounding box center [501, 399] width 81 height 13
click at [532, 355] on span "Leonardo da Vinči" at bounding box center [499, 361] width 77 height 13
click at [501, 430] on span "Rembrants" at bounding box center [485, 436] width 49 height 13
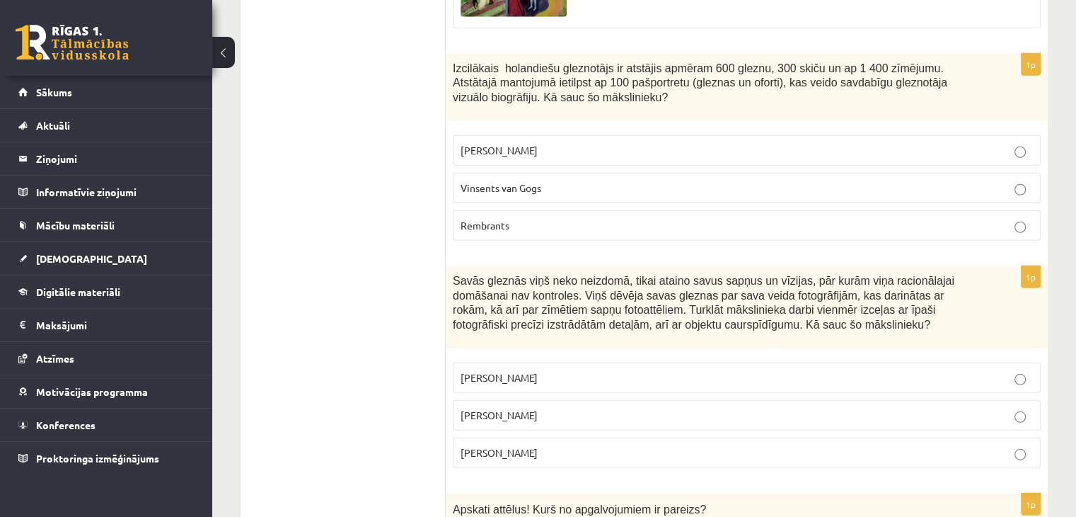
scroll to position [3850, 0]
click at [534, 369] on p "Pablo Pikaso" at bounding box center [747, 376] width 573 height 15
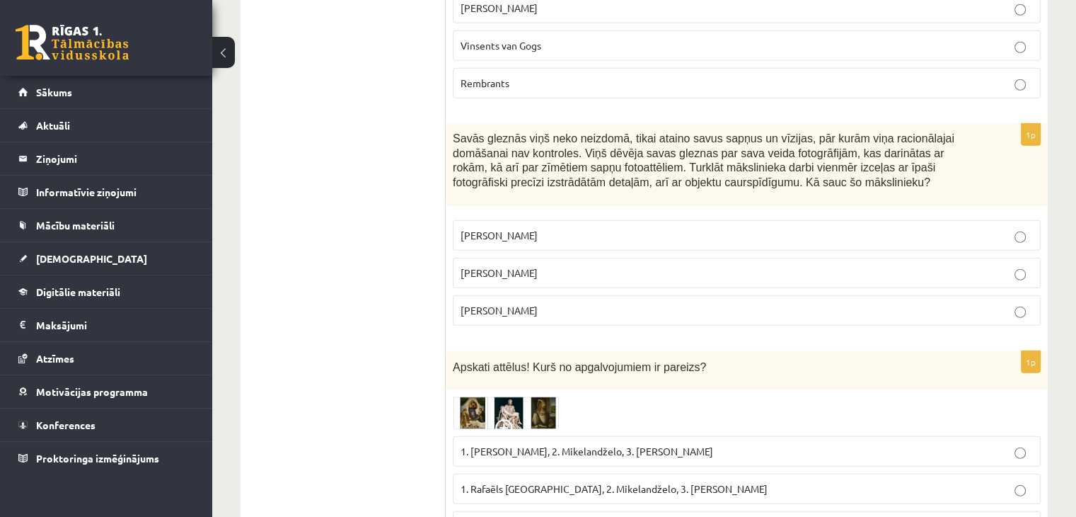
scroll to position [4062, 0]
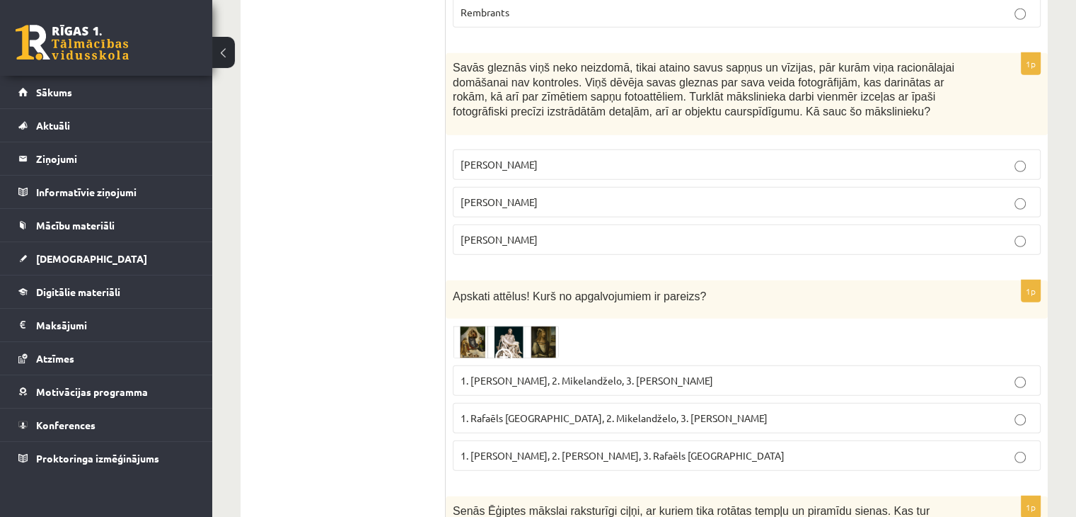
click at [466, 326] on img at bounding box center [506, 342] width 106 height 33
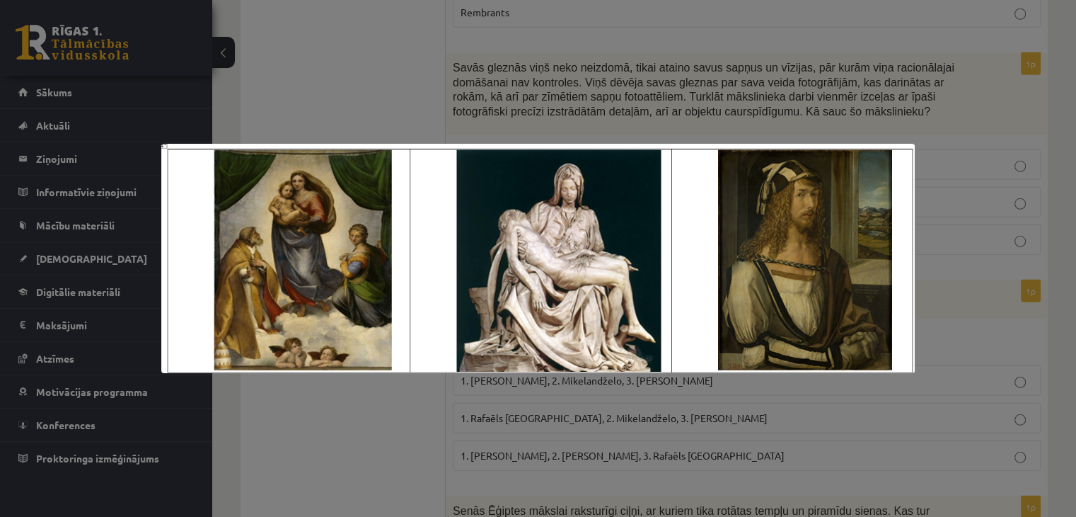
click at [385, 406] on div at bounding box center [538, 258] width 1076 height 517
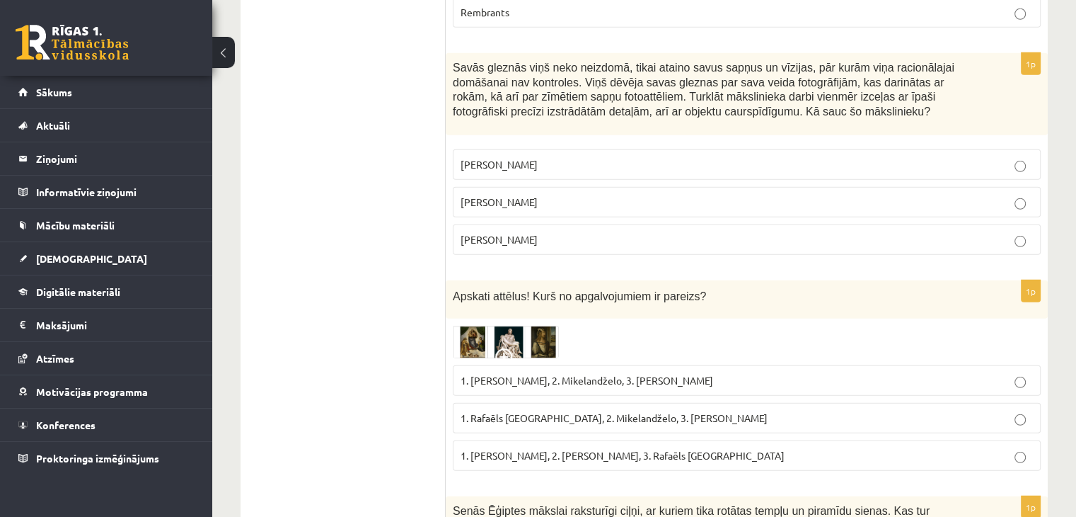
click at [496, 411] on span "1. Rafaēls Sancio da Urbīno, 2. Mikelandželo, 3. Albrehts Dīrers" at bounding box center [614, 417] width 307 height 13
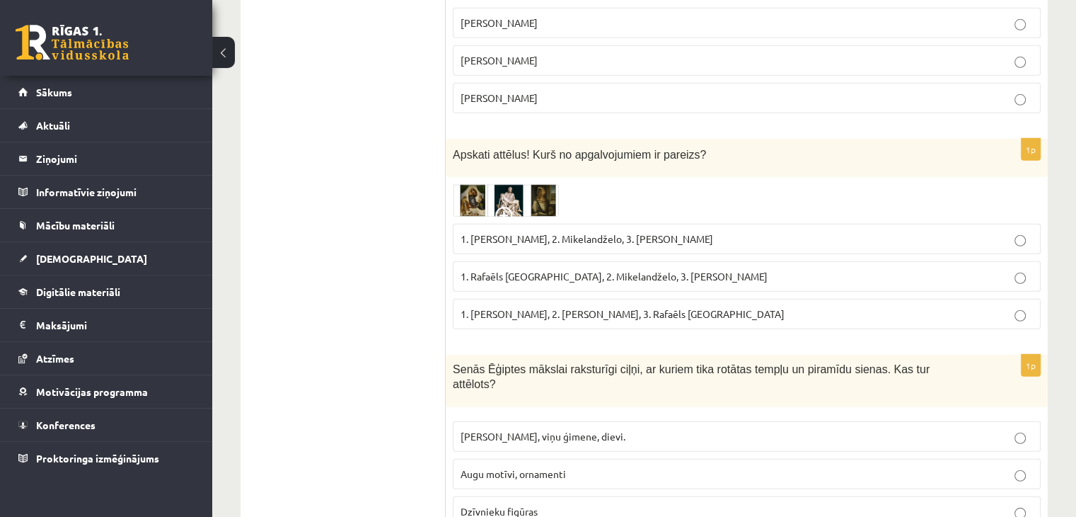
scroll to position [4274, 0]
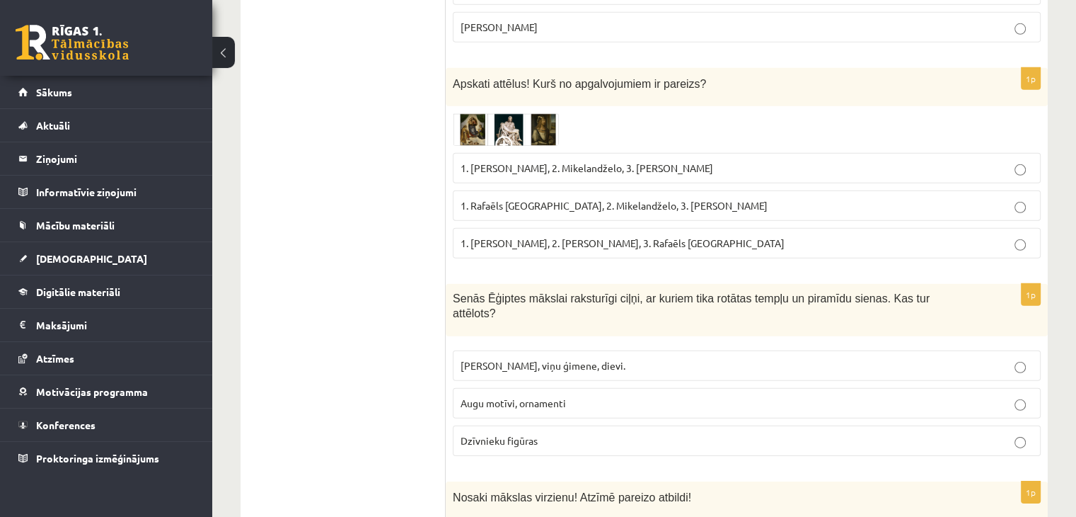
click at [604, 358] on p "Faraoni, viņu ģimene, dievi." at bounding box center [747, 365] width 573 height 15
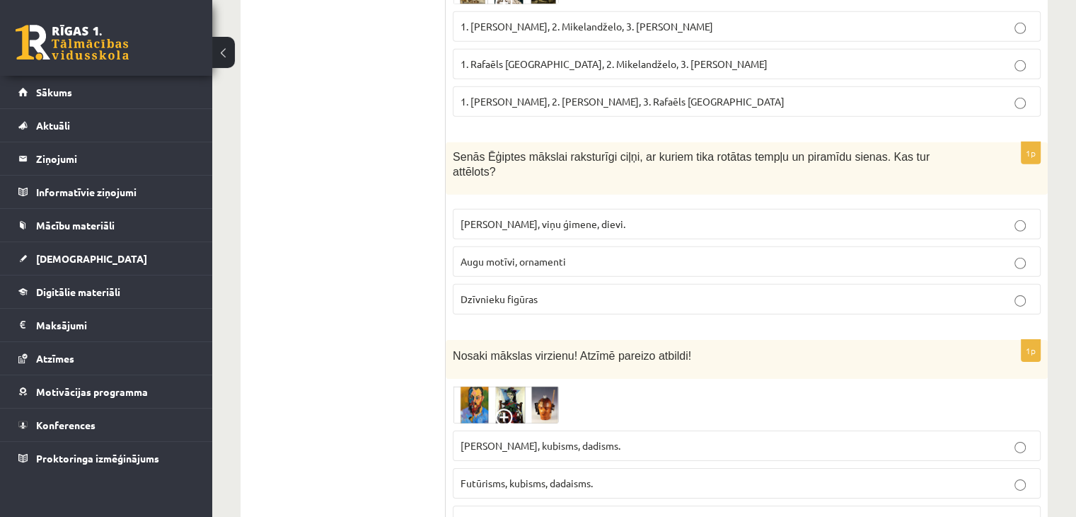
scroll to position [4487, 0]
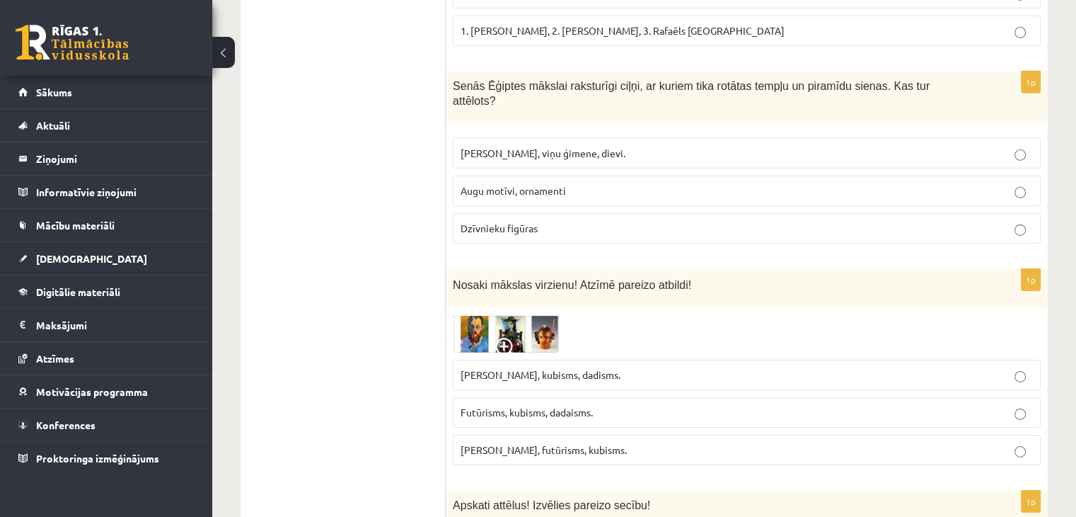
click at [573, 315] on div at bounding box center [747, 334] width 588 height 38
click at [566, 315] on div at bounding box center [747, 334] width 588 height 38
click at [487, 315] on img at bounding box center [506, 334] width 106 height 38
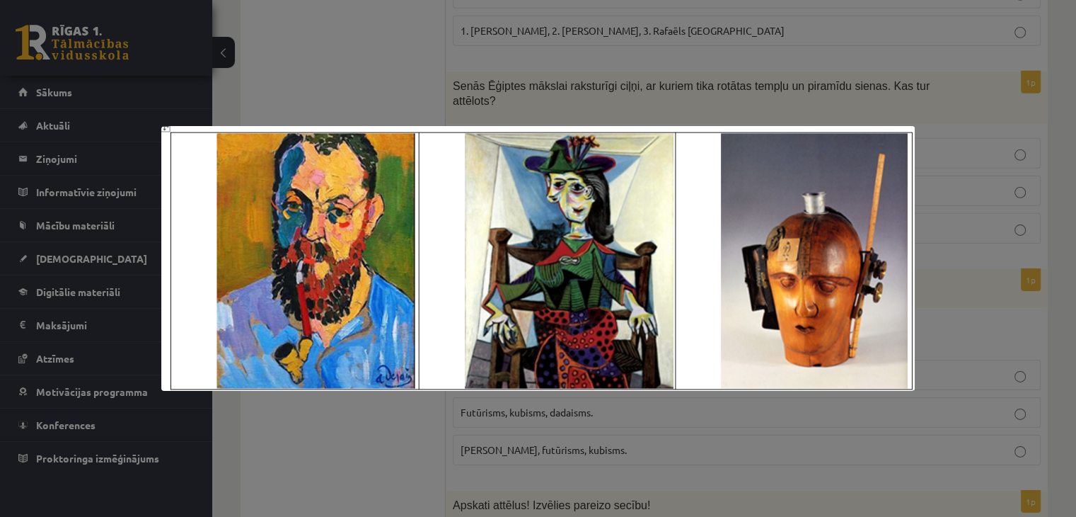
click at [421, 405] on div at bounding box center [538, 258] width 1076 height 517
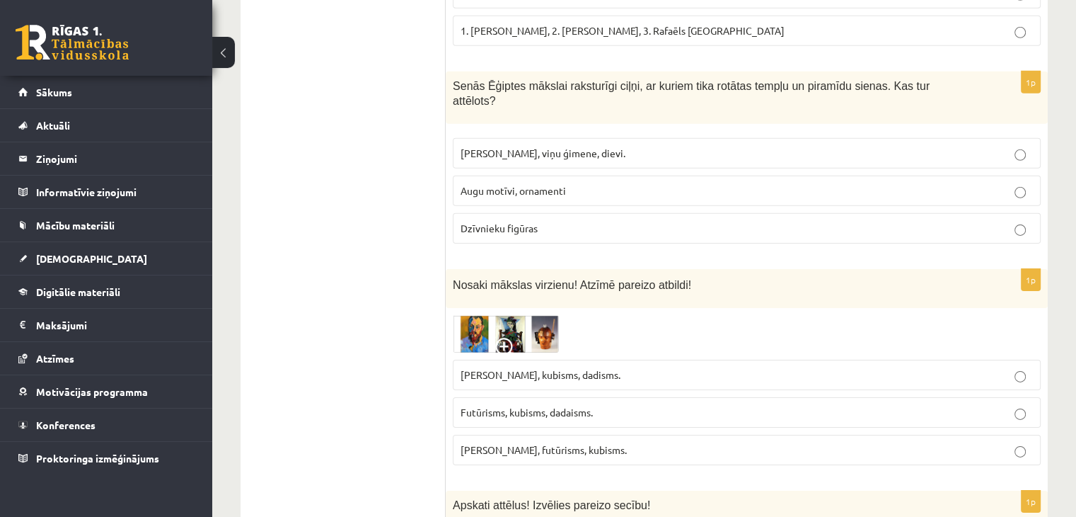
click at [554, 435] on label "Fovisms, futūrisms, kubisms." at bounding box center [747, 450] width 588 height 30
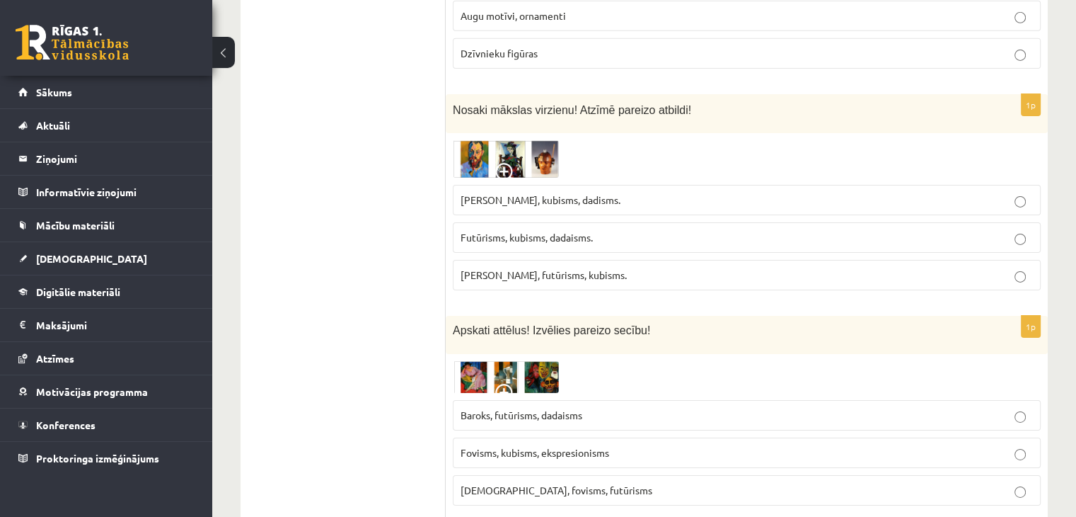
scroll to position [4699, 0]
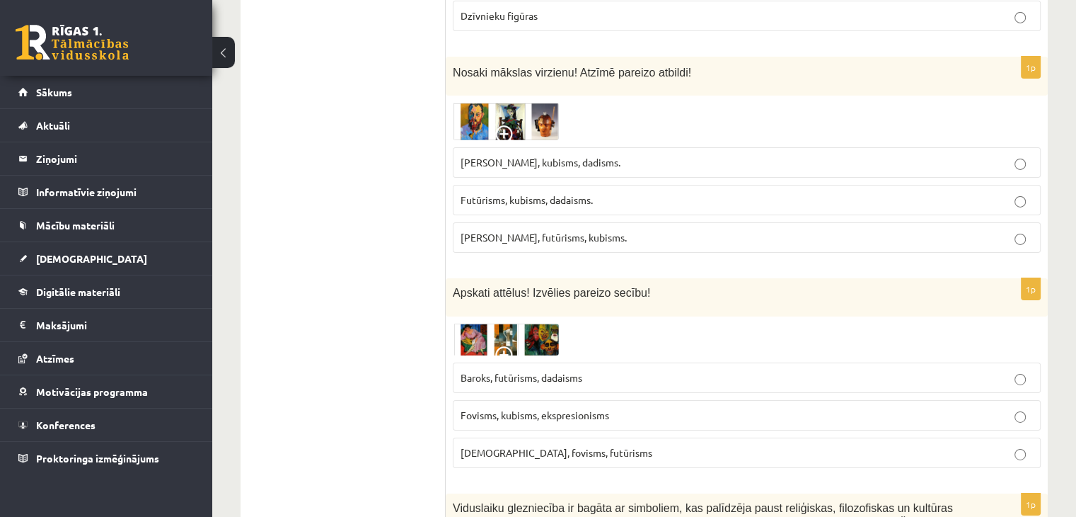
click at [510, 103] on img at bounding box center [506, 122] width 106 height 38
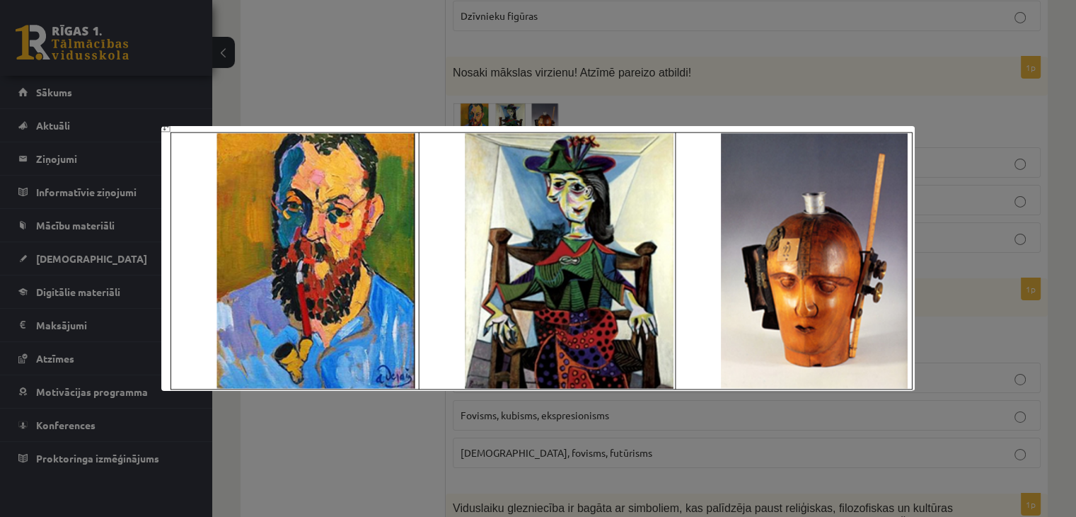
click at [718, 69] on div at bounding box center [538, 258] width 1076 height 517
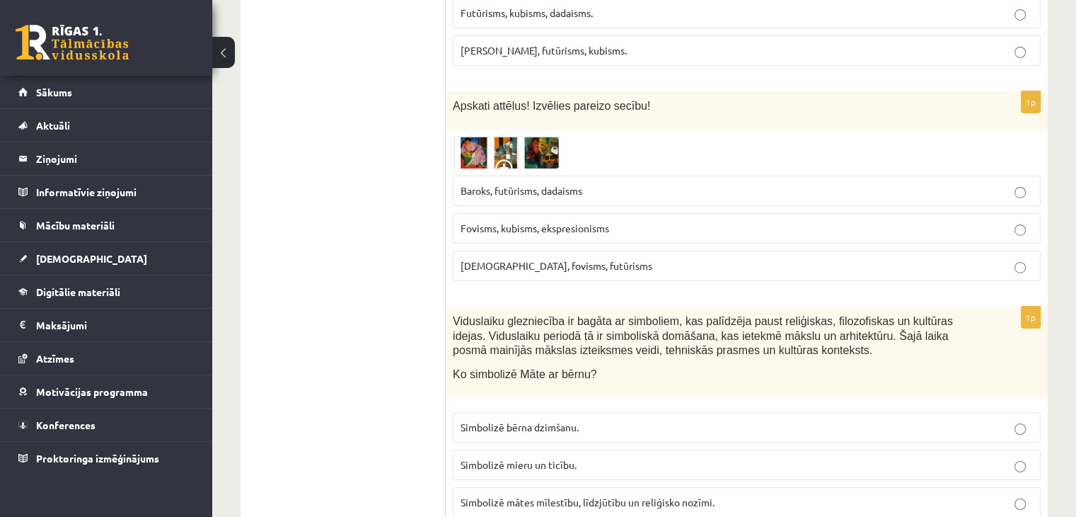
scroll to position [4911, 0]
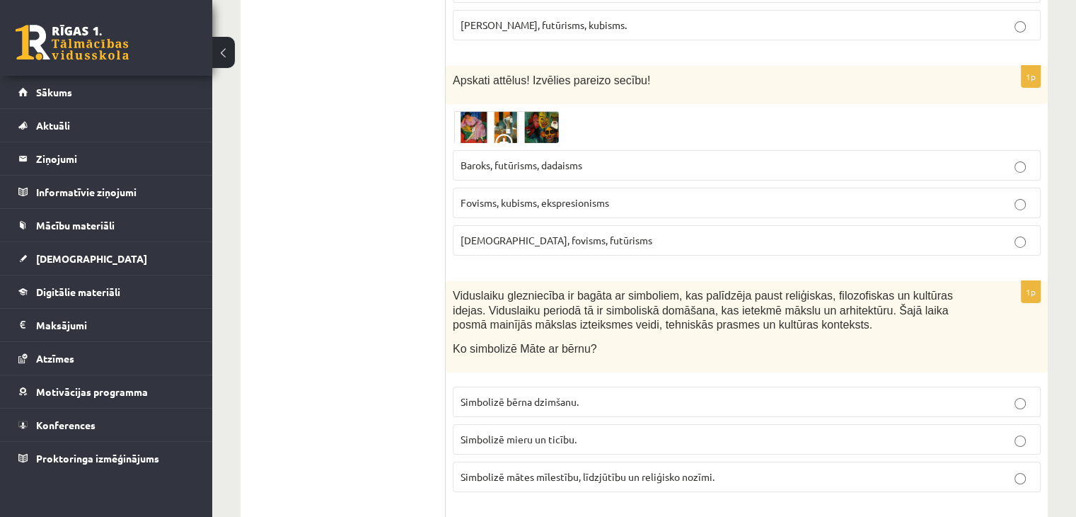
click at [495, 470] on span "Simbolizē mātes mīlestību, līdzjūtību un reliģisko nozīmi." at bounding box center [588, 476] width 254 height 13
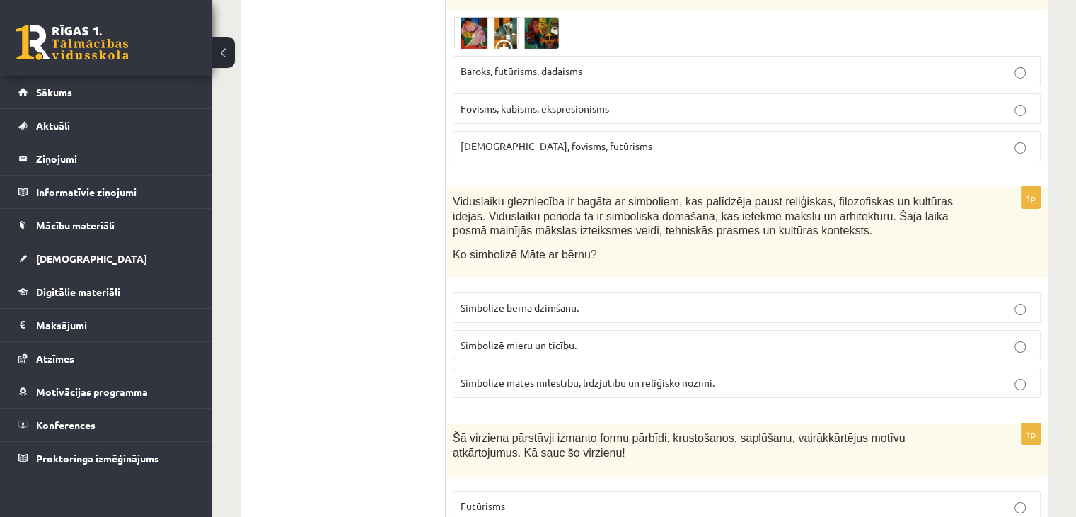
scroll to position [5124, 0]
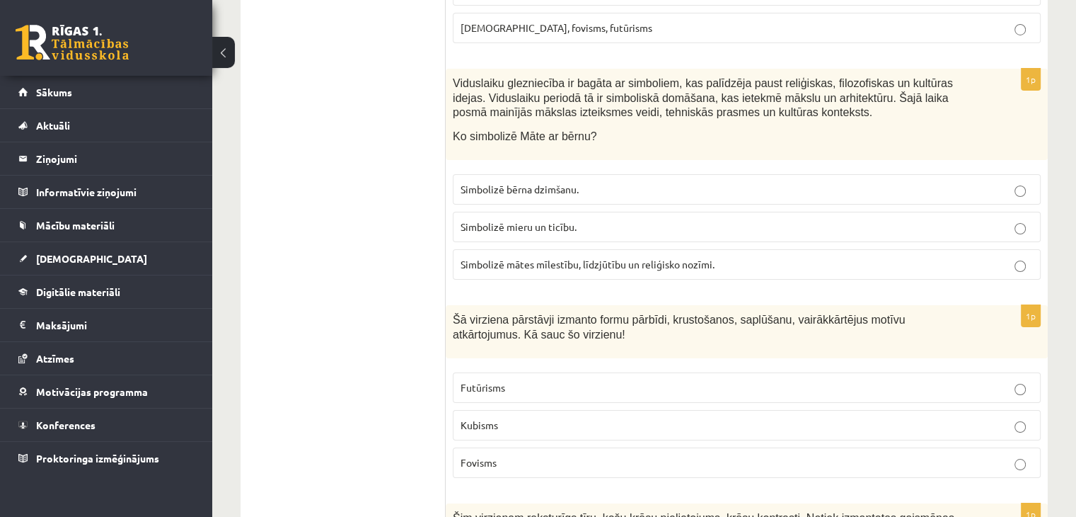
click at [511, 418] on p "Kubisms" at bounding box center [747, 425] width 573 height 15
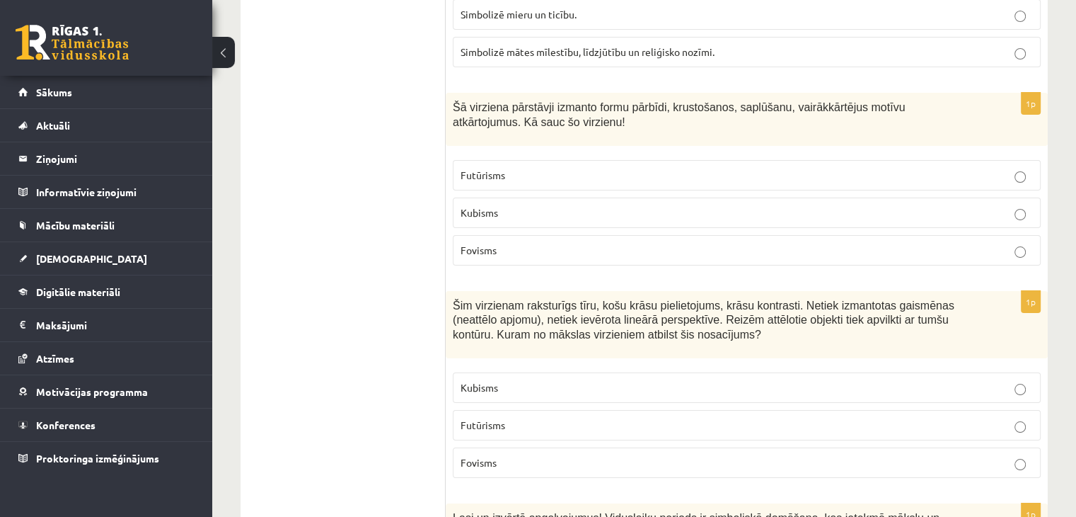
click at [538, 455] on p "Fovisms" at bounding box center [747, 462] width 573 height 15
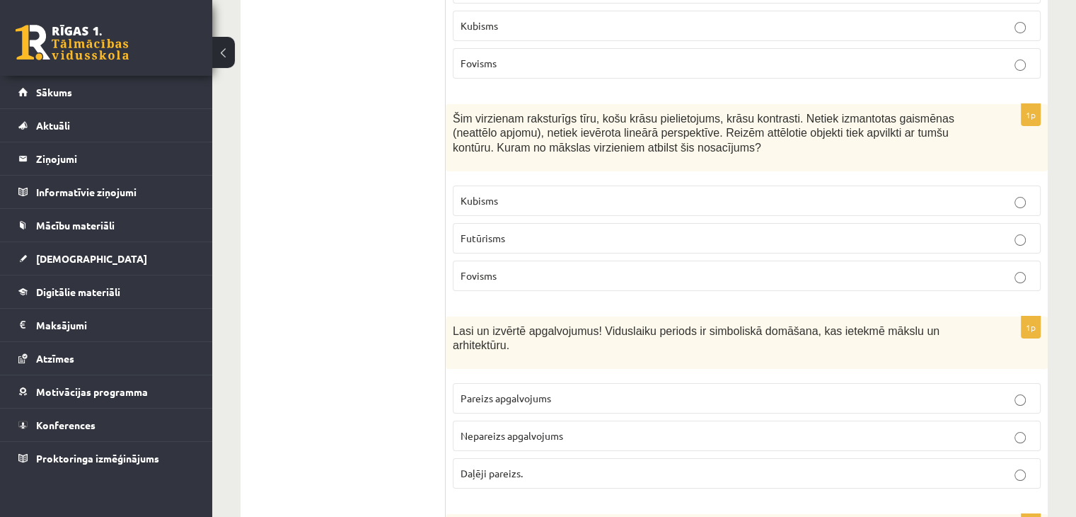
scroll to position [5548, 0]
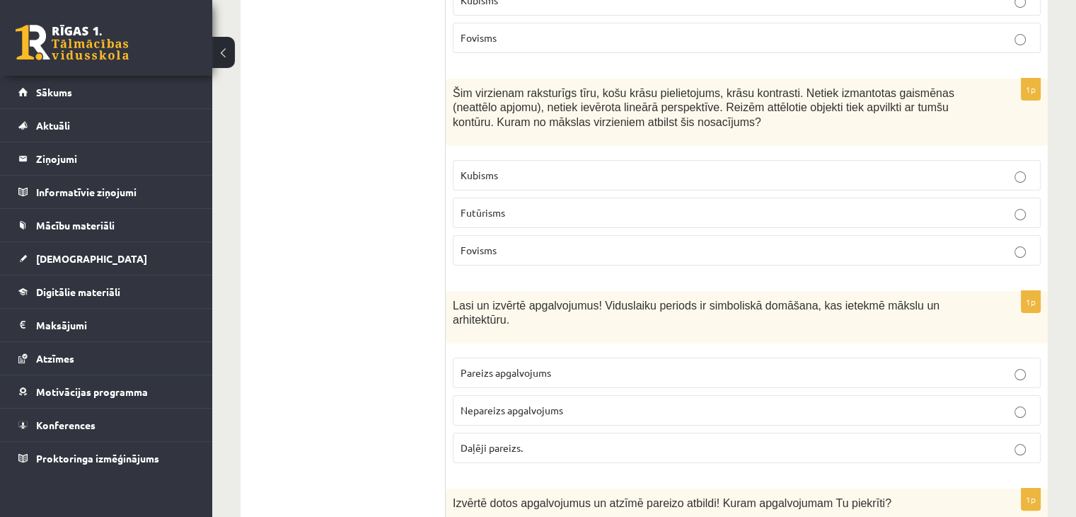
click at [536, 440] on p "Daļēji pareizs." at bounding box center [747, 447] width 573 height 15
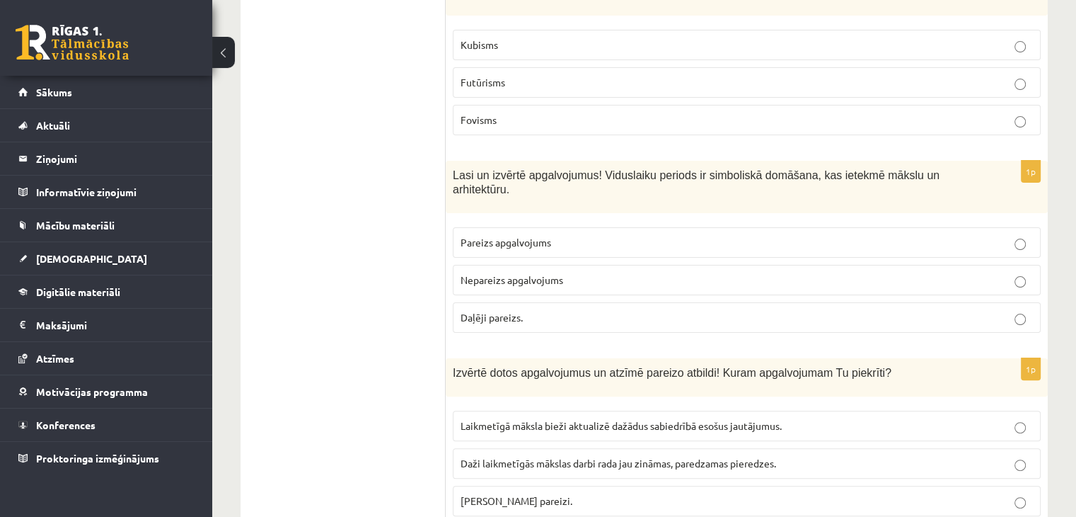
scroll to position [5690, 0]
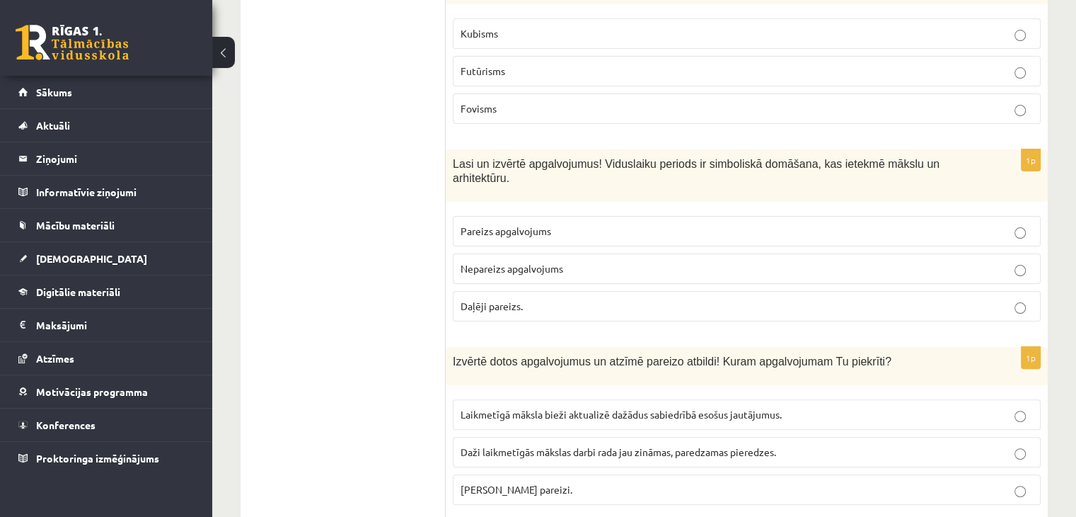
click at [556, 224] on p "Pareizs apgalvojums" at bounding box center [747, 231] width 573 height 15
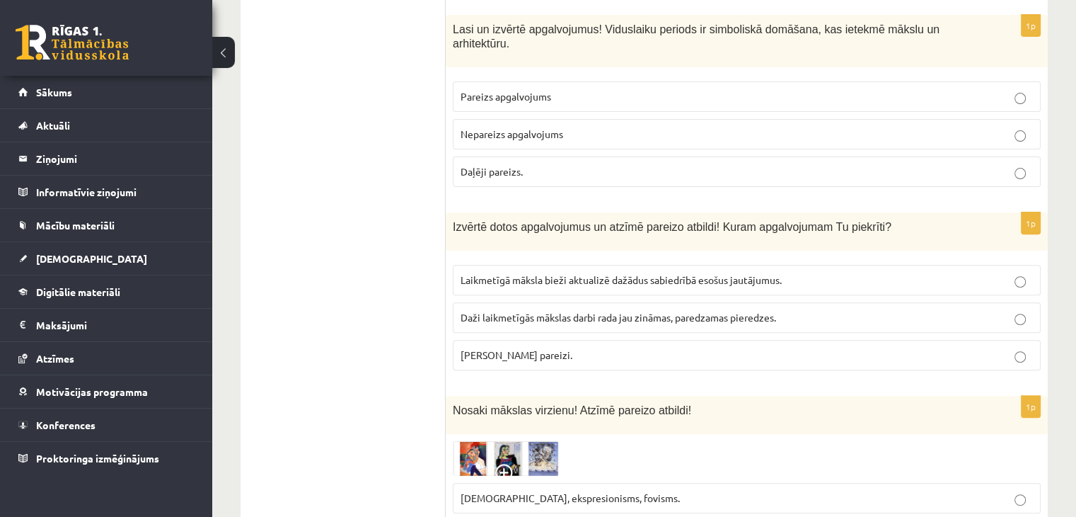
scroll to position [5831, 0]
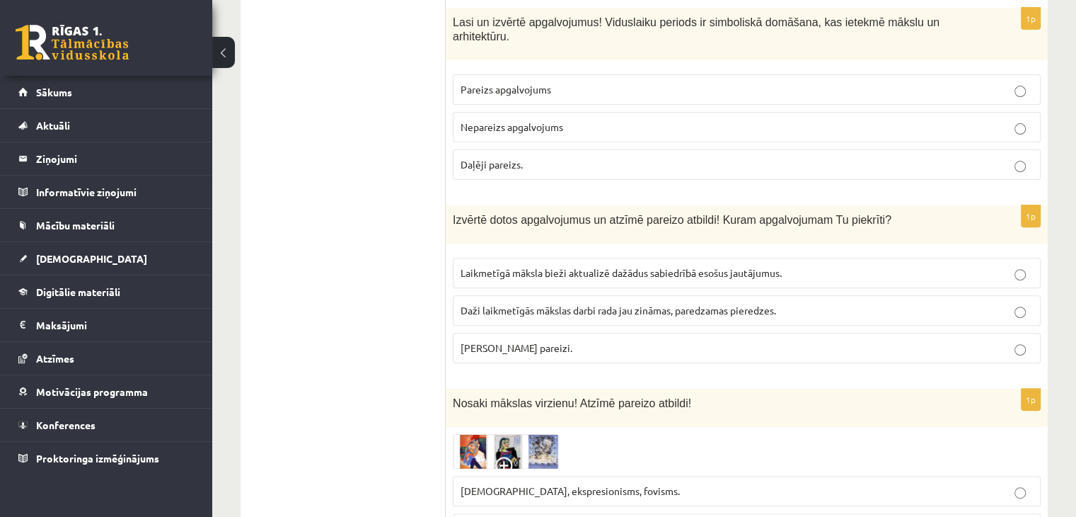
click at [552, 304] on span "Daži laikmetīgās mākslas darbi rada jau zināmas, paredzamas pieredzes." at bounding box center [619, 310] width 316 height 13
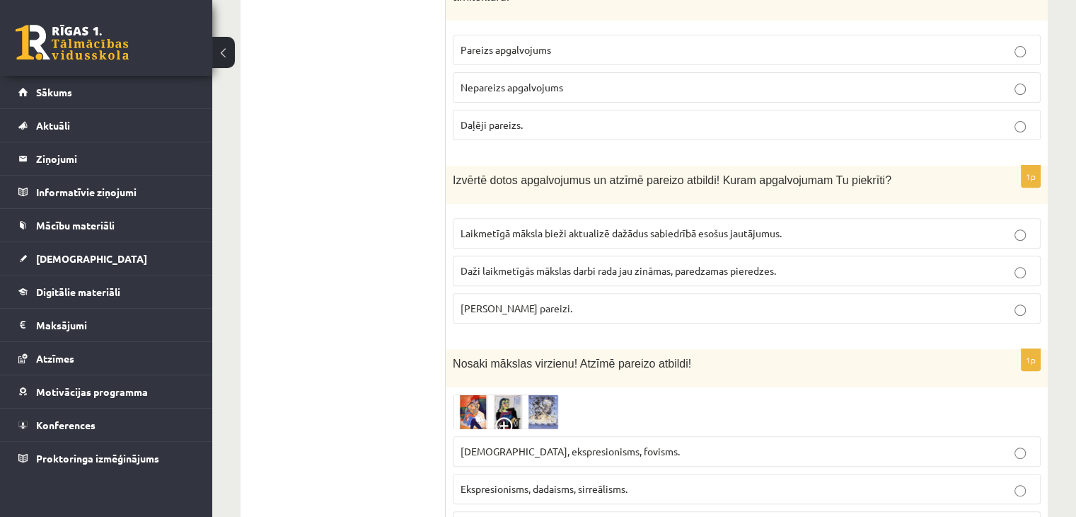
scroll to position [5902, 0]
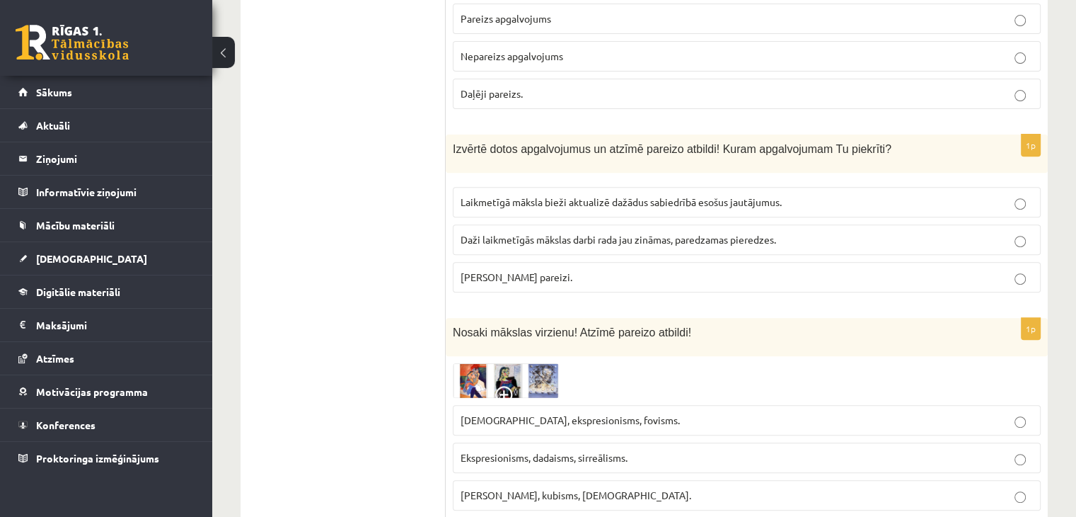
click at [546, 363] on img at bounding box center [506, 380] width 106 height 35
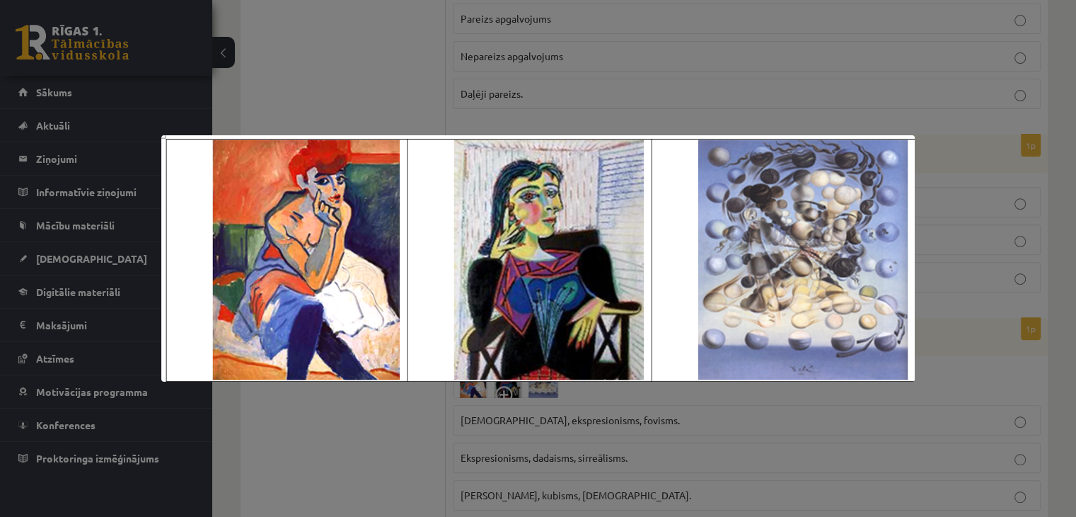
click at [546, 416] on div at bounding box center [538, 258] width 1076 height 517
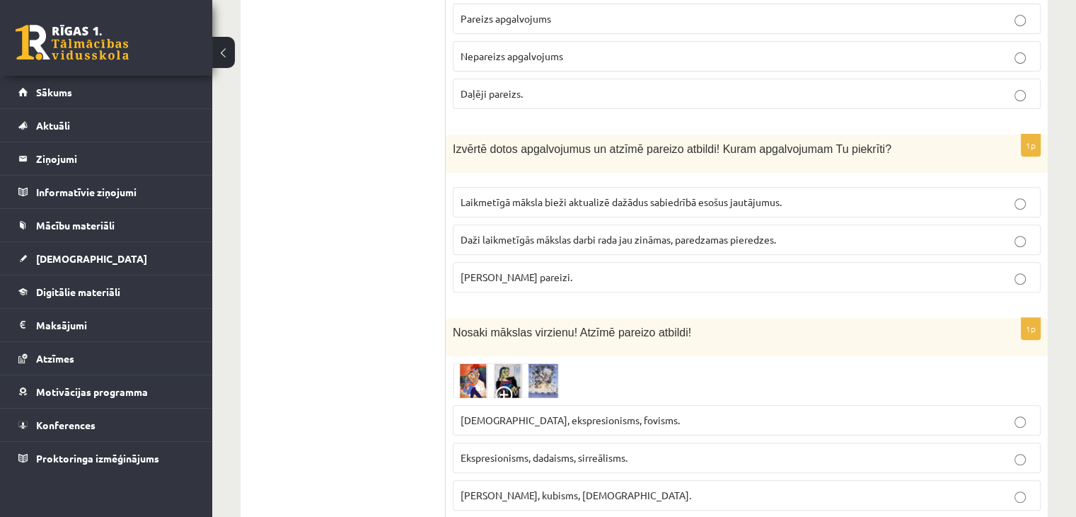
click at [480, 363] on img at bounding box center [506, 380] width 106 height 35
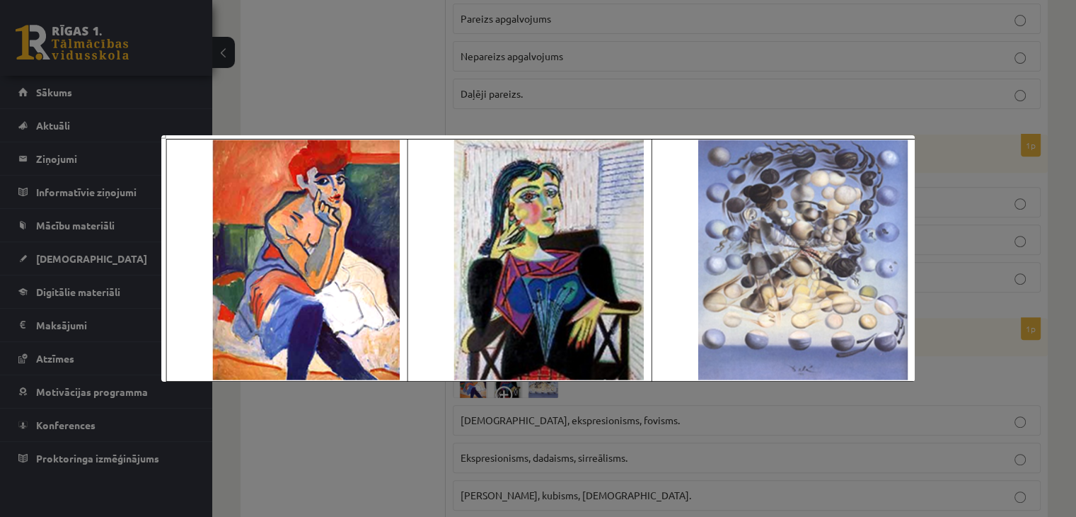
click at [398, 439] on div at bounding box center [538, 258] width 1076 height 517
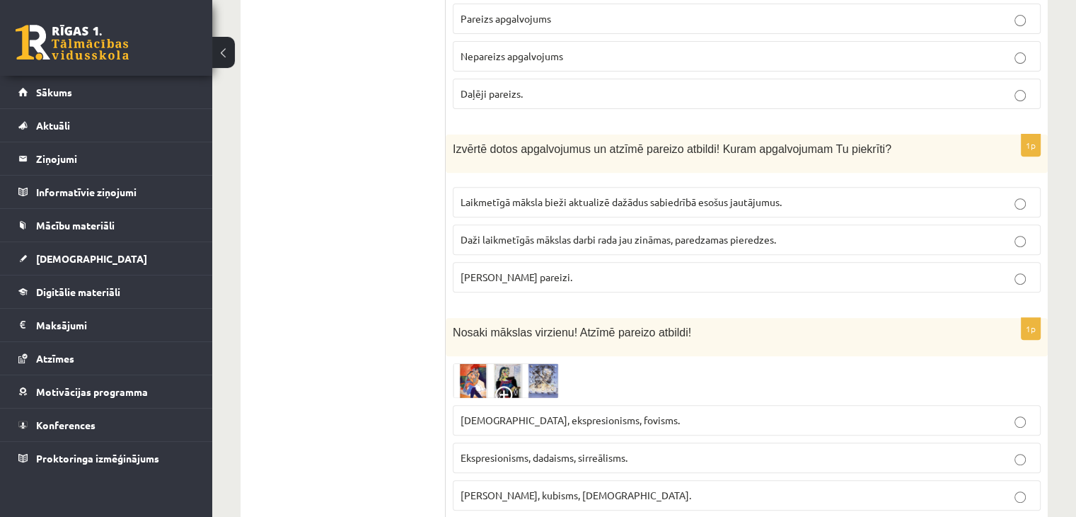
click at [539, 450] on p "Ekspresionisms, dadaisms, sirreālisms." at bounding box center [747, 457] width 573 height 15
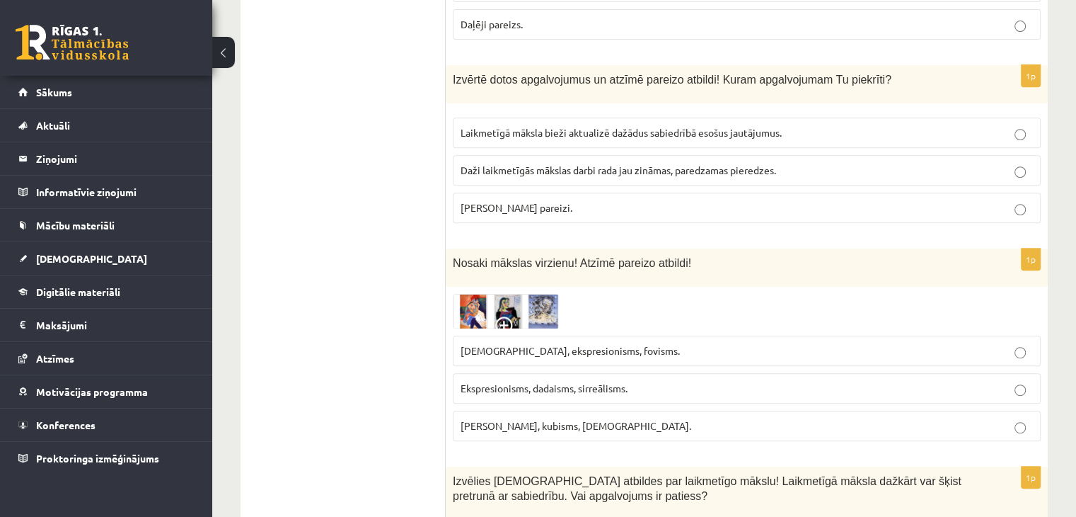
scroll to position [6044, 0]
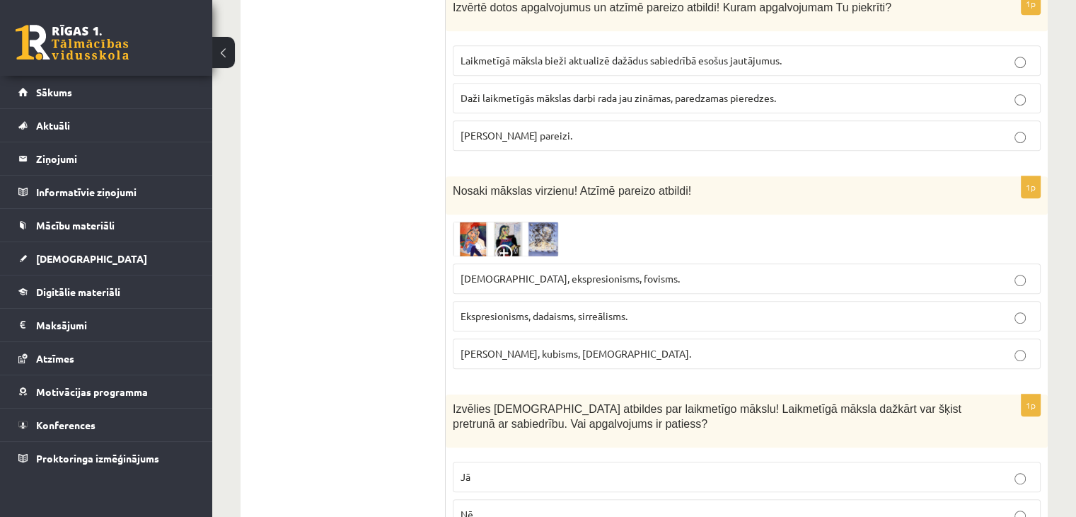
click at [684, 469] on p "Jā" at bounding box center [747, 476] width 573 height 15
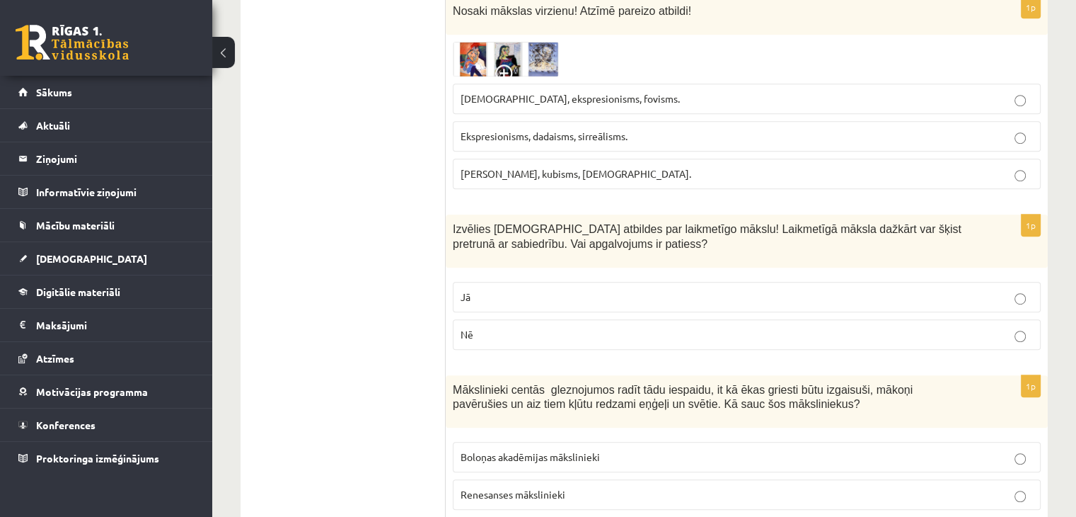
scroll to position [6256, 0]
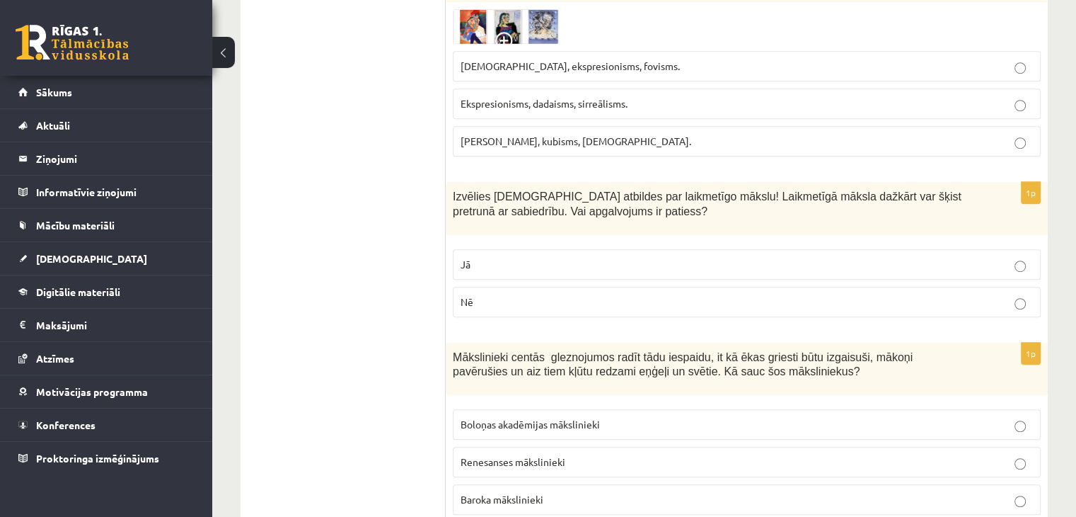
click at [548, 455] on span "Renesanses mākslinieki" at bounding box center [513, 461] width 105 height 13
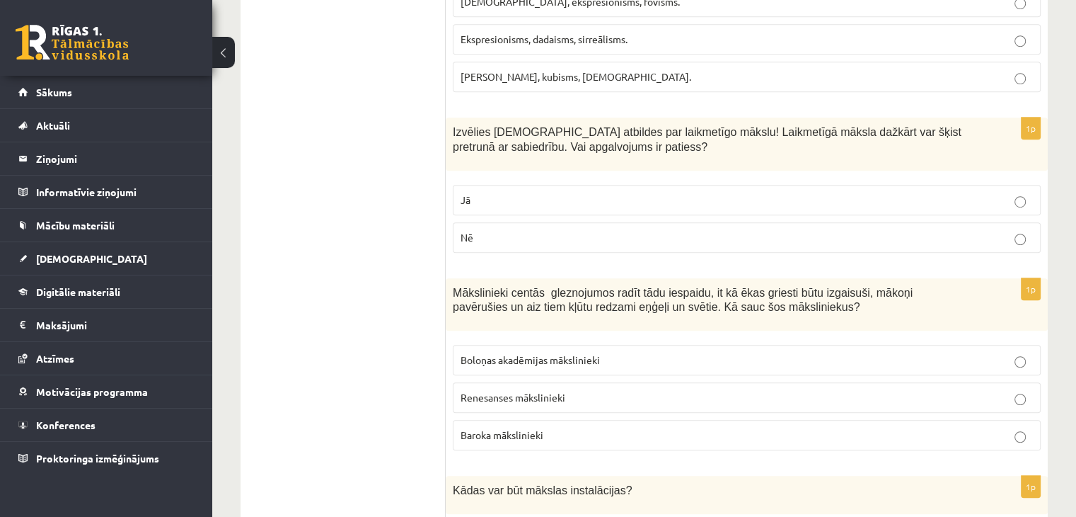
scroll to position [6404, 0]
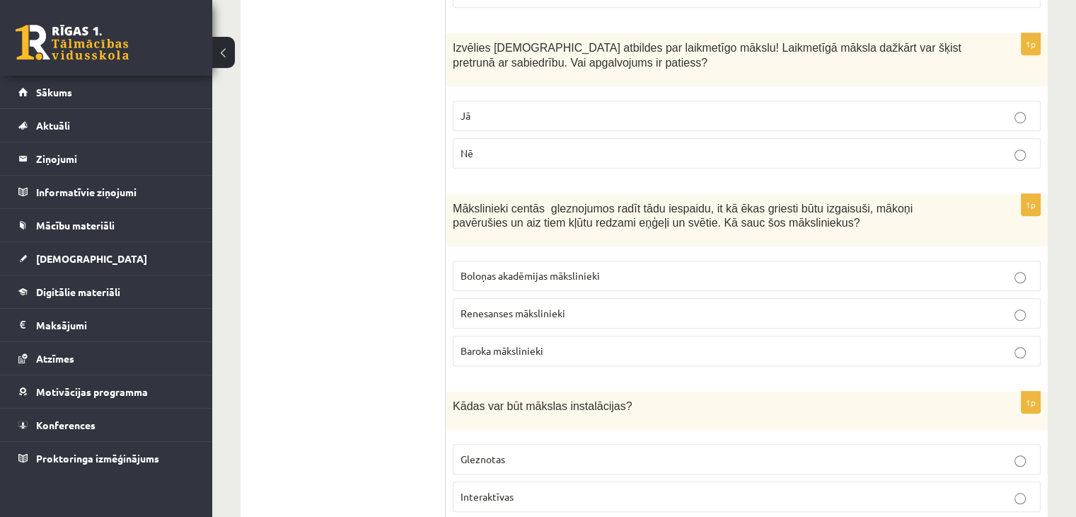
click at [548, 451] on p "Gleznotas" at bounding box center [747, 458] width 573 height 15
click at [558, 451] on p "Gleznotas" at bounding box center [747, 458] width 573 height 15
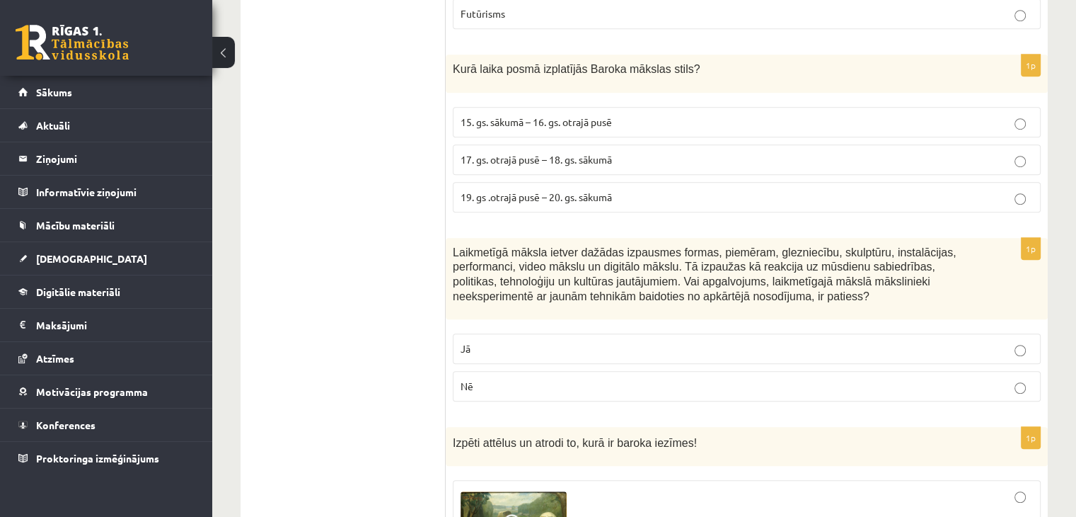
scroll to position [0, 0]
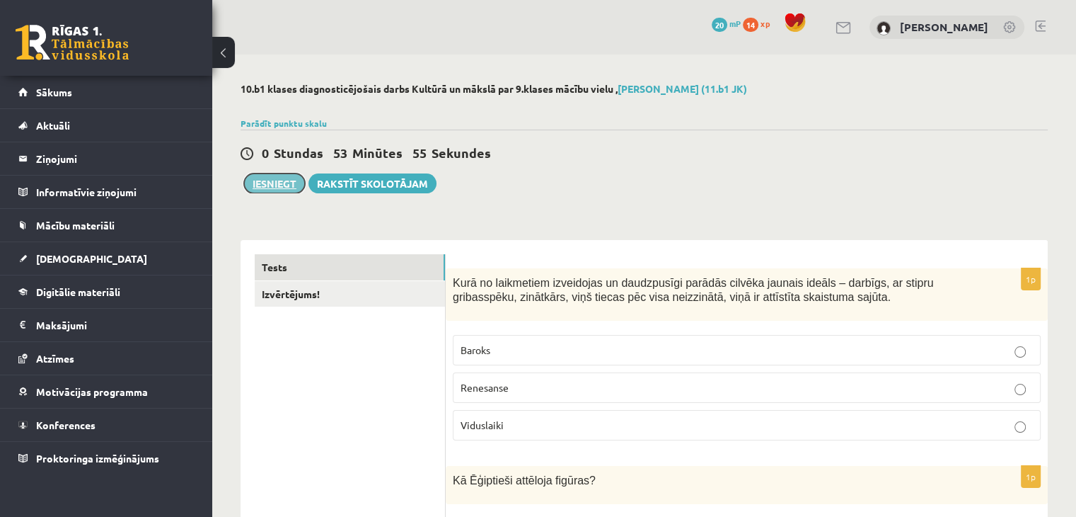
click at [273, 181] on button "Iesniegt" at bounding box center [274, 183] width 61 height 20
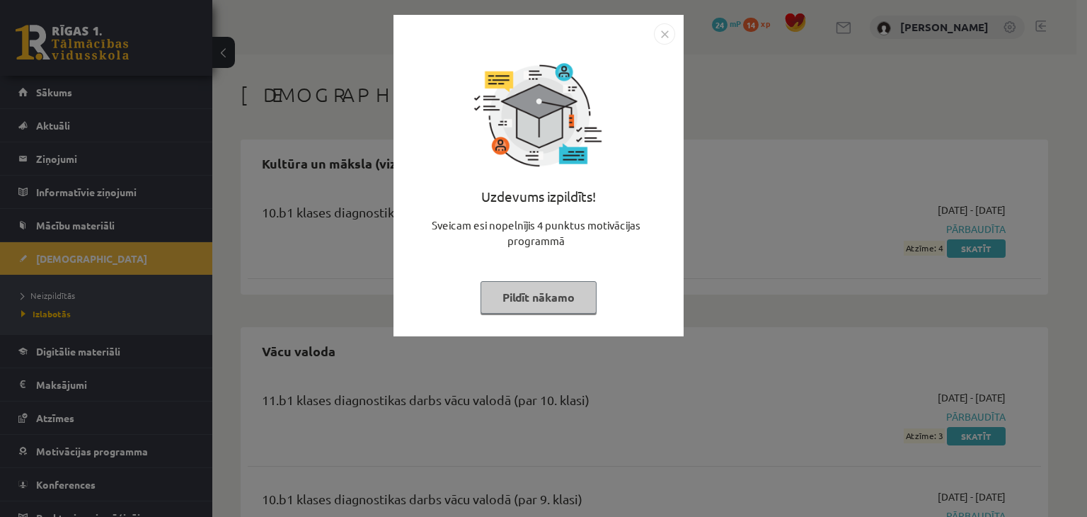
click at [560, 296] on button "Pildīt nākamo" at bounding box center [539, 297] width 116 height 33
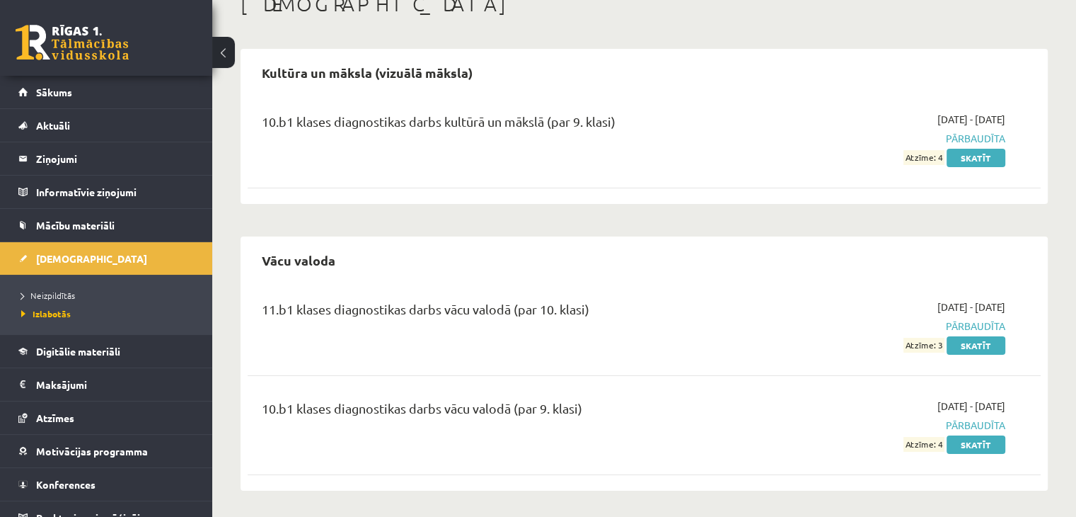
scroll to position [92, 0]
click at [50, 309] on span "Izlabotās" at bounding box center [46, 313] width 50 height 11
click at [60, 292] on span "Neizpildītās" at bounding box center [48, 294] width 54 height 11
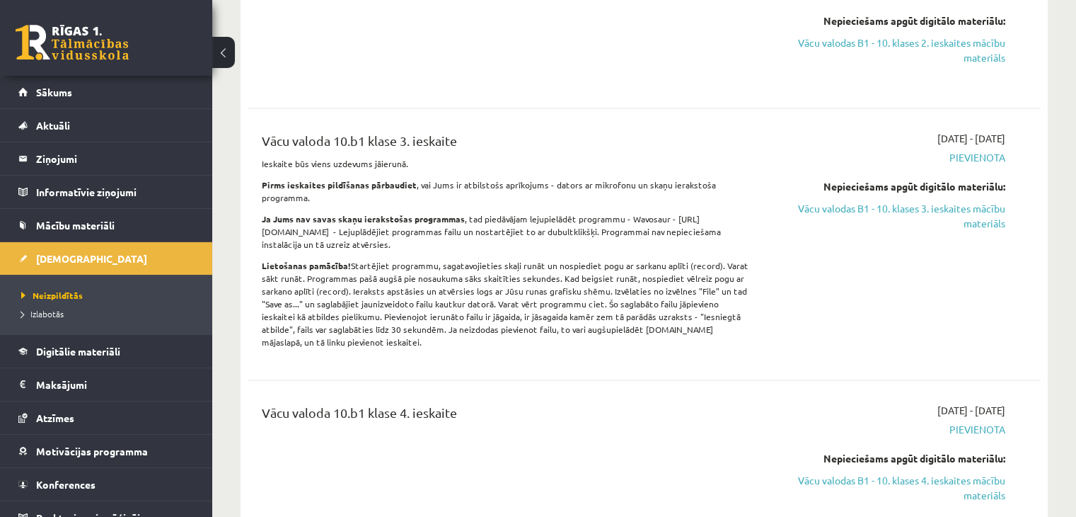
scroll to position [2498, 0]
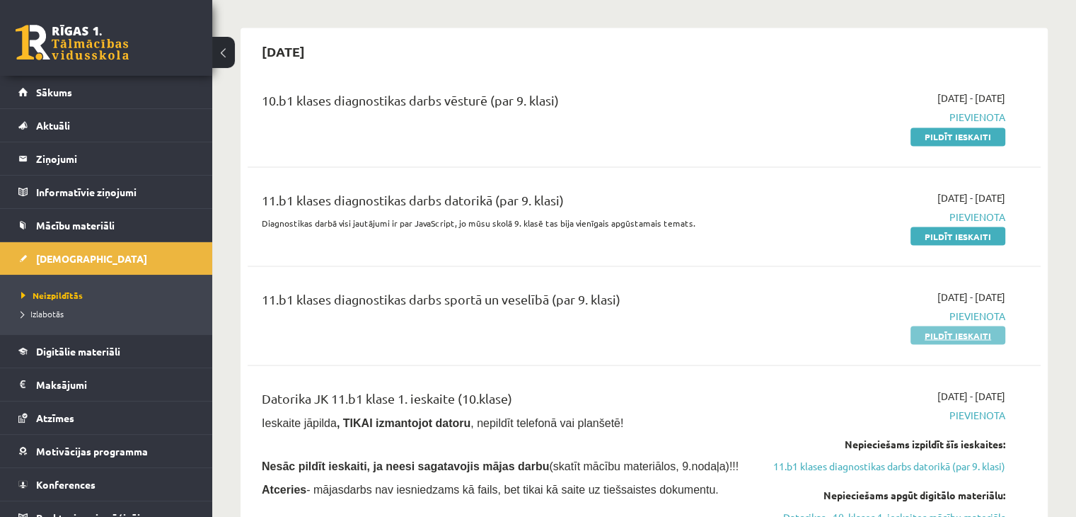
click at [962, 326] on link "Pildīt ieskaiti" at bounding box center [958, 335] width 95 height 18
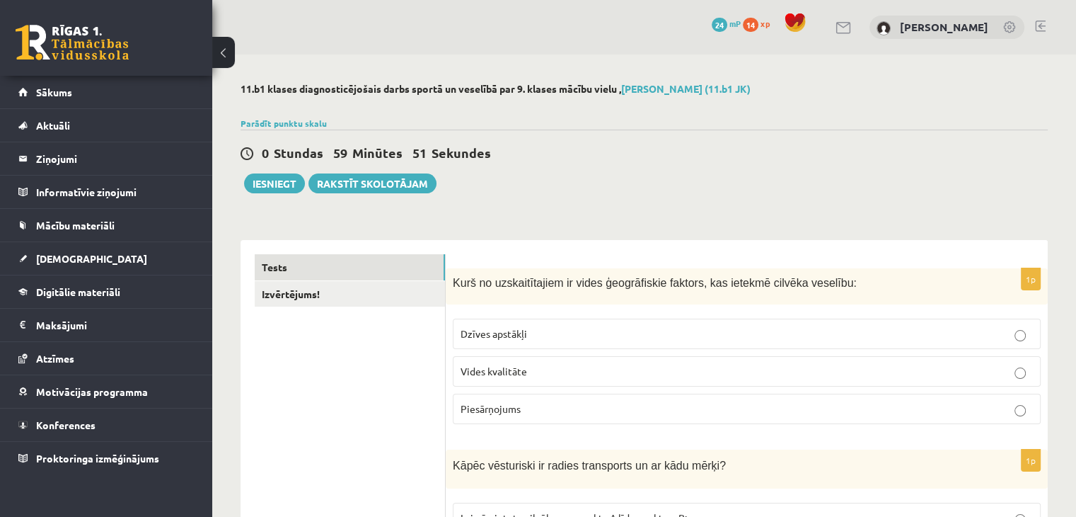
click at [585, 369] on p "Vides kvalitāte" at bounding box center [747, 371] width 573 height 15
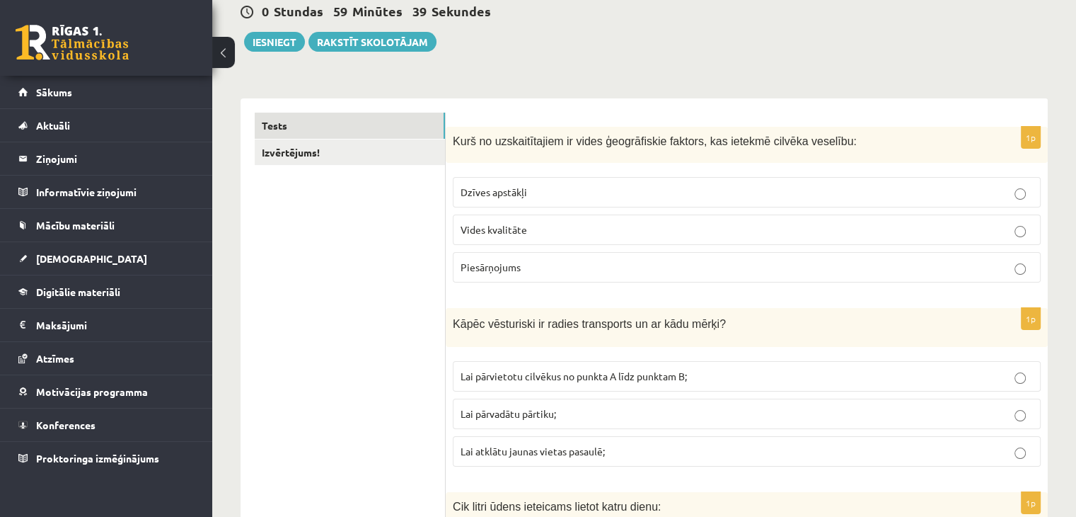
click at [564, 446] on span "Lai atklātu jaunas vietas pasaulē;" at bounding box center [533, 450] width 144 height 13
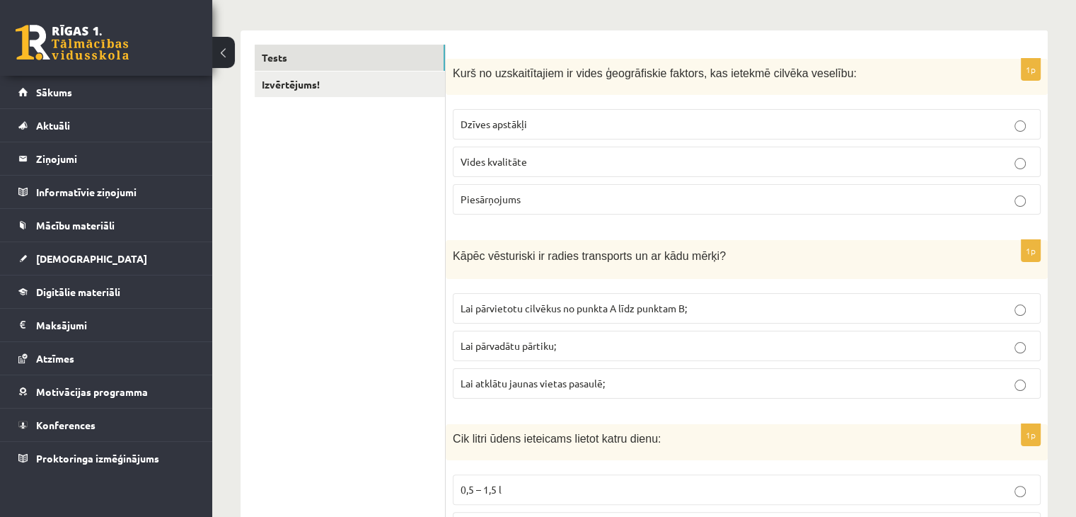
scroll to position [283, 0]
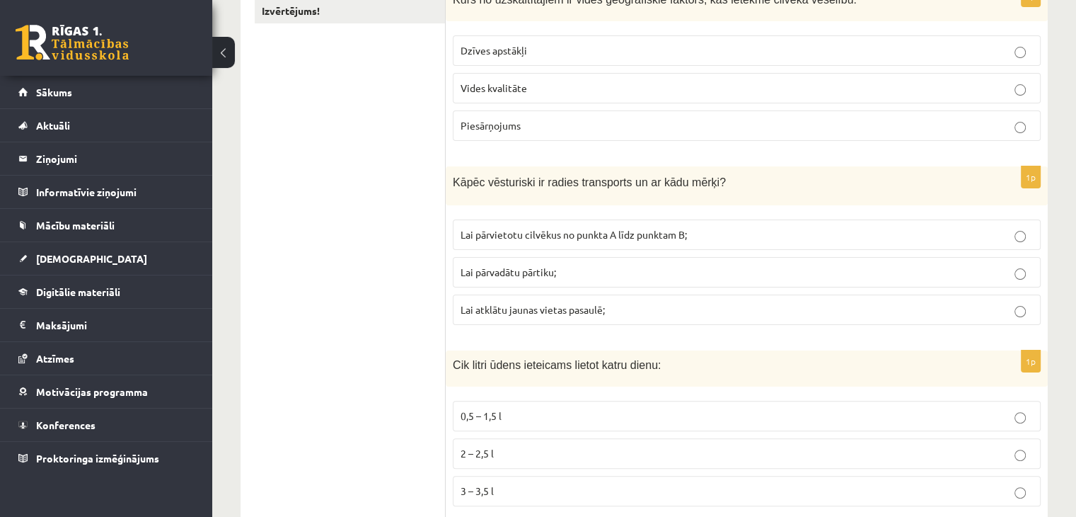
click at [529, 261] on label "Lai pārvadātu pārtiku;" at bounding box center [747, 272] width 588 height 30
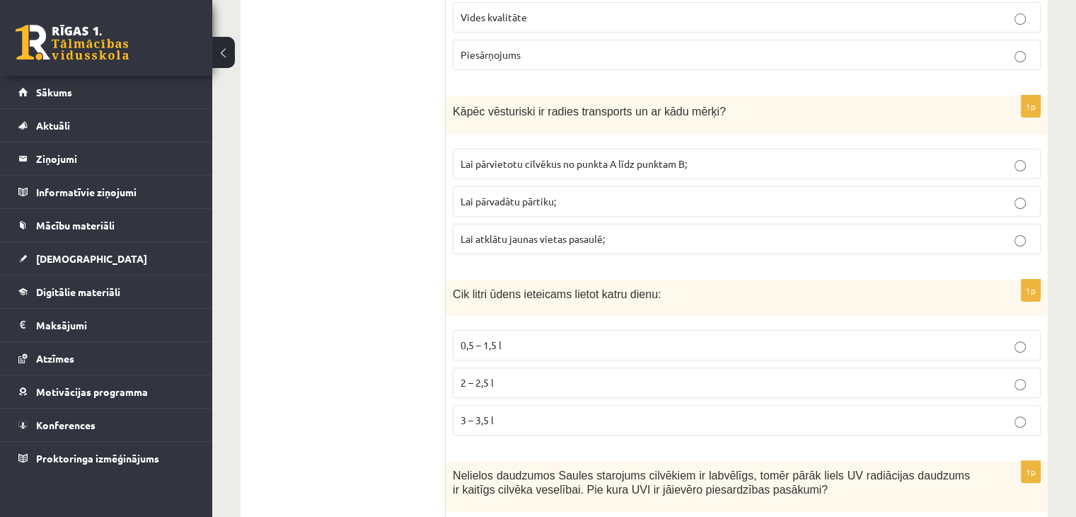
click at [511, 386] on p "2 – 2,5 l" at bounding box center [747, 382] width 573 height 15
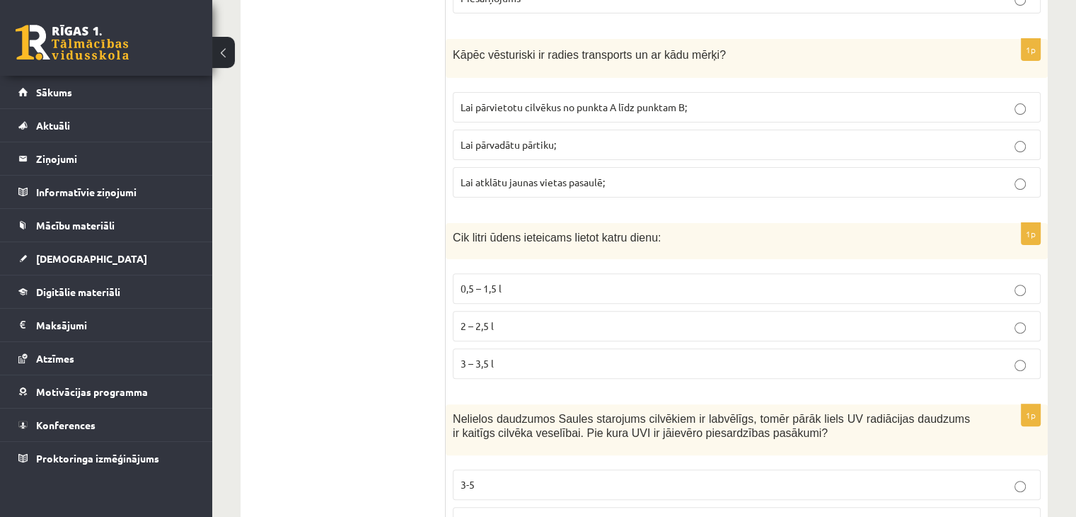
scroll to position [495, 0]
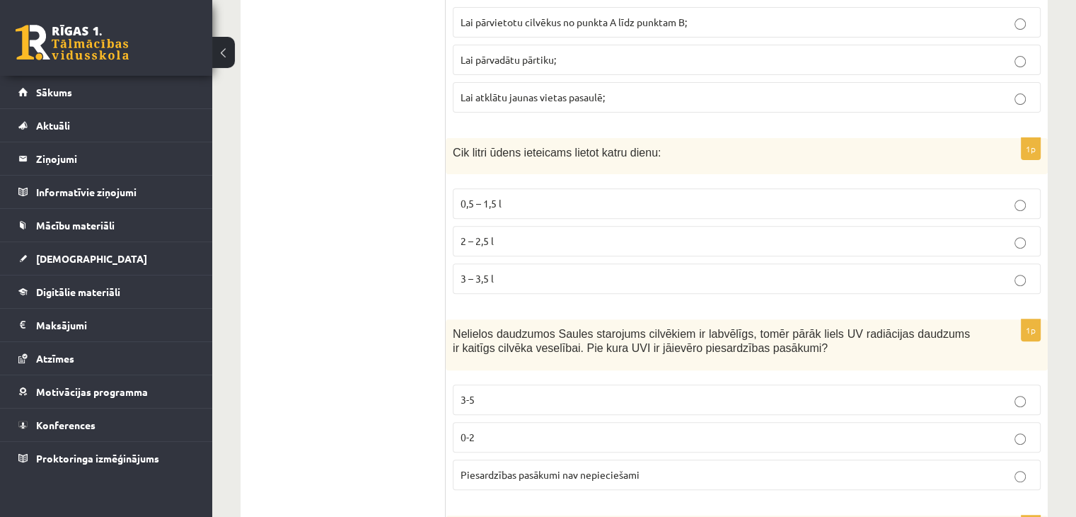
click at [566, 397] on p "3-5" at bounding box center [747, 399] width 573 height 15
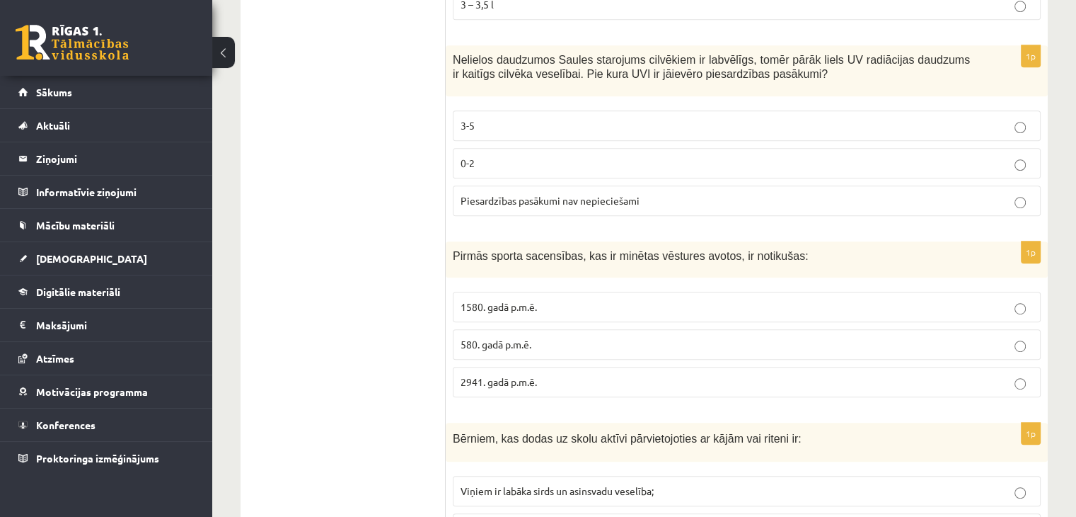
scroll to position [778, 0]
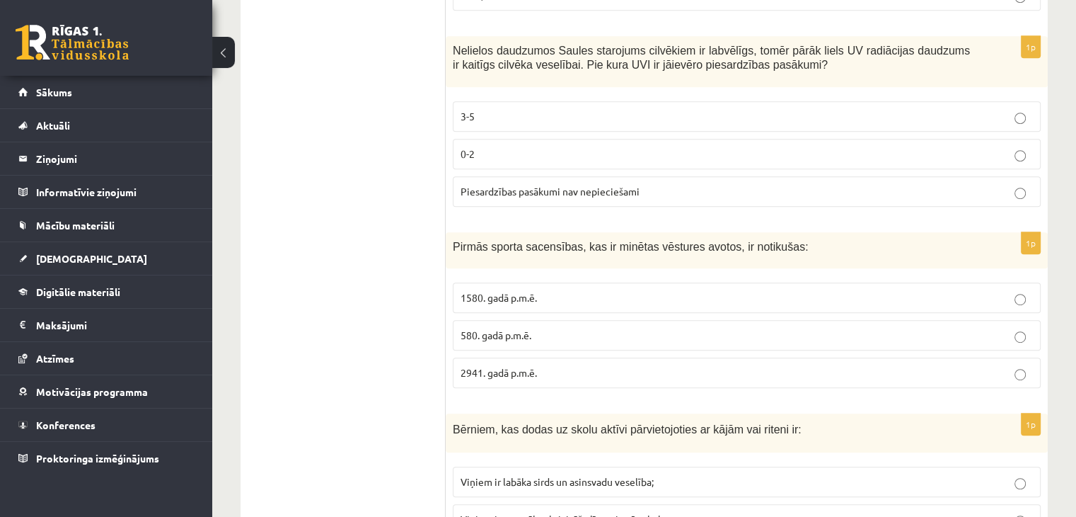
click at [585, 291] on p "1580. gadā p.m.ē." at bounding box center [747, 297] width 573 height 15
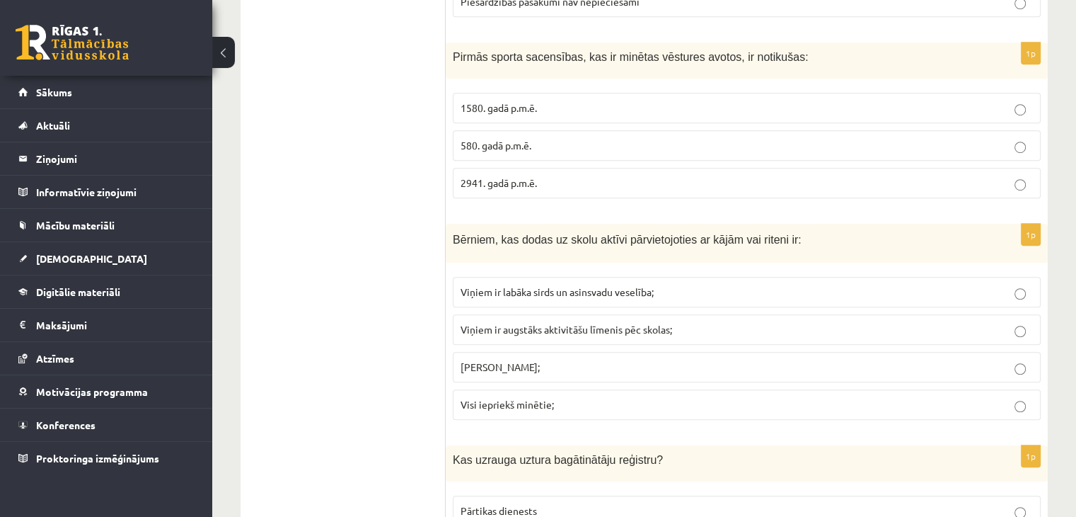
scroll to position [991, 0]
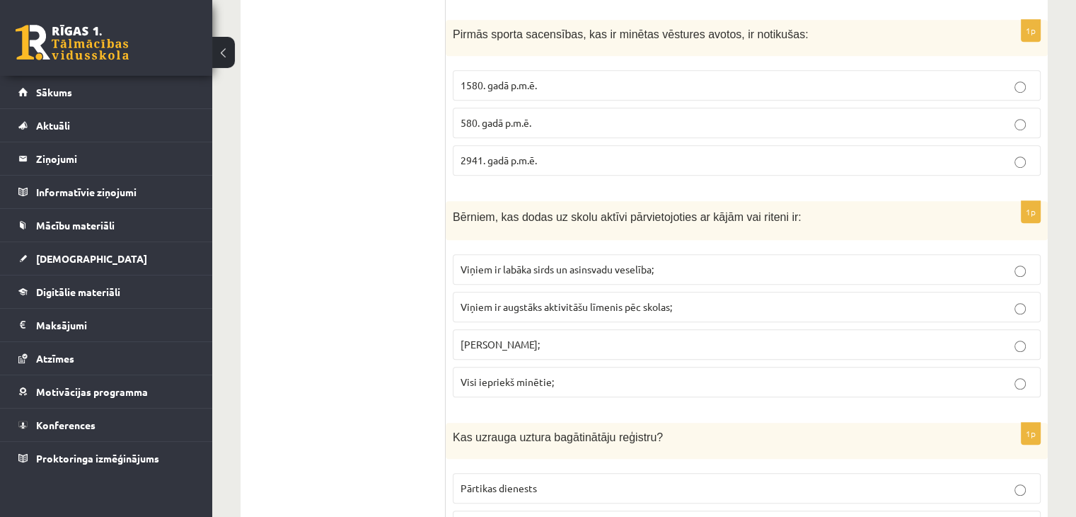
click at [559, 263] on span "Viņiem ir labāka sirds un asinsvadu veselība;" at bounding box center [557, 269] width 193 height 13
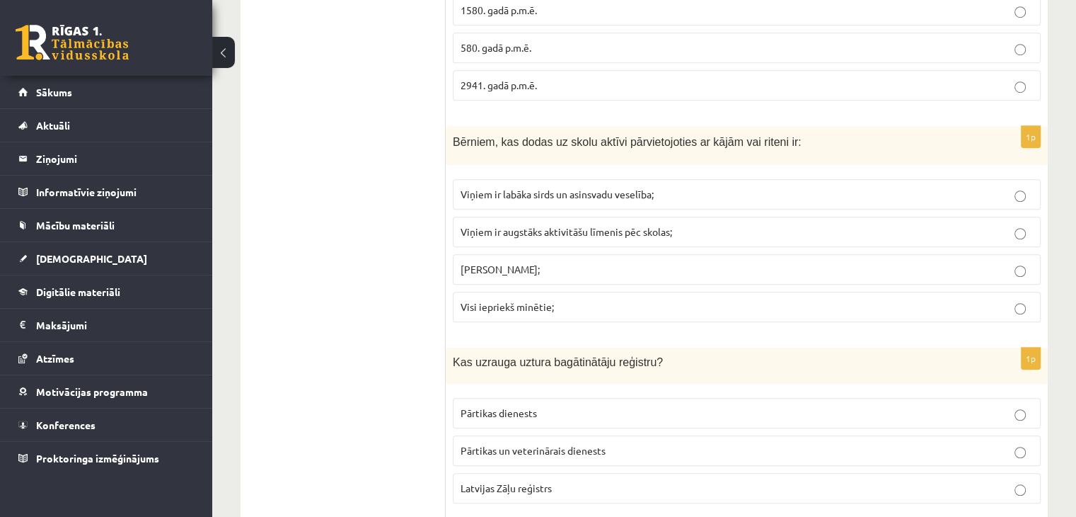
scroll to position [1203, 0]
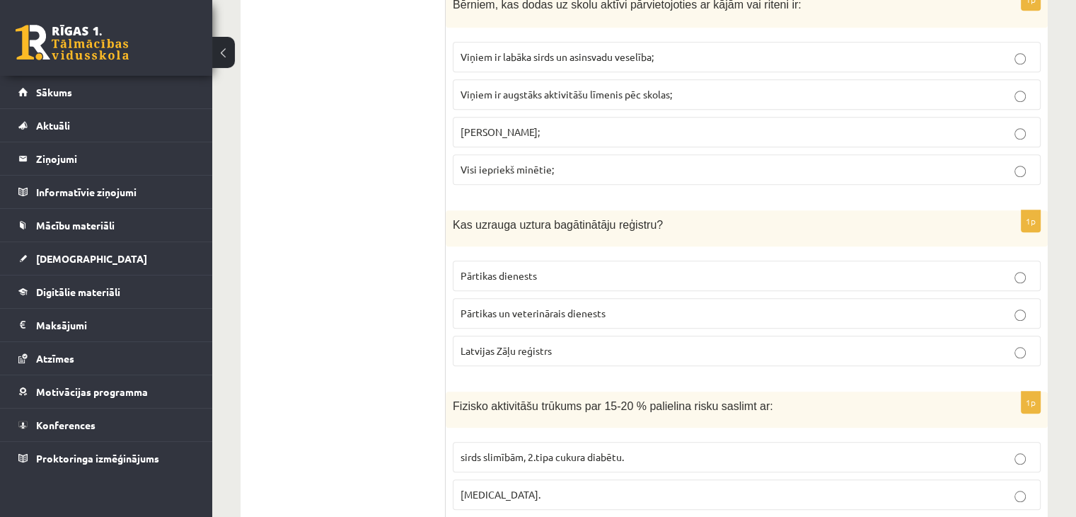
click at [560, 313] on p "Pārtikas un veterinārais dienests" at bounding box center [747, 313] width 573 height 15
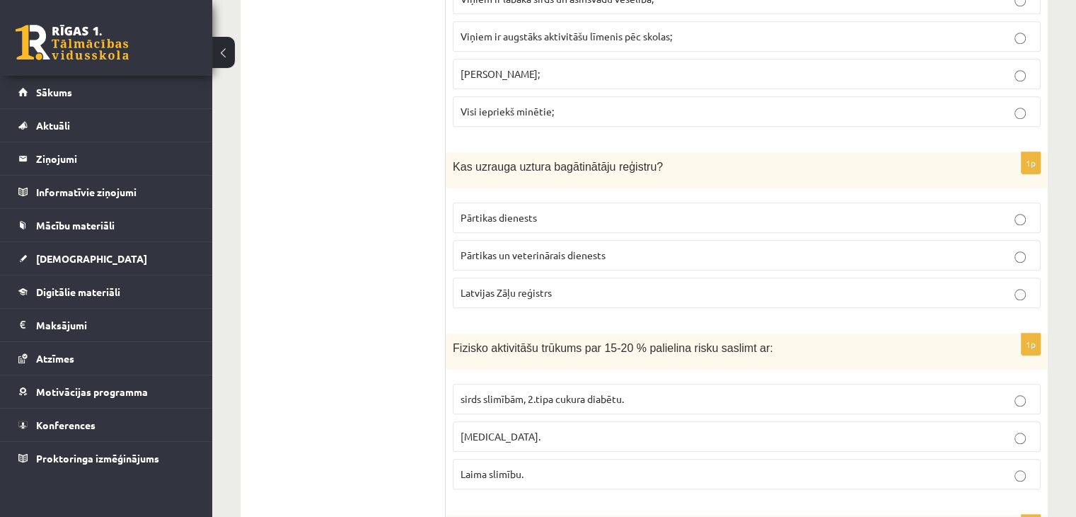
scroll to position [1345, 0]
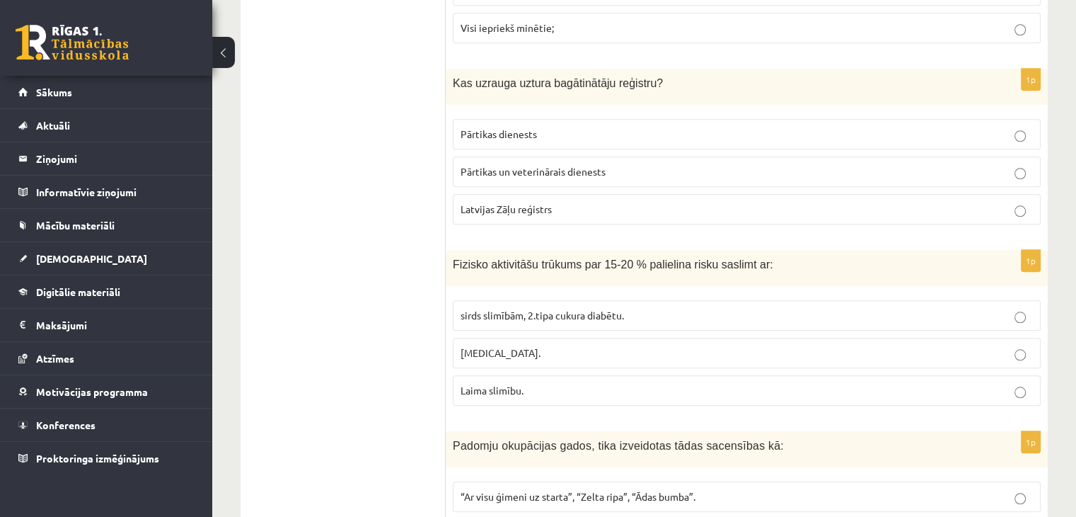
click at [580, 309] on span "sirds slimībām, 2.tipa cukura diabētu." at bounding box center [542, 315] width 163 height 13
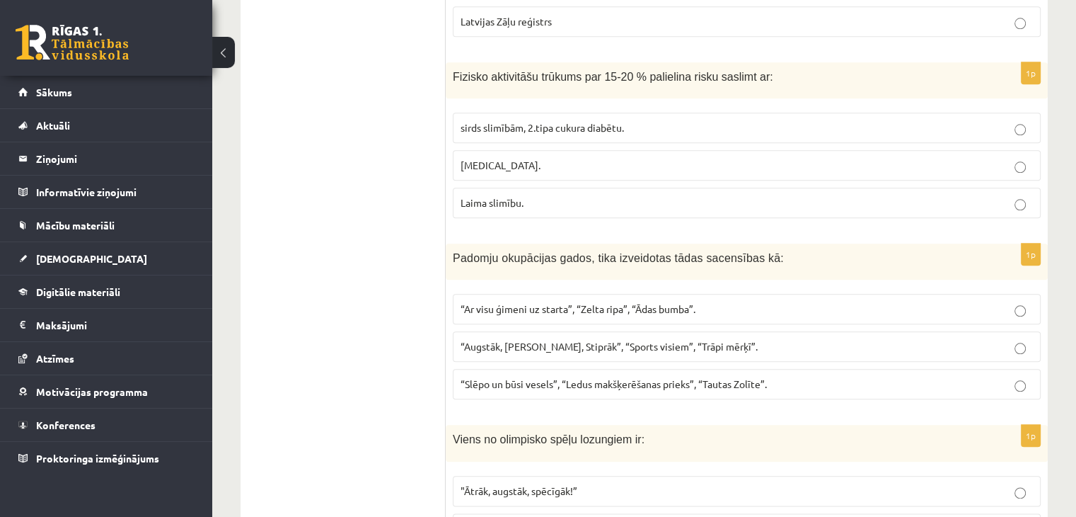
scroll to position [1557, 0]
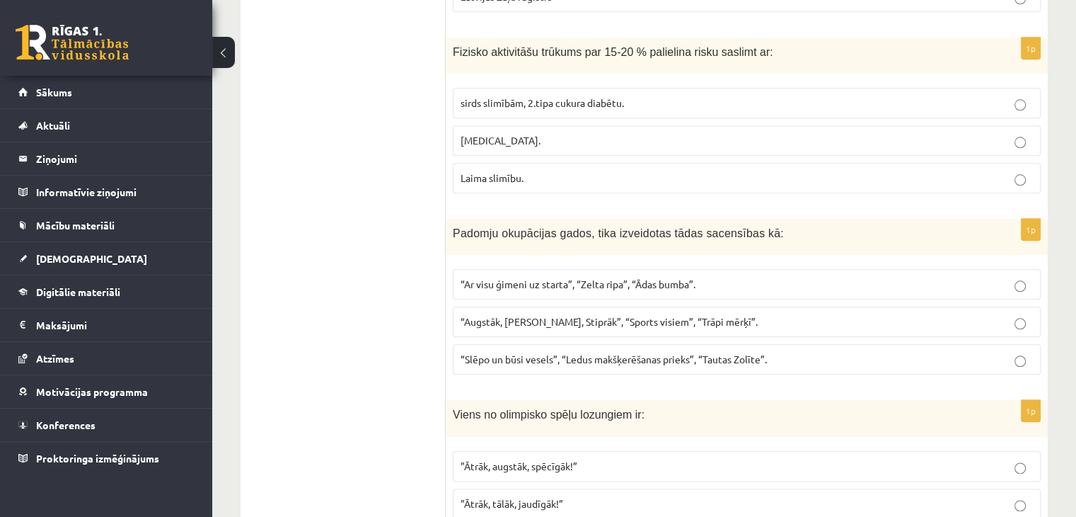
click at [560, 357] on p "“Slēpo un būsi vesels”, “Ledus makšķerēšanas prieks”, “Tautas Zolīte”." at bounding box center [747, 359] width 573 height 15
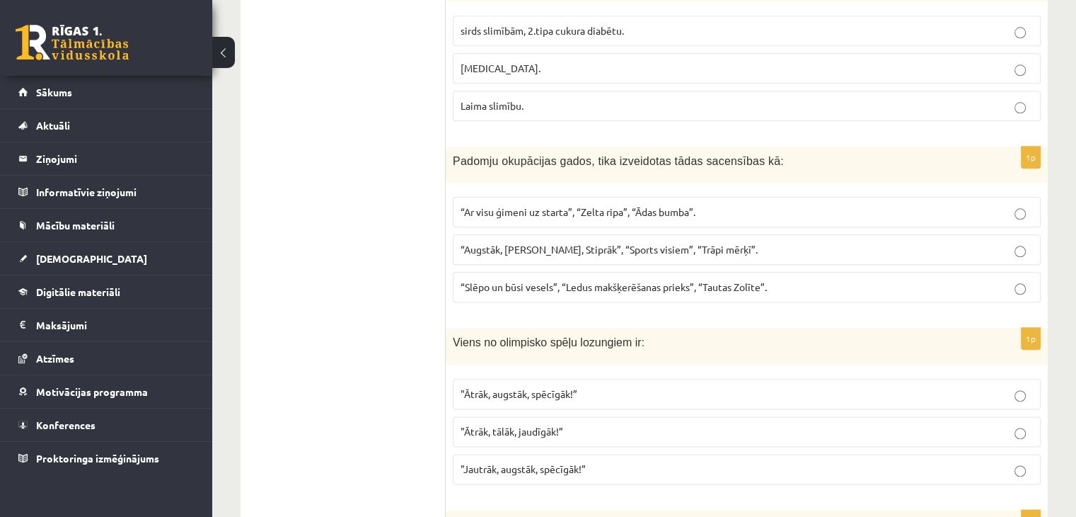
scroll to position [1698, 0]
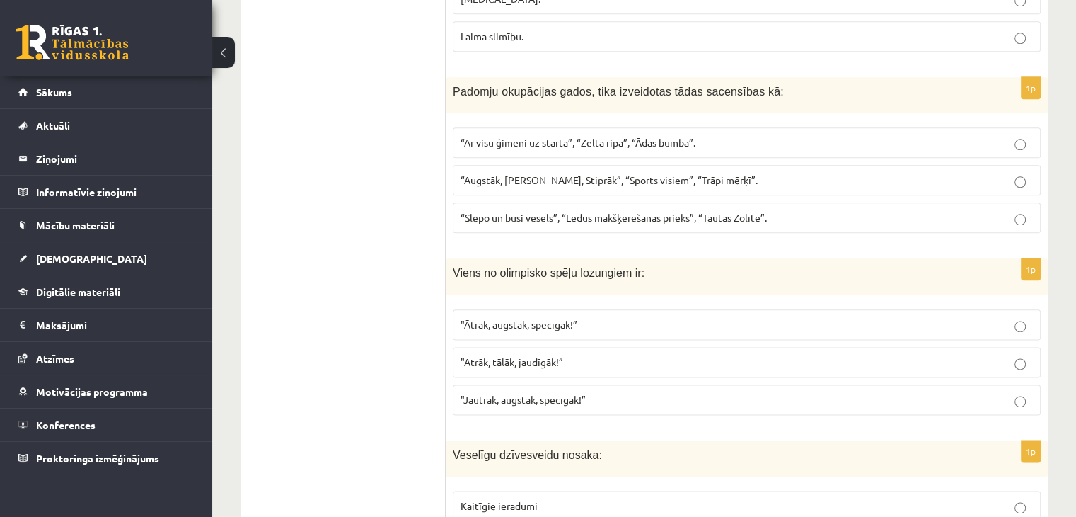
click at [598, 317] on p ""Ātrāk, augstāk, spēcīgāk!”" at bounding box center [747, 324] width 573 height 15
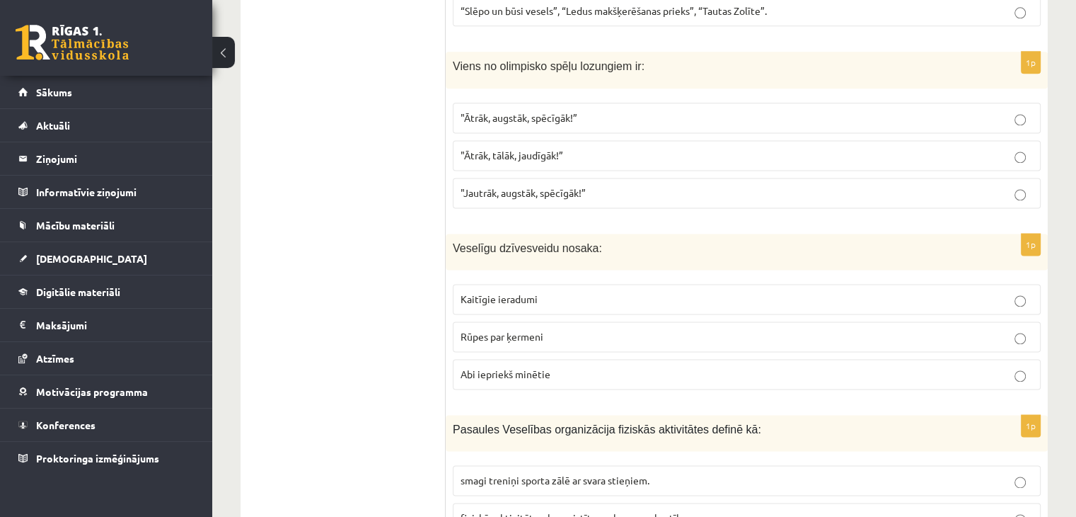
scroll to position [1911, 0]
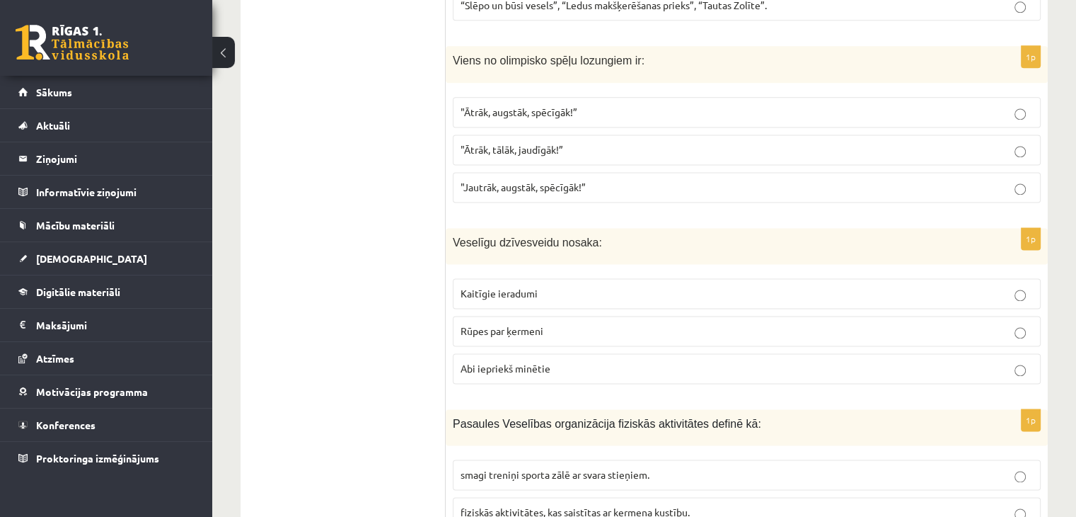
click at [560, 361] on p "Abi iepriekš minētie" at bounding box center [747, 368] width 573 height 15
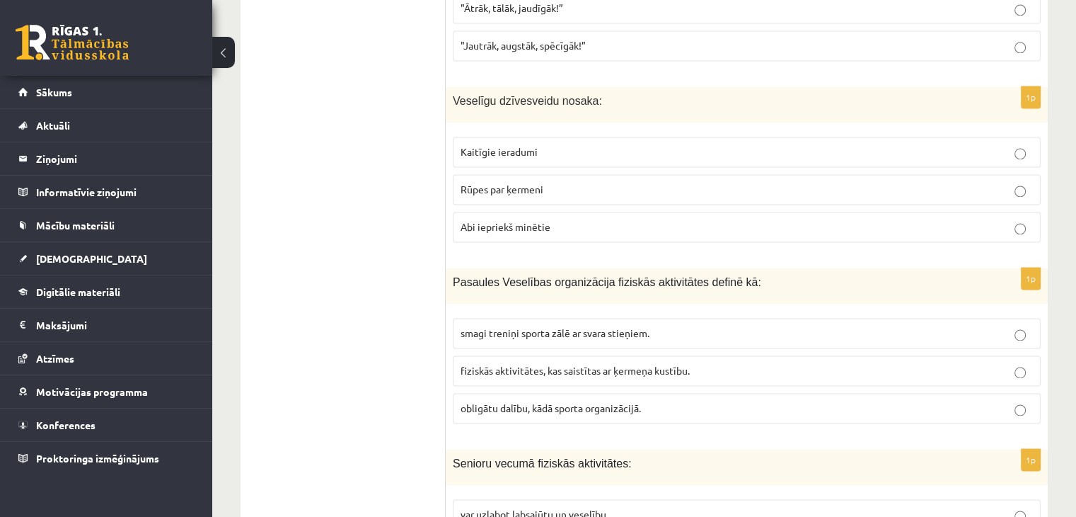
click at [582, 364] on span "fiziskās aktivitātes, kas saistītas ar ķermeņa kustību." at bounding box center [575, 370] width 229 height 13
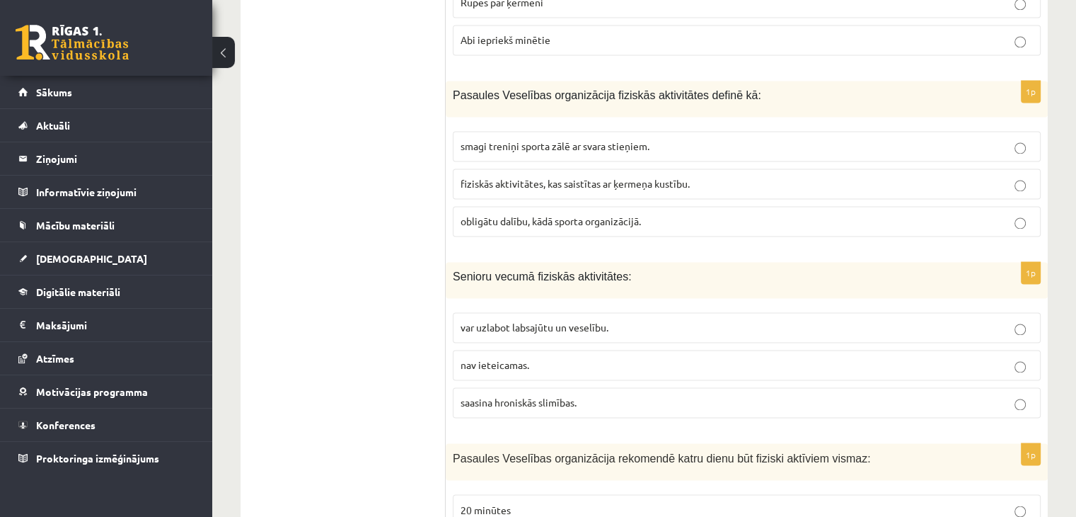
scroll to position [2265, 0]
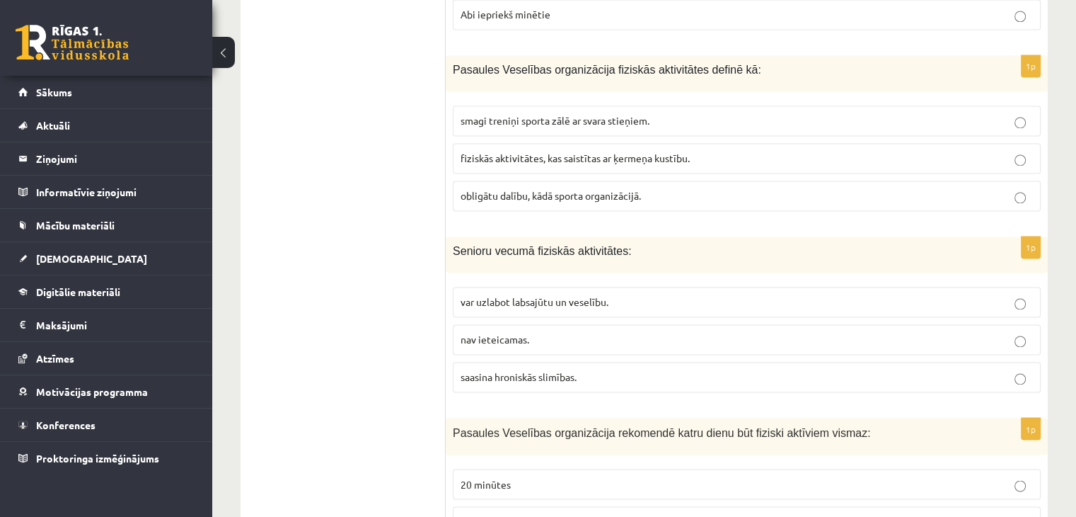
click at [577, 295] on span "var uzlabot labsajūtu un veselību." at bounding box center [535, 301] width 148 height 13
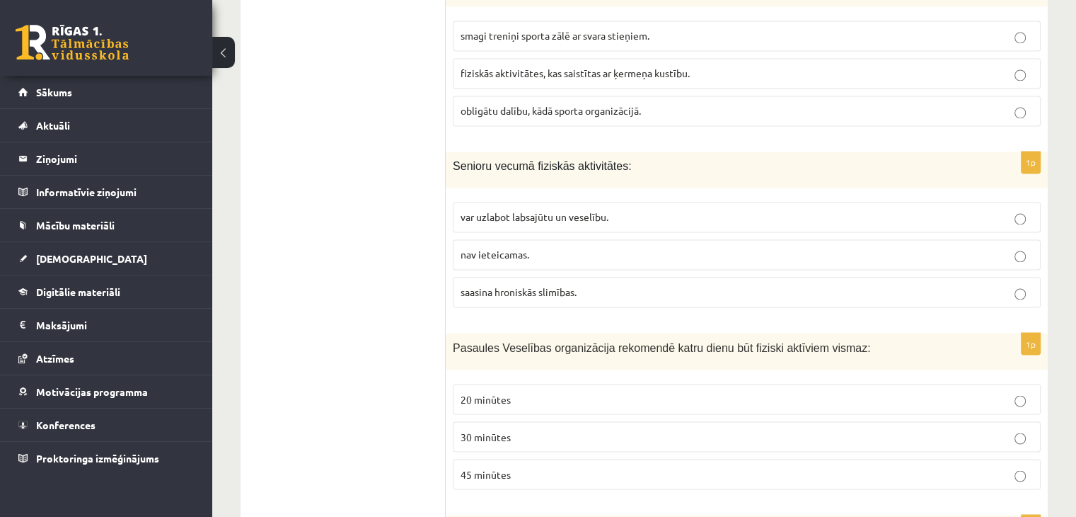
scroll to position [2406, 0]
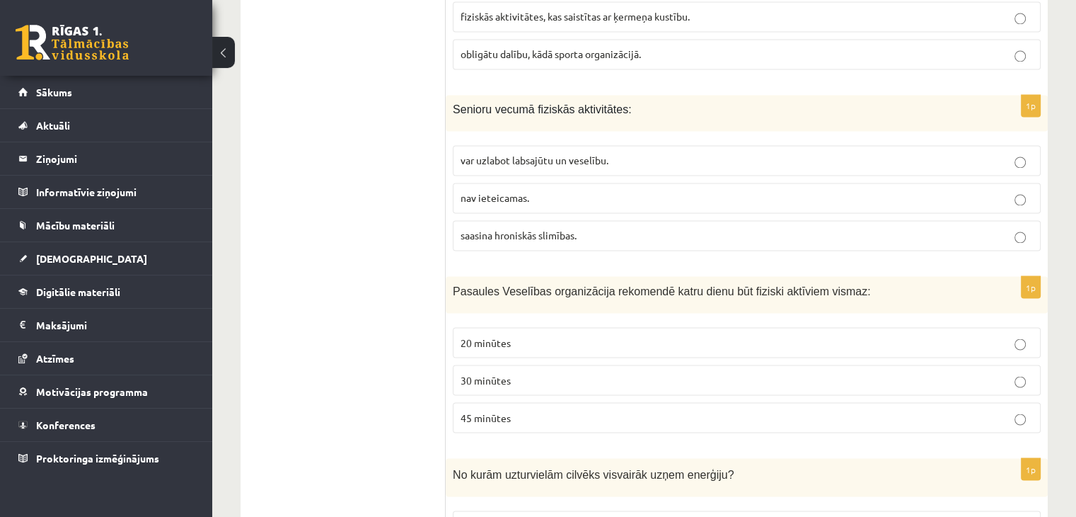
click at [526, 335] on p "20 minūtes" at bounding box center [747, 342] width 573 height 15
click at [521, 364] on label "30 minūtes" at bounding box center [747, 379] width 588 height 30
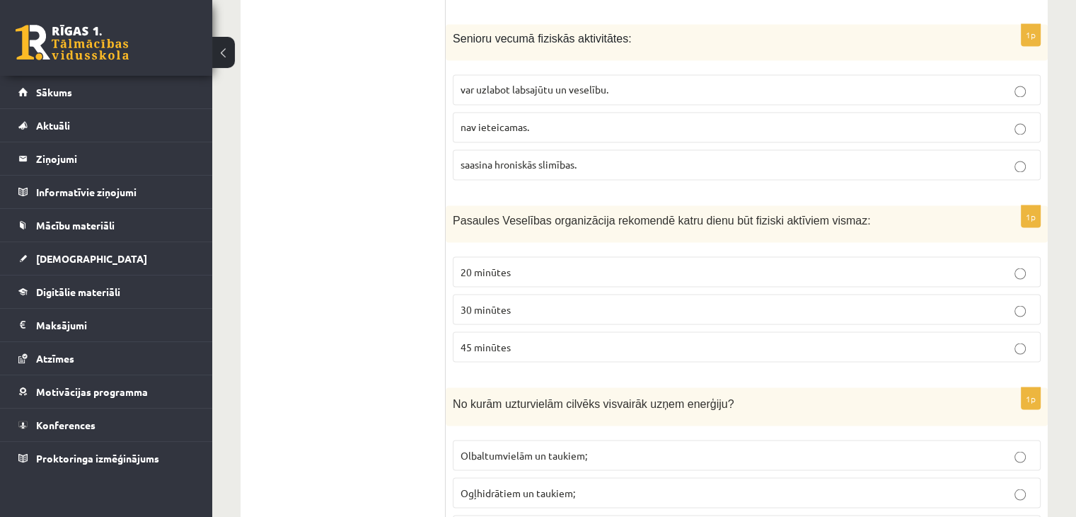
scroll to position [2618, 0]
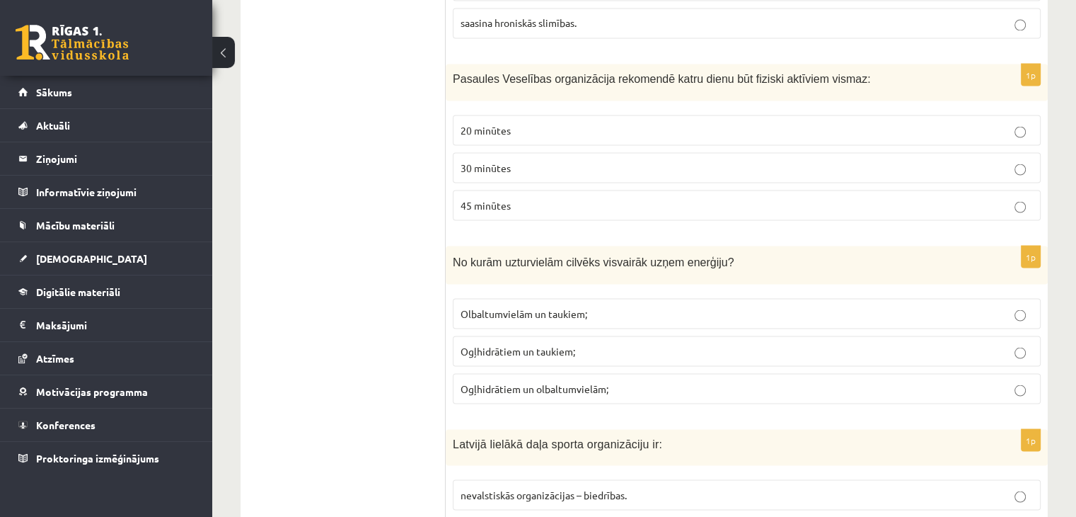
click at [548, 122] on p "20 minūtes" at bounding box center [747, 129] width 573 height 15
click at [598, 306] on p "Olbaltumvielām un taukiem;" at bounding box center [747, 313] width 573 height 15
click at [600, 381] on span "Ogļhidrātiem un olbaltumvielām;" at bounding box center [535, 387] width 148 height 13
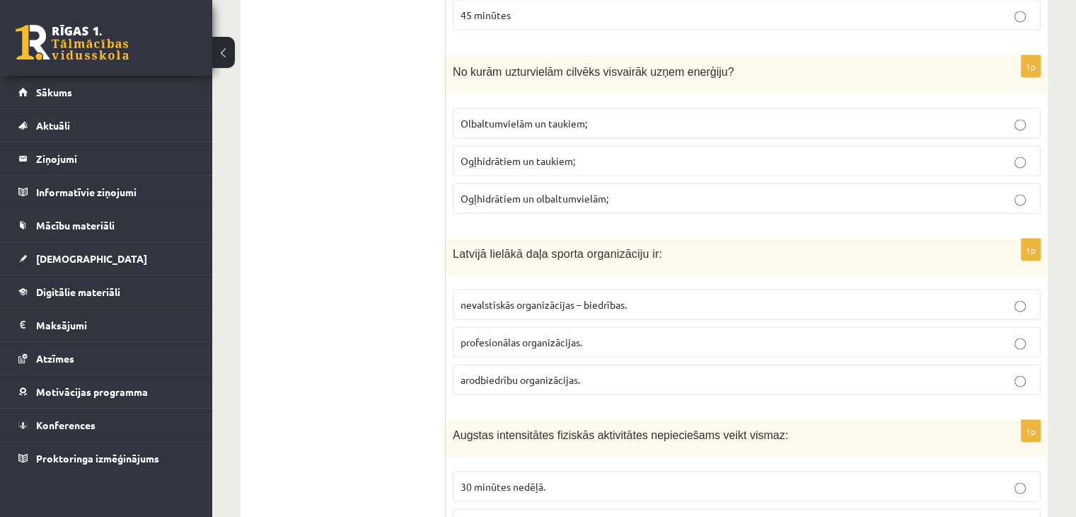
scroll to position [2831, 0]
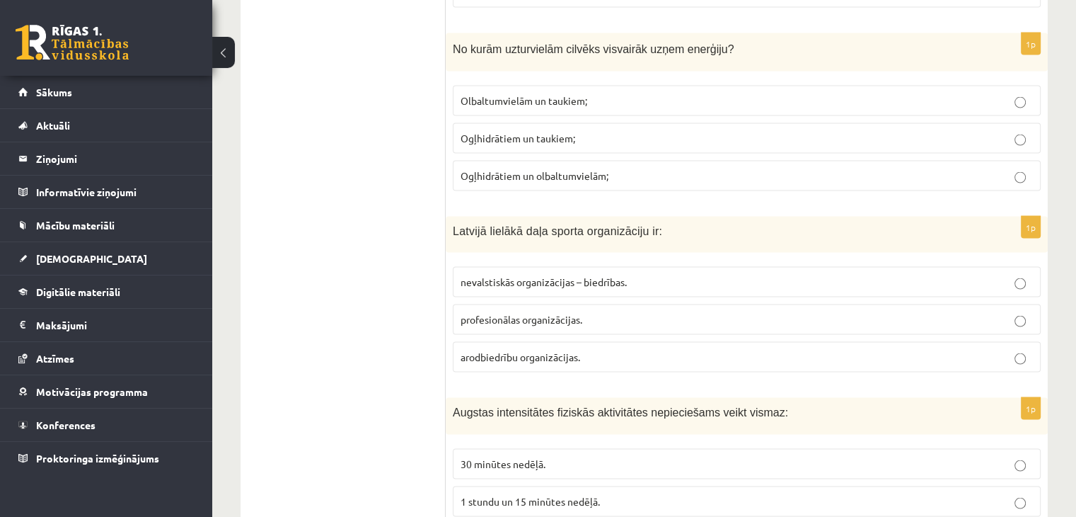
click at [521, 313] on span "profesionālas organizācijas." at bounding box center [522, 319] width 122 height 13
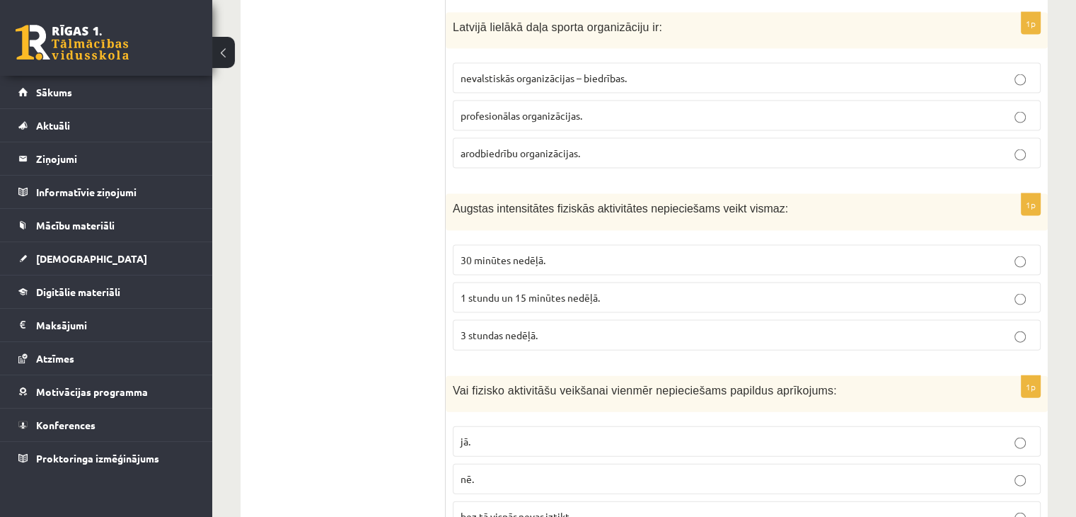
scroll to position [3043, 0]
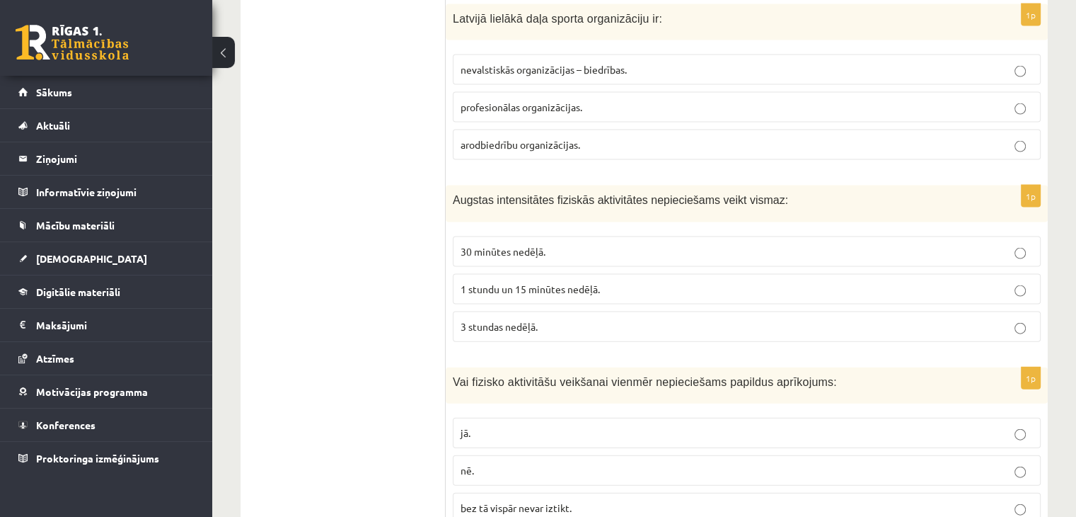
click at [513, 245] on span "30 minūtes nedēļā." at bounding box center [503, 251] width 85 height 13
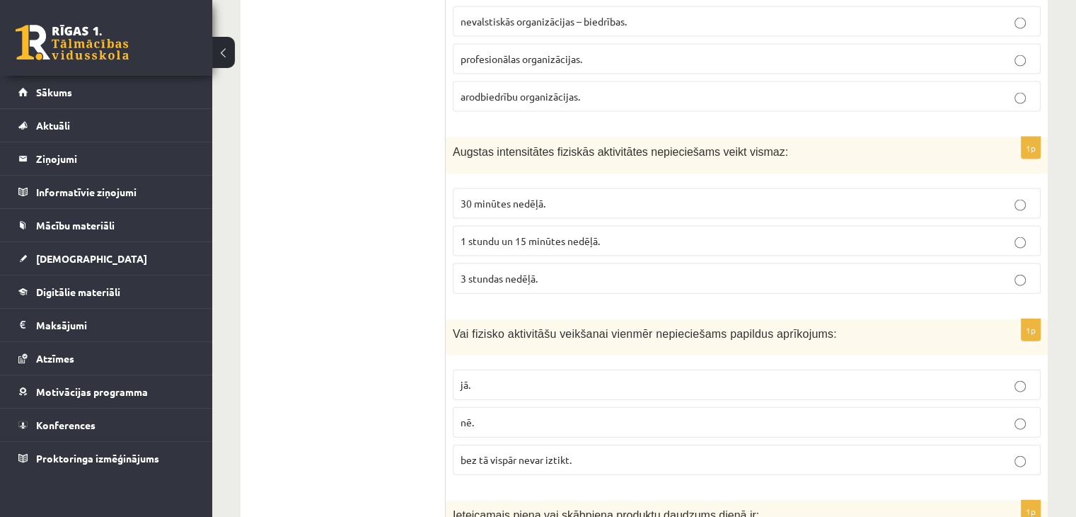
scroll to position [3114, 0]
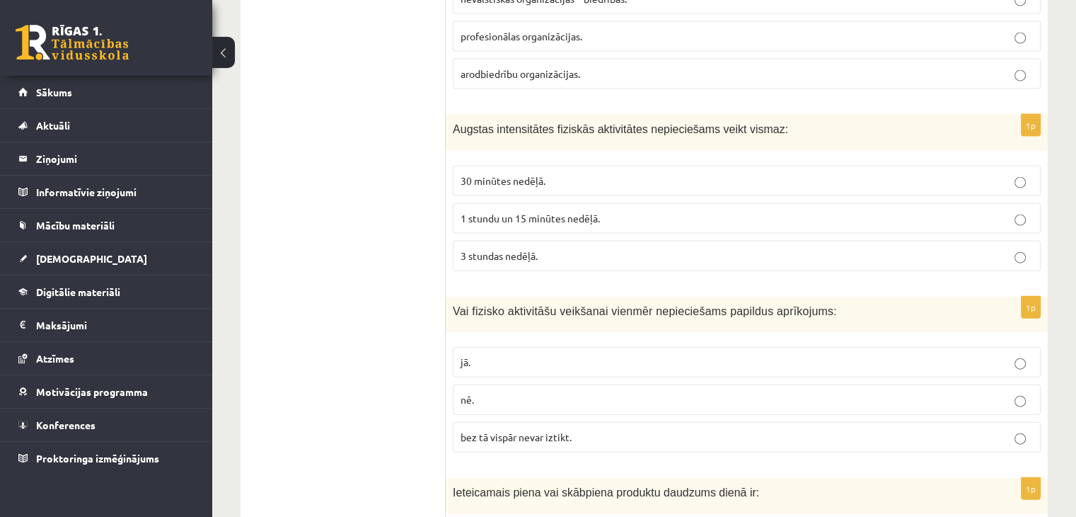
click at [517, 249] on span "3 stundas nedēļā." at bounding box center [499, 255] width 77 height 13
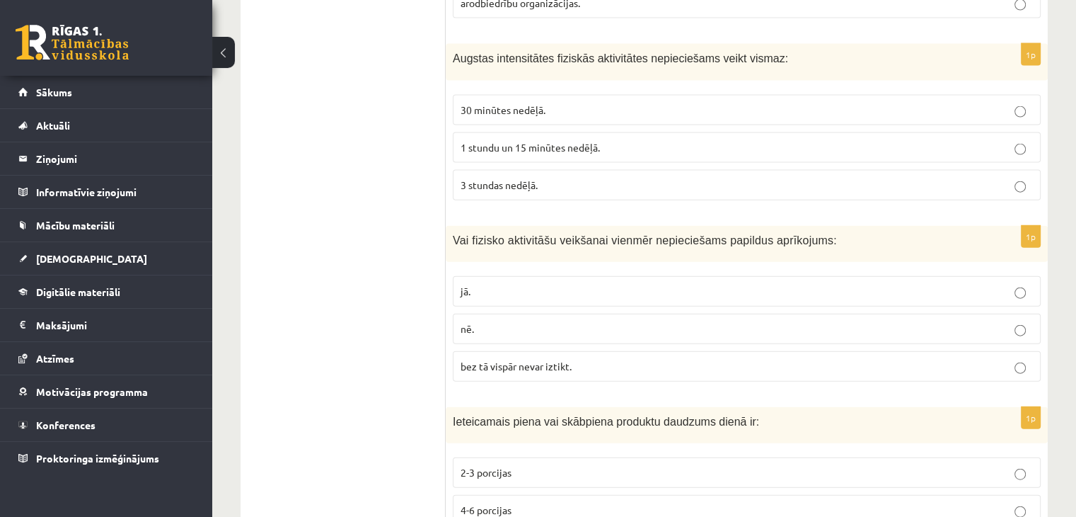
click at [505, 321] on p "nē." at bounding box center [747, 328] width 573 height 15
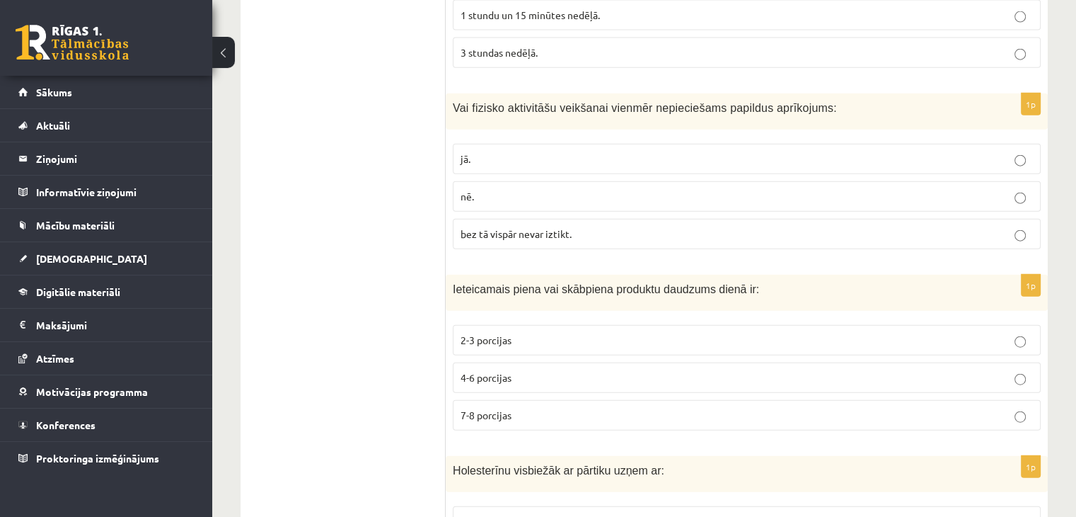
scroll to position [3326, 0]
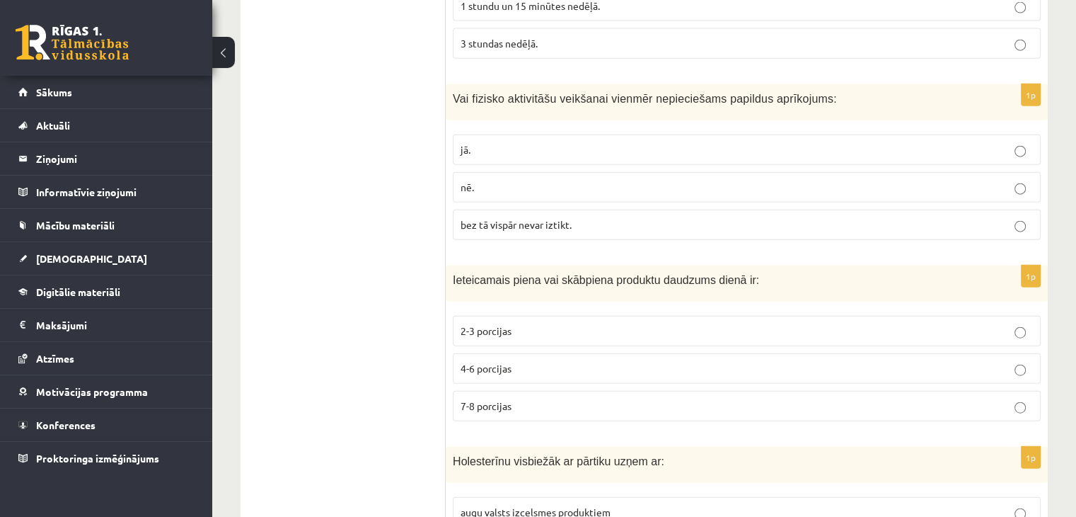
click at [493, 142] on p "jā." at bounding box center [747, 149] width 573 height 15
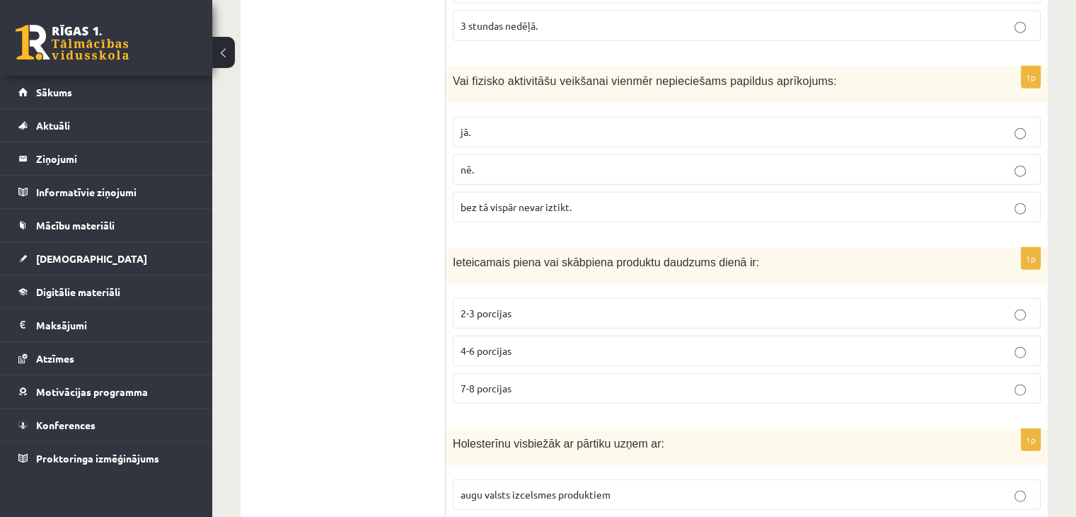
scroll to position [3397, 0]
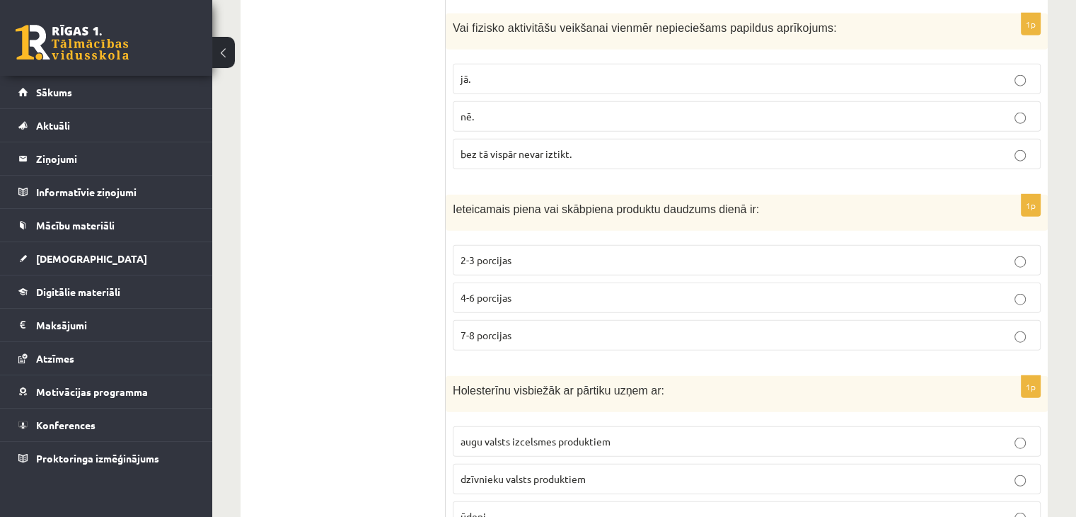
click at [527, 253] on p "2-3 porcijas" at bounding box center [747, 260] width 573 height 15
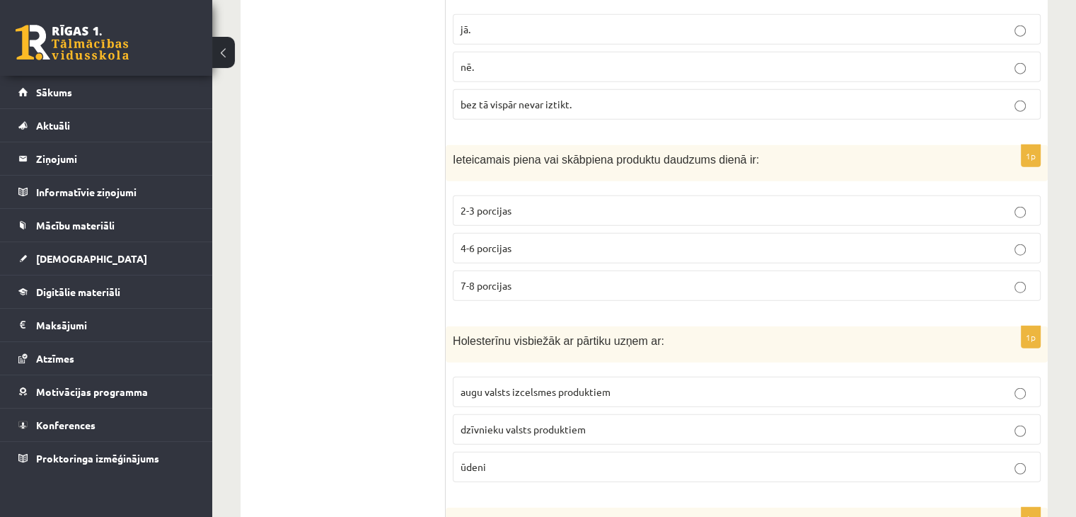
scroll to position [3538, 0]
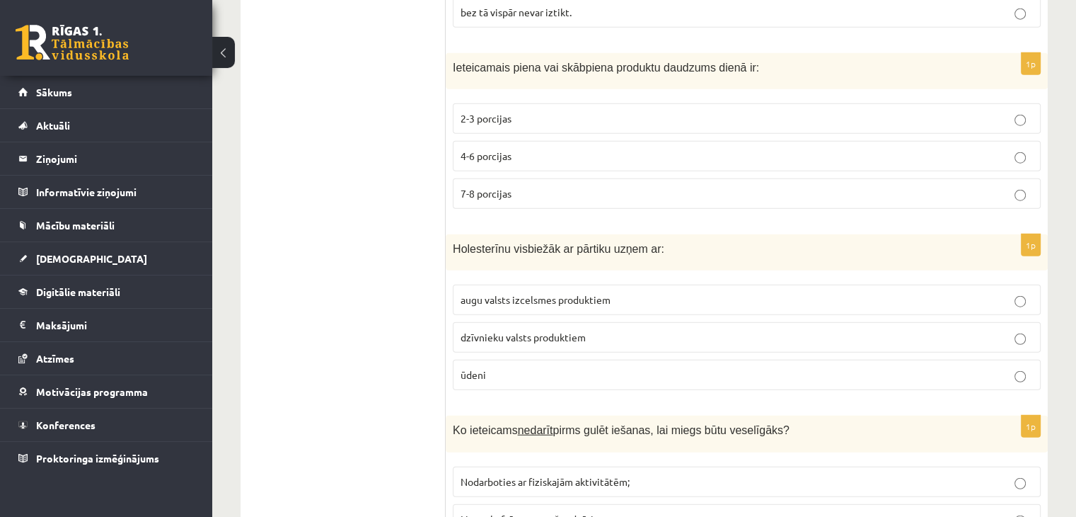
click at [508, 149] on span "4-6 porcijas" at bounding box center [486, 155] width 51 height 13
click at [492, 293] on span "augu valsts izcelsmes produktiem" at bounding box center [536, 299] width 150 height 13
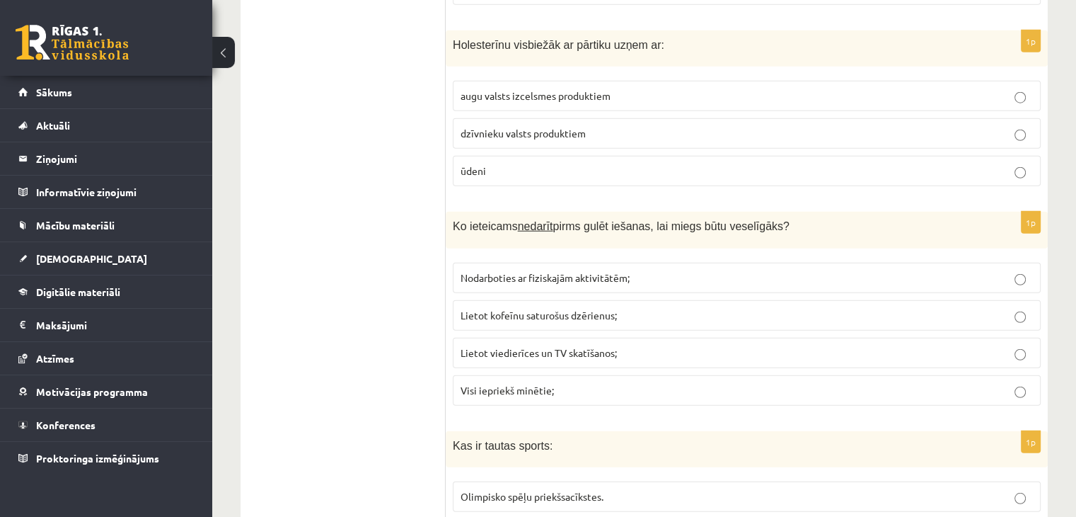
scroll to position [3751, 0]
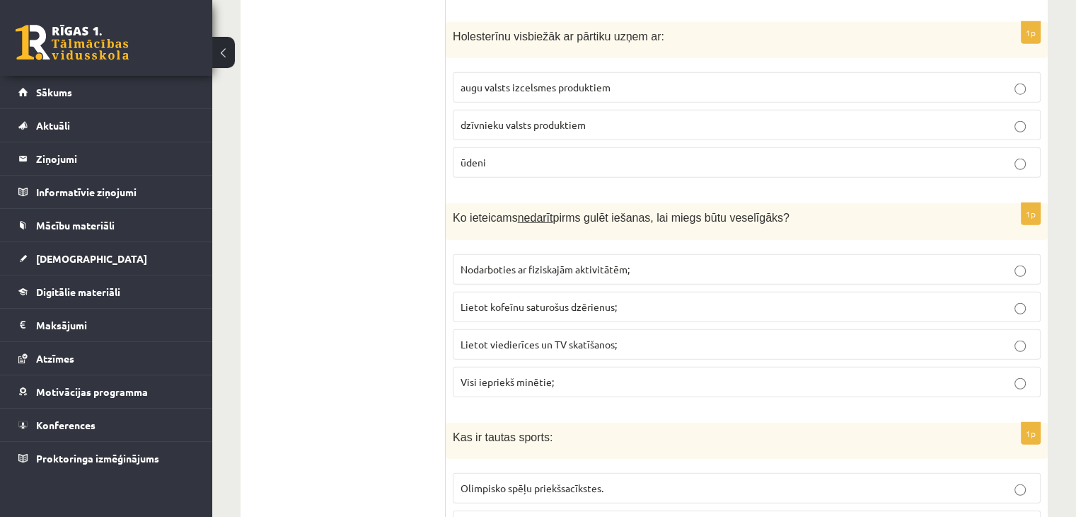
click at [535, 300] on span "Lietot kofeīnu saturošus dzērienus;" at bounding box center [539, 306] width 156 height 13
click at [513, 374] on p "Visi iepriekš minētie;" at bounding box center [747, 381] width 573 height 15
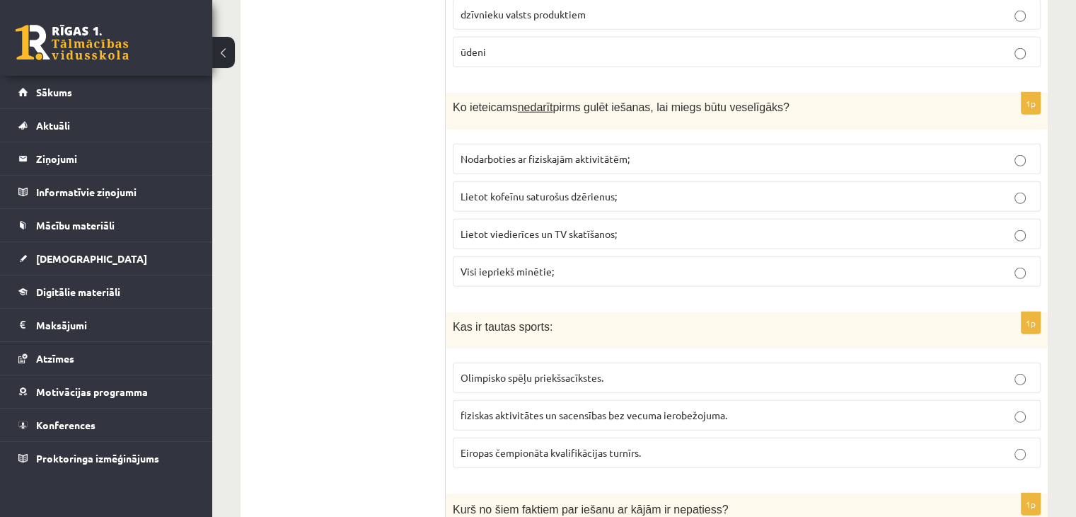
scroll to position [3963, 0]
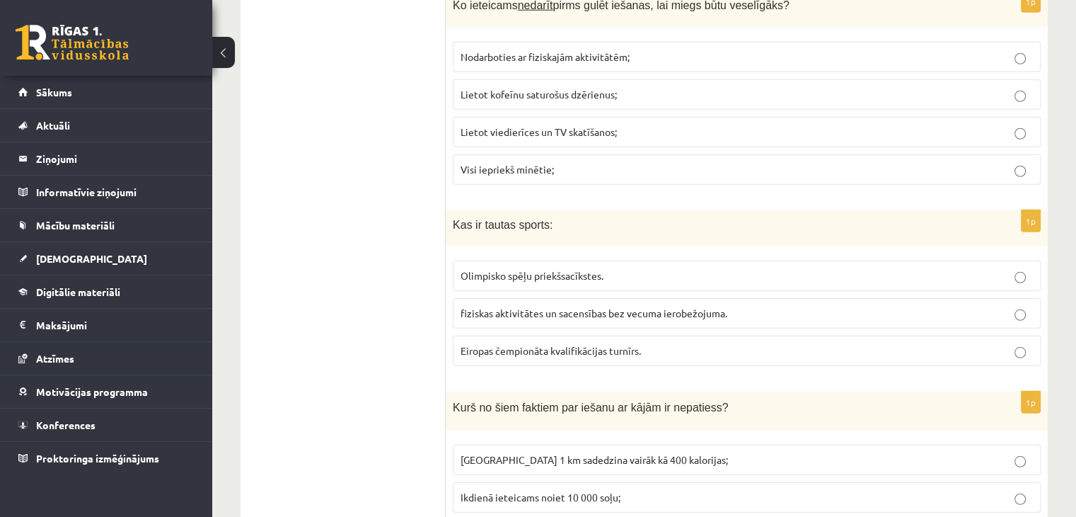
click at [556, 306] on span "fiziskas aktivitātes un sacensības bez vecuma ierobežojuma." at bounding box center [594, 312] width 267 height 13
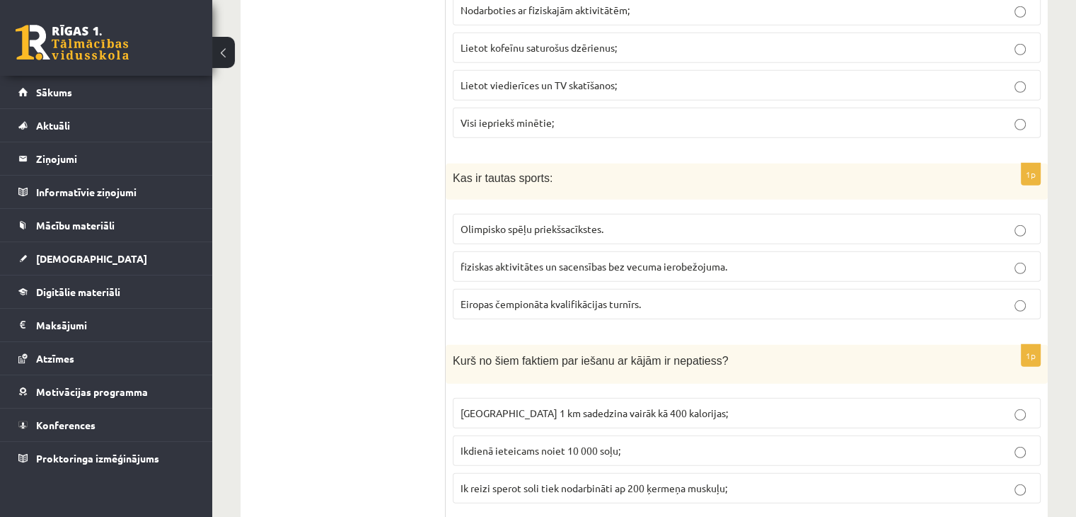
scroll to position [4104, 0]
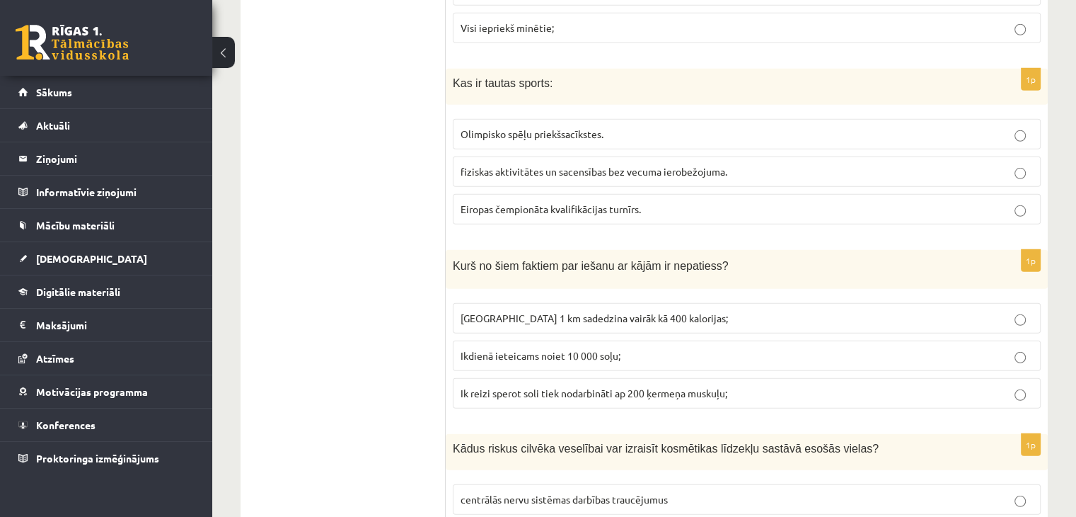
click at [647, 311] on span "Noiets 1 km sadedzina vairāk kā 400 kalorijas;" at bounding box center [594, 317] width 267 height 13
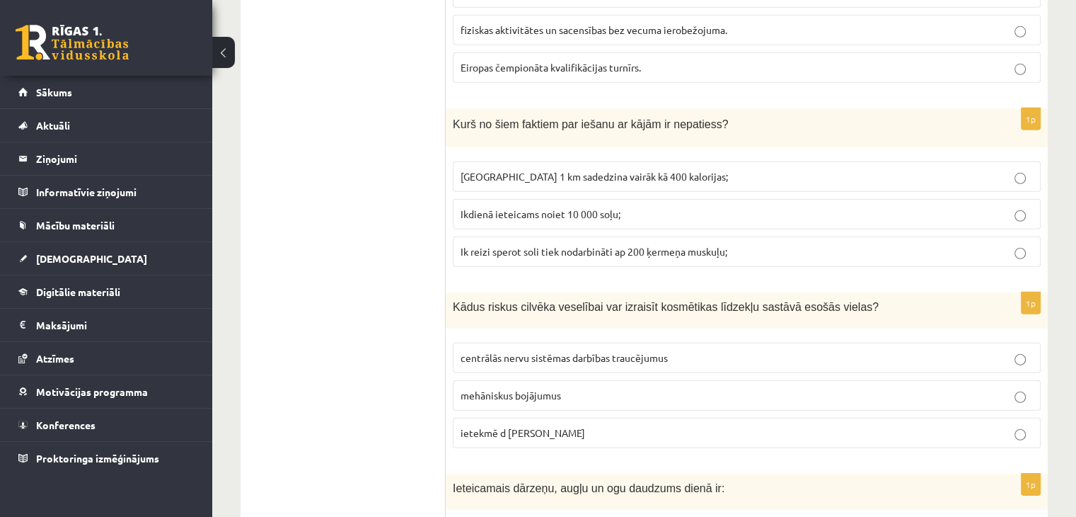
scroll to position [4317, 0]
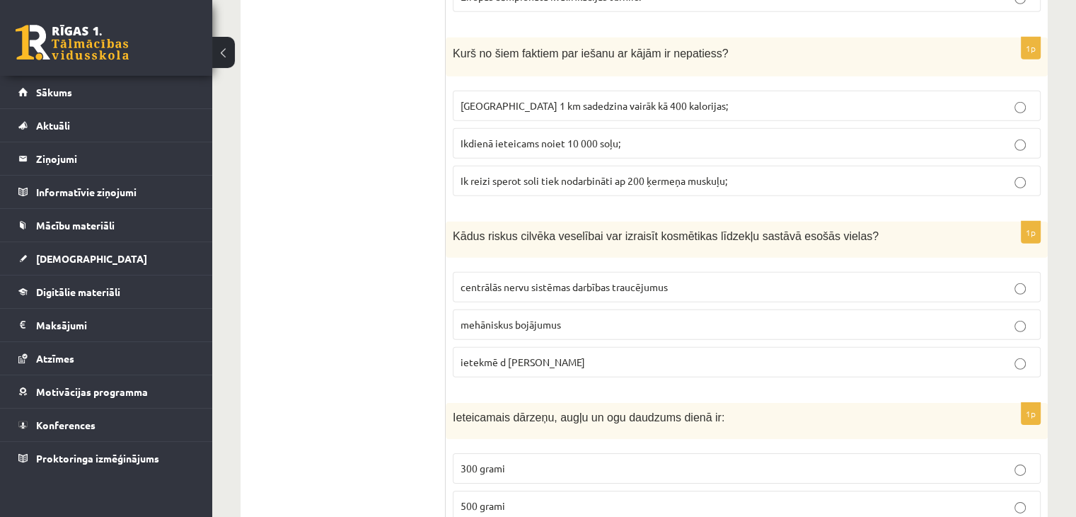
click at [582, 355] on p "ietekmē d vitamīna sintēzi" at bounding box center [747, 362] width 573 height 15
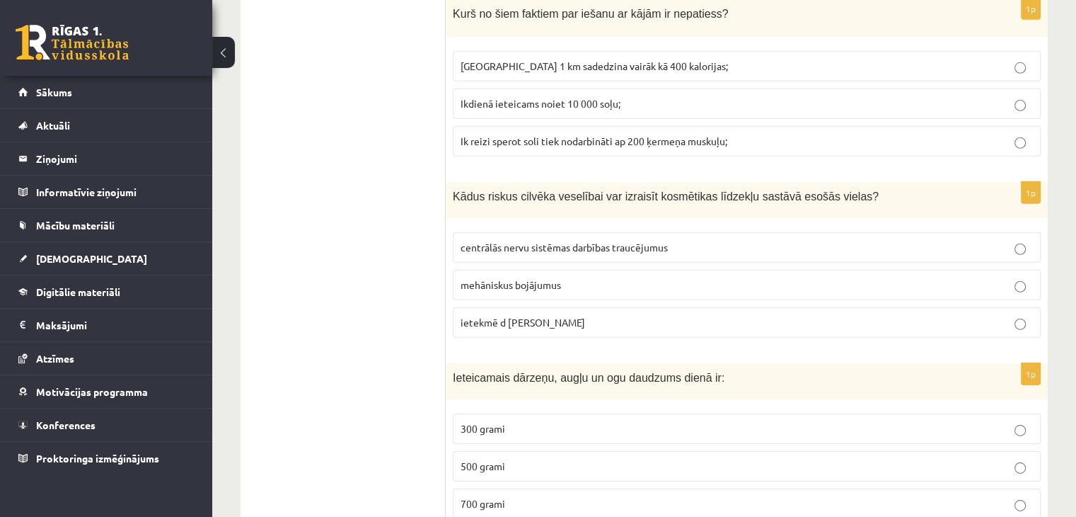
scroll to position [4458, 0]
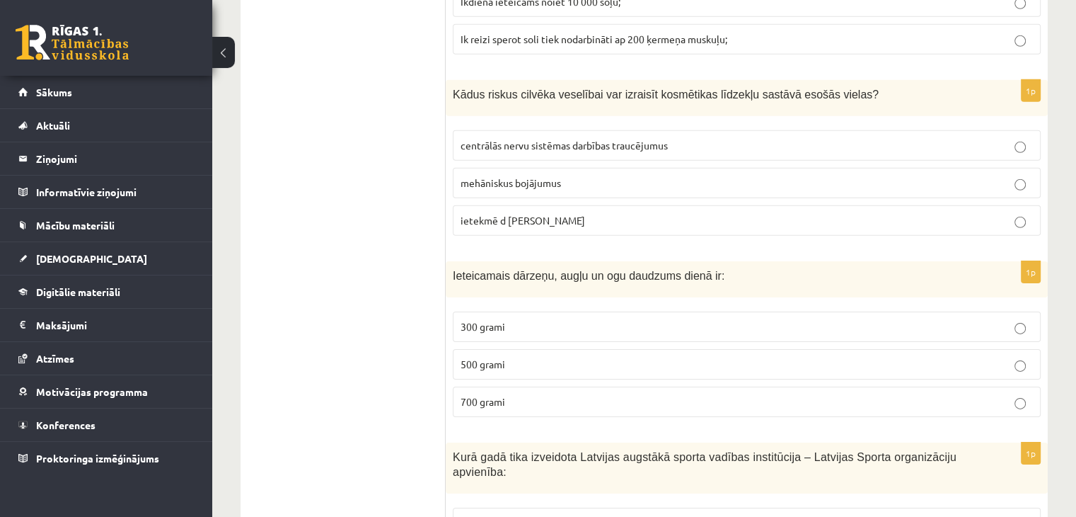
click at [519, 357] on p "500 grami" at bounding box center [747, 364] width 573 height 15
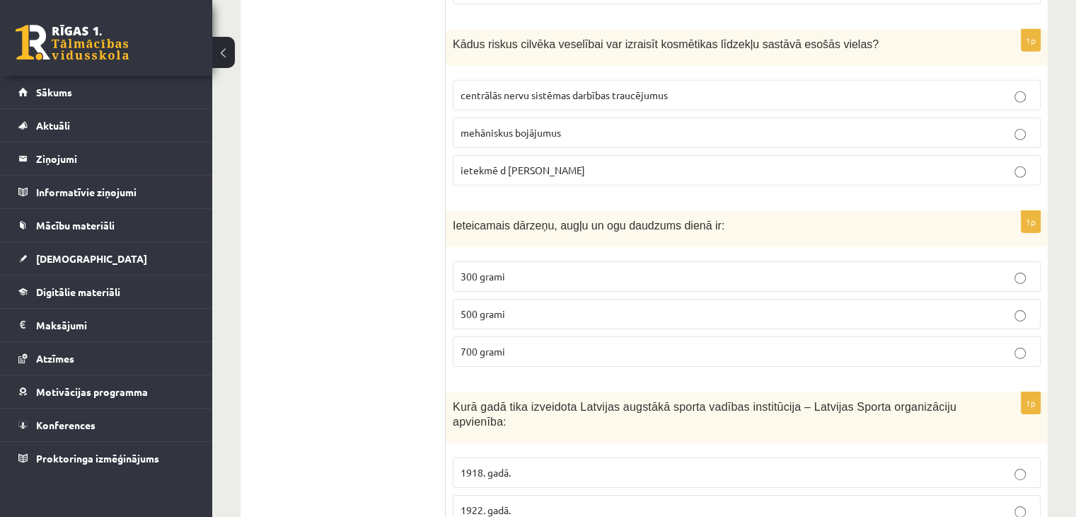
scroll to position [4600, 0]
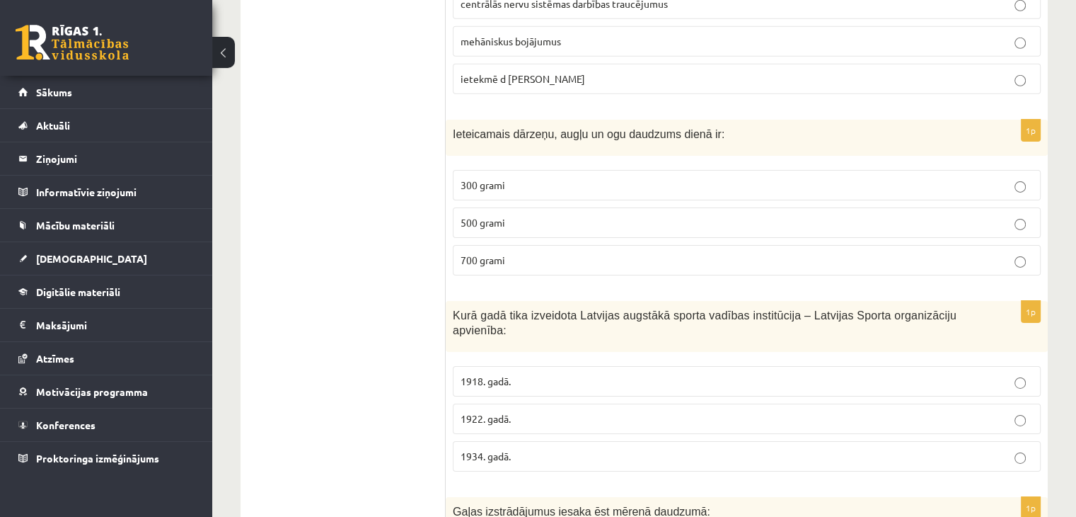
click at [575, 411] on p "1922. gadā." at bounding box center [747, 418] width 573 height 15
click at [557, 399] on fieldset "1918. gadā. 1922. gadā. 1934. gadā." at bounding box center [747, 417] width 588 height 117
click at [560, 449] on p "1934. gadā." at bounding box center [747, 456] width 573 height 15
click at [561, 411] on p "1922. gadā." at bounding box center [747, 418] width 573 height 15
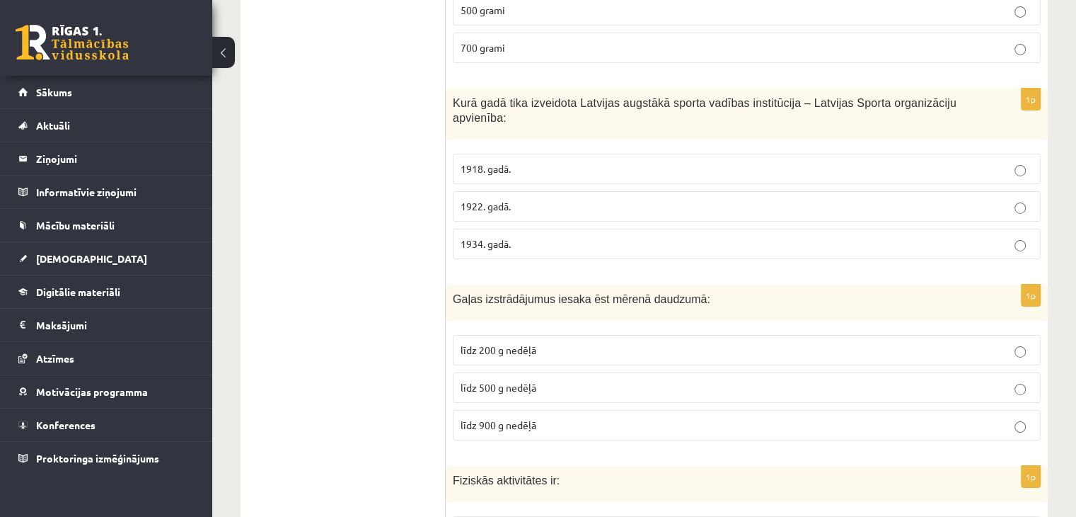
click at [555, 380] on p "līdz 500 g nedēļā" at bounding box center [747, 387] width 573 height 15
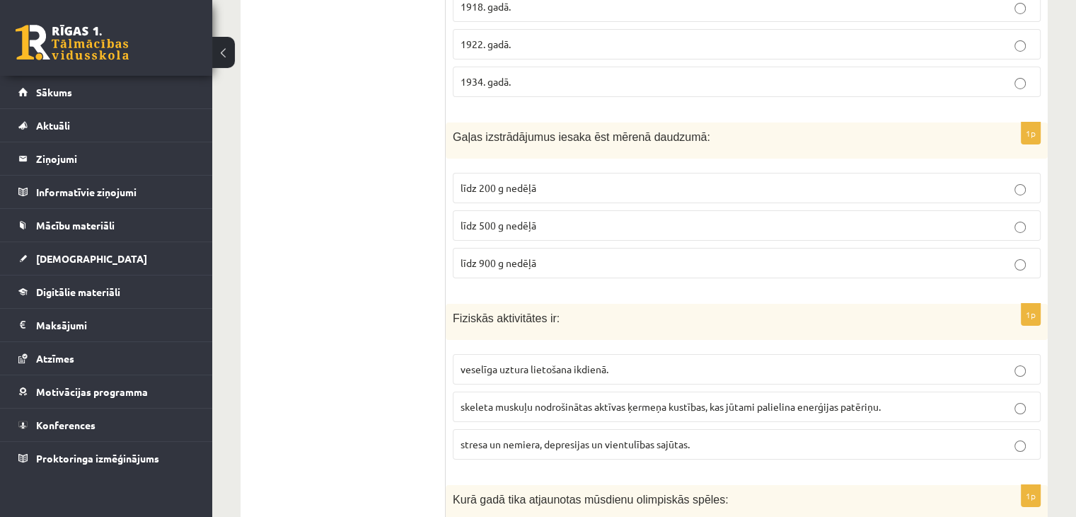
scroll to position [5024, 0]
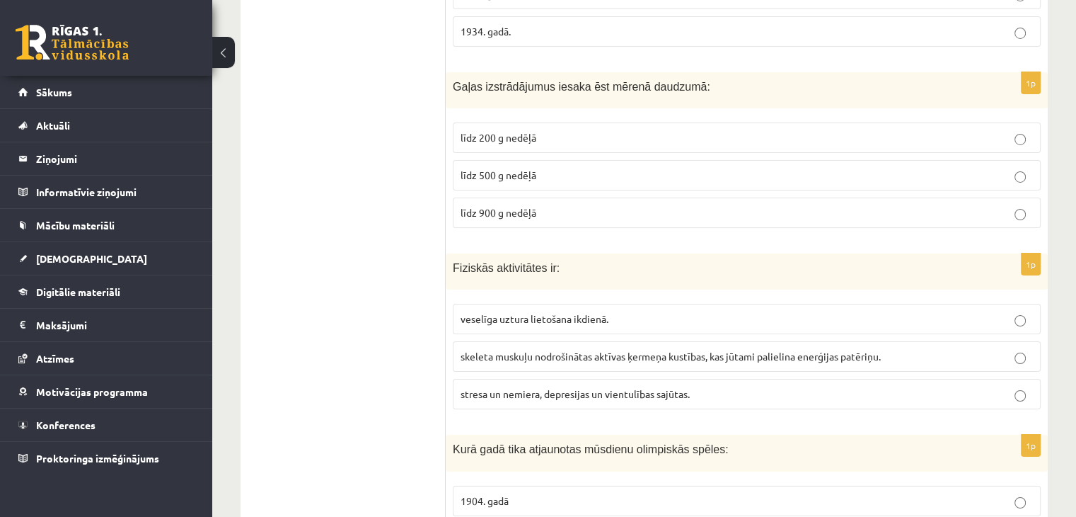
click at [795, 350] on span "skeleta muskuļu nodrošinātas aktīvas ķermeņa kustības, kas jūtami palielina ene…" at bounding box center [671, 356] width 420 height 13
click at [511, 311] on p "veselīga uztura lietošana ikdienā." at bounding box center [747, 318] width 573 height 15
click at [558, 350] on span "skeleta muskuļu nodrošinātas aktīvas ķermeņa kustības, kas jūtami palielina ene…" at bounding box center [671, 356] width 420 height 13
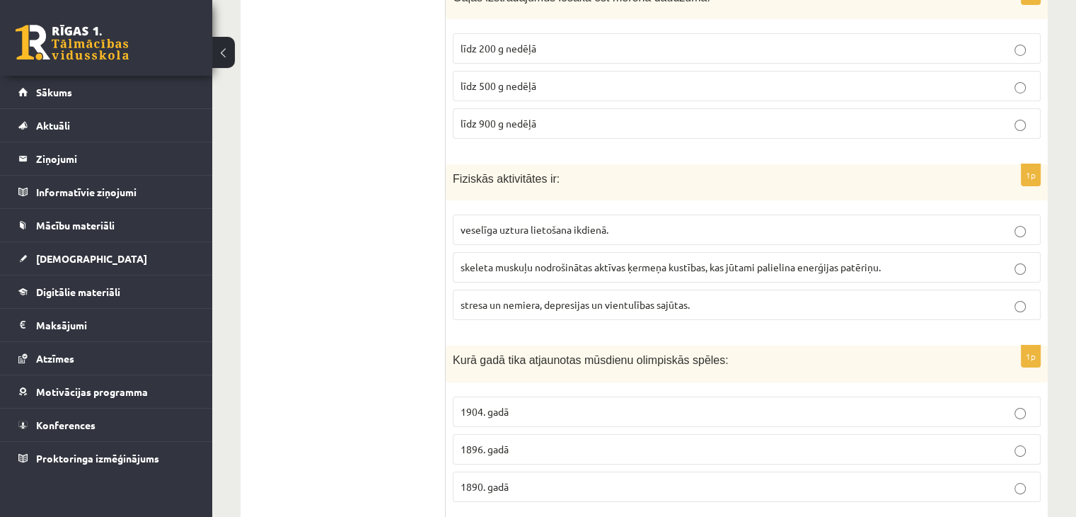
scroll to position [5237, 0]
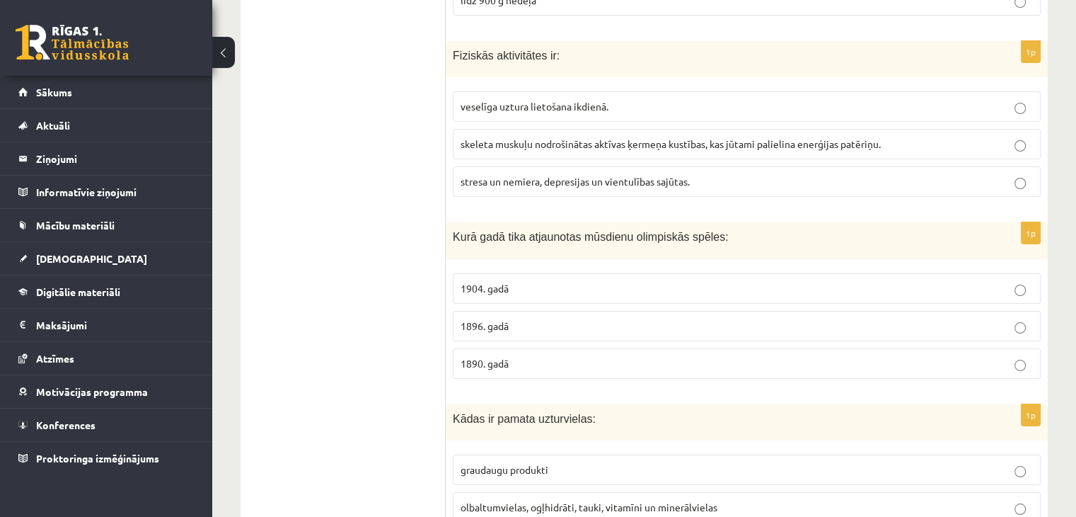
click at [551, 318] on p "1896. gadā" at bounding box center [747, 325] width 573 height 15
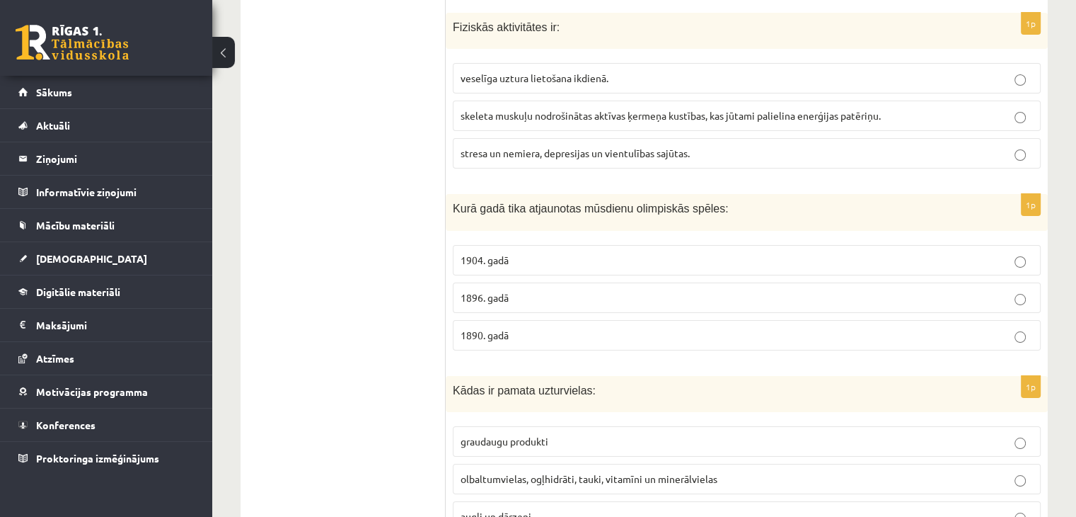
scroll to position [5291, 0]
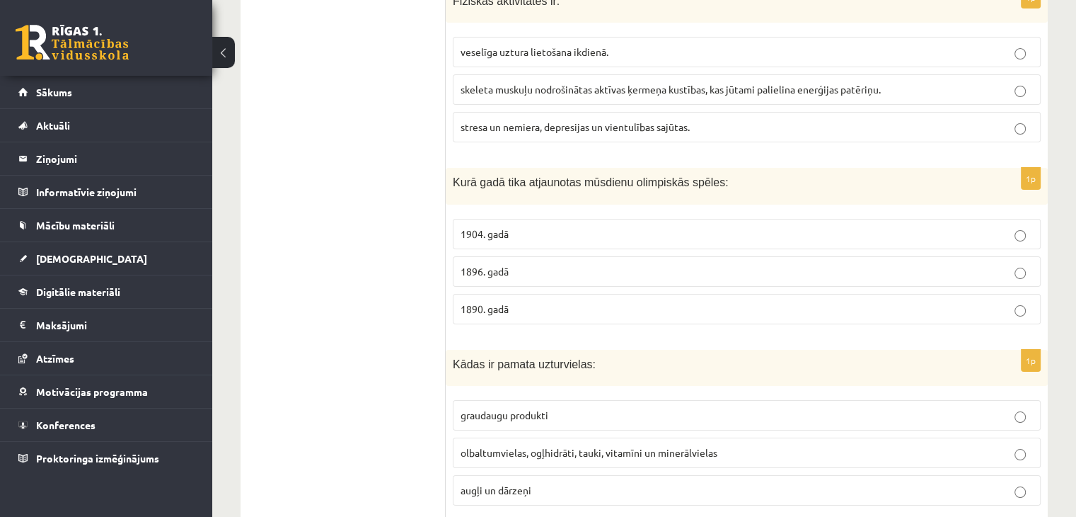
click at [556, 219] on label "1904. gadā" at bounding box center [747, 234] width 588 height 30
click at [539, 264] on p "1896. gadā" at bounding box center [747, 271] width 573 height 15
click at [606, 446] on span "olbaltumvielas, ogļhidrāti, tauki, vitamīni un minerālvielas" at bounding box center [589, 452] width 257 height 13
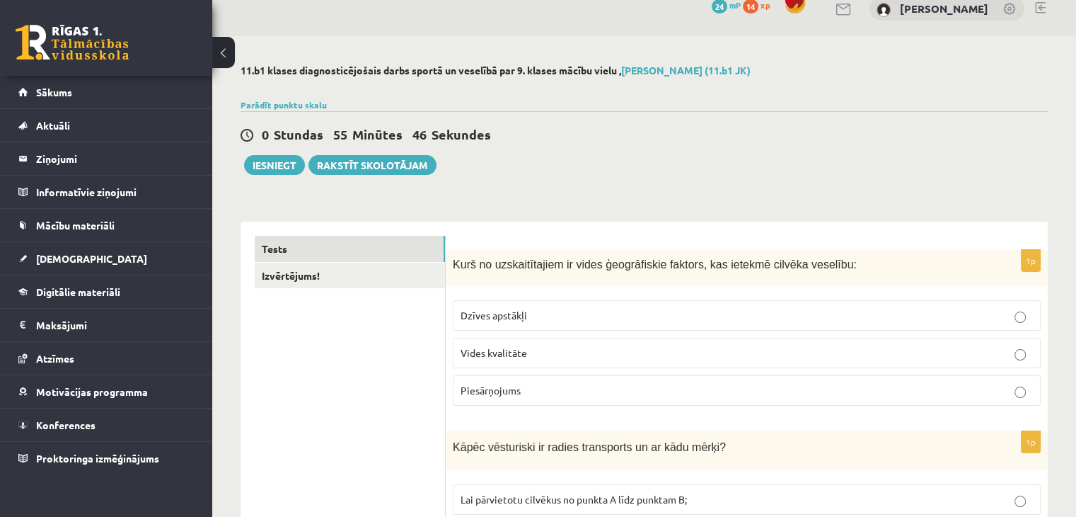
scroll to position [0, 0]
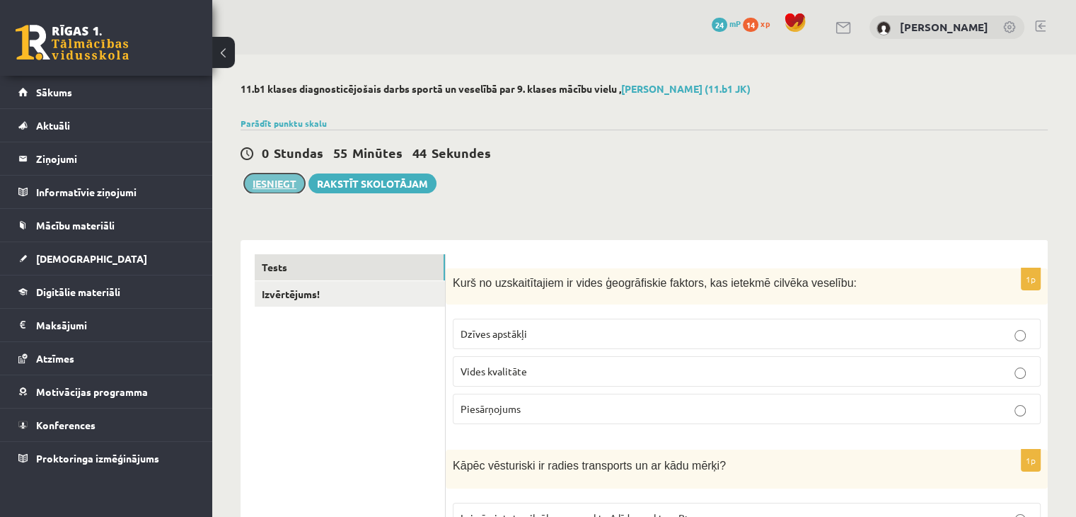
click at [281, 185] on button "Iesniegt" at bounding box center [274, 183] width 61 height 20
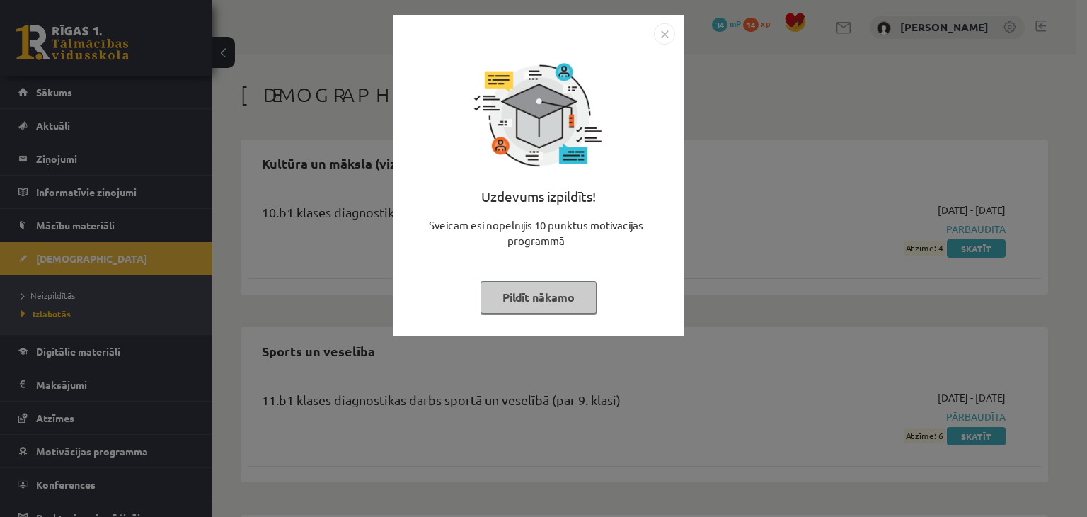
click at [527, 295] on button "Pildīt nākamo" at bounding box center [539, 297] width 116 height 33
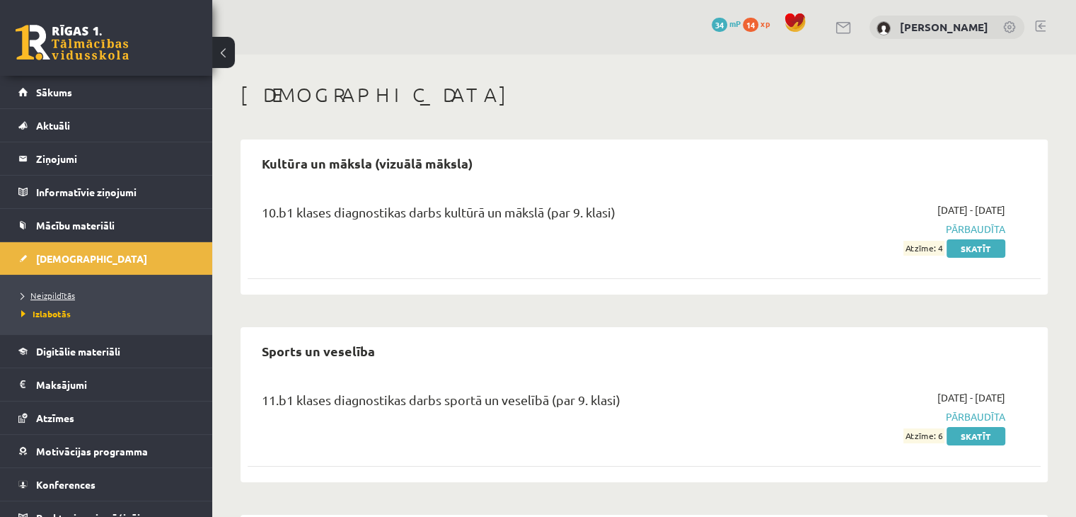
click at [41, 291] on span "Neizpildītās" at bounding box center [48, 294] width 54 height 11
